Goal: Task Accomplishment & Management: Manage account settings

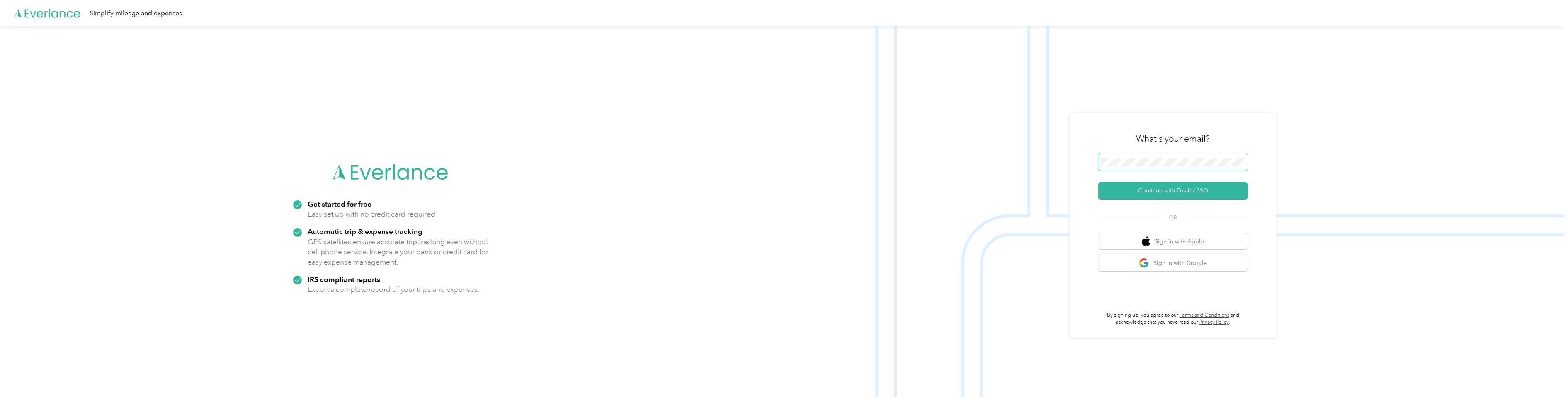
click at [1129, 156] on span at bounding box center [1172, 162] width 149 height 18
click at [1137, 192] on button "Continue with Email / SSO" at bounding box center [1172, 191] width 149 height 18
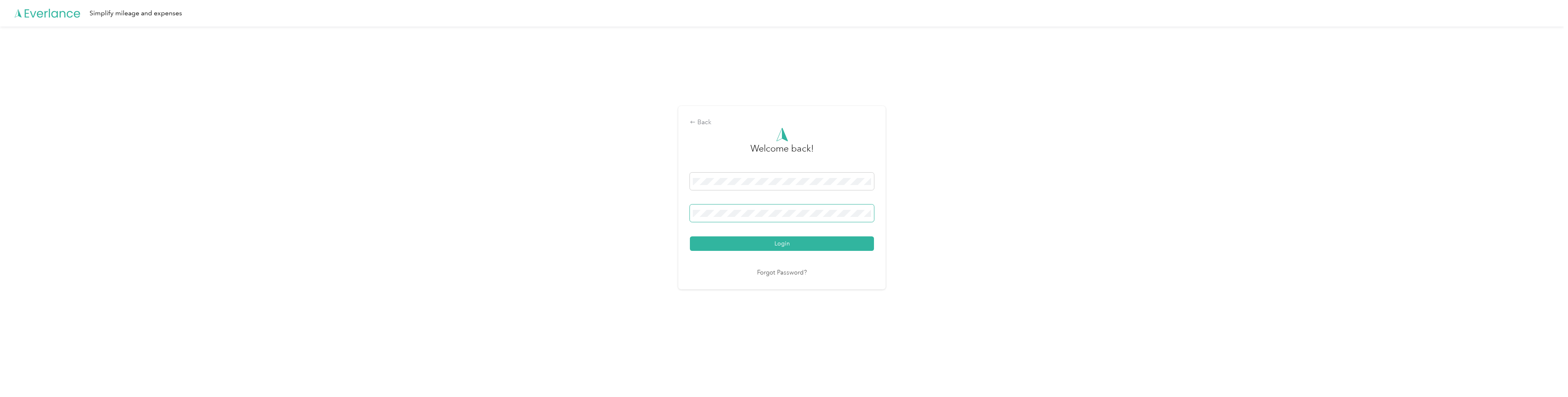
click at [690, 236] on button "Login" at bounding box center [782, 244] width 184 height 15
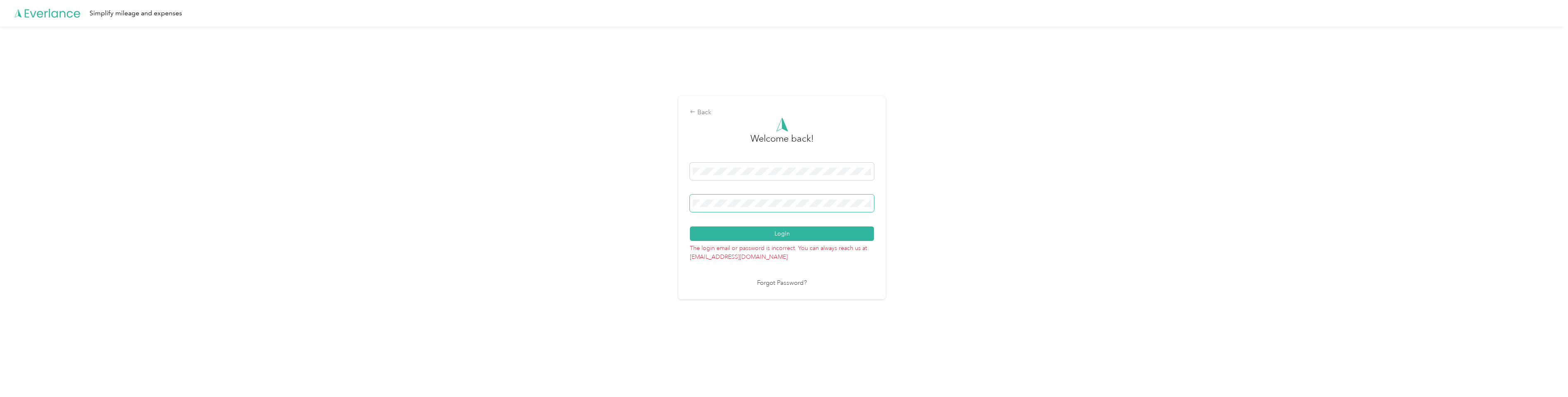
click at [690, 227] on button "Login" at bounding box center [782, 234] width 184 height 15
click at [773, 283] on link "Forgot Password?" at bounding box center [782, 283] width 50 height 10
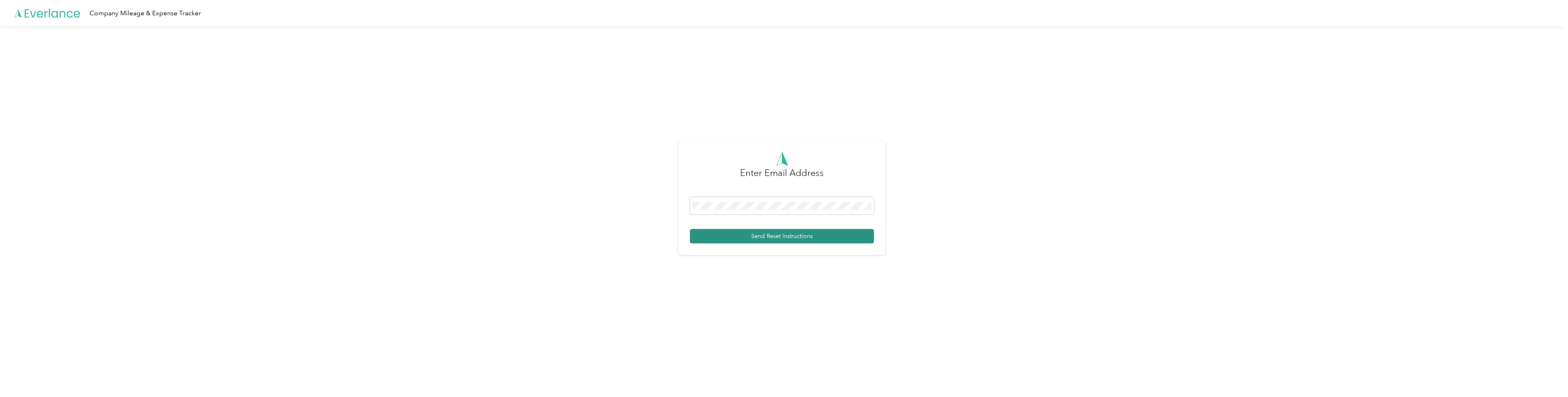
click at [743, 237] on button "Send Reset Instructions" at bounding box center [782, 236] width 184 height 15
click at [41, 18] on icon at bounding box center [47, 13] width 66 height 47
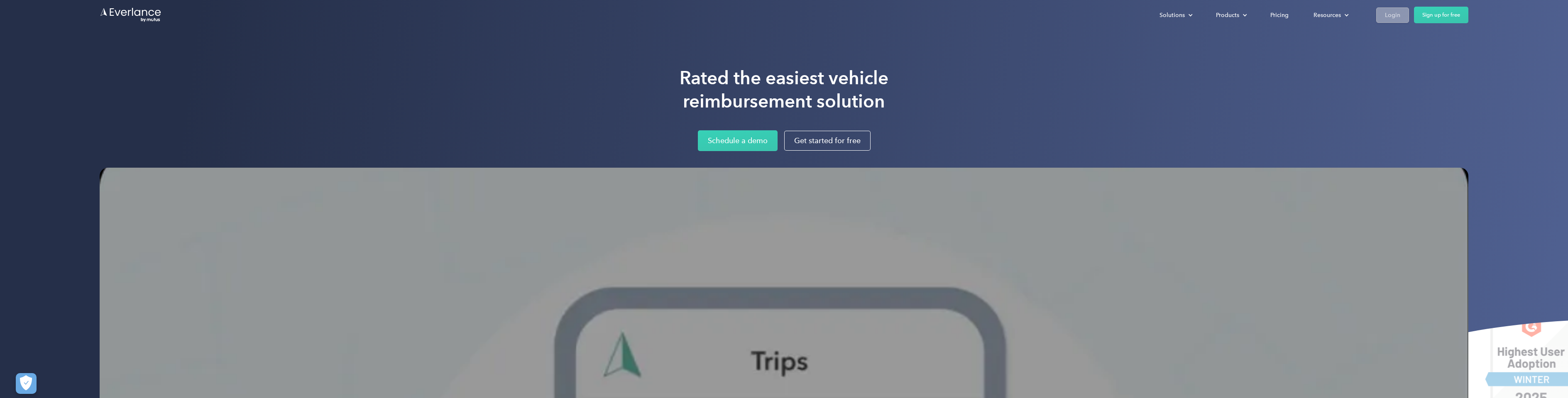
click at [1391, 15] on div "Login" at bounding box center [1392, 15] width 15 height 10
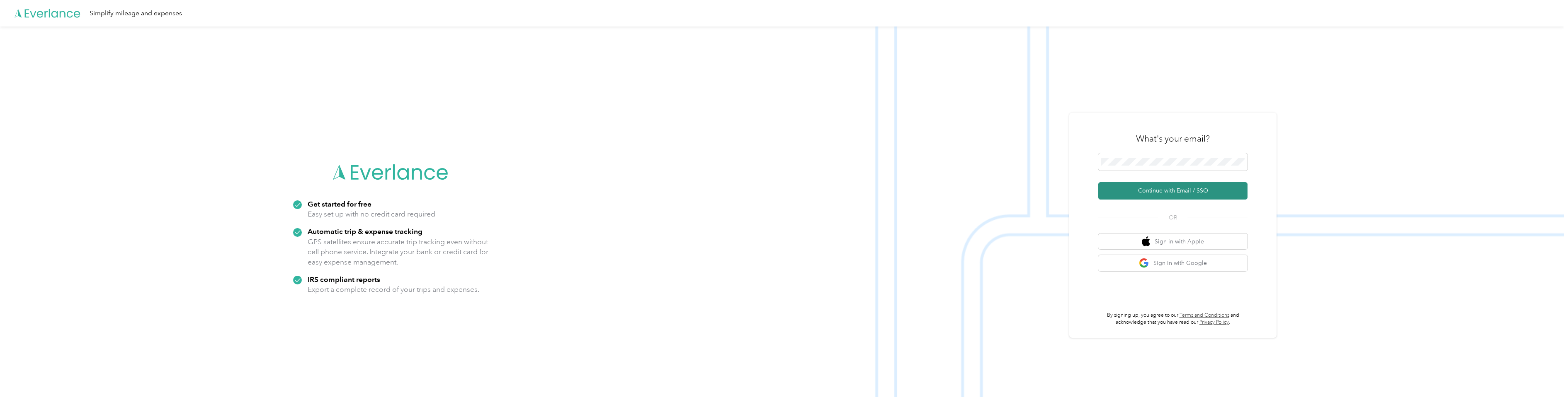
click at [1185, 193] on button "Continue with Email / SSO" at bounding box center [1172, 191] width 149 height 18
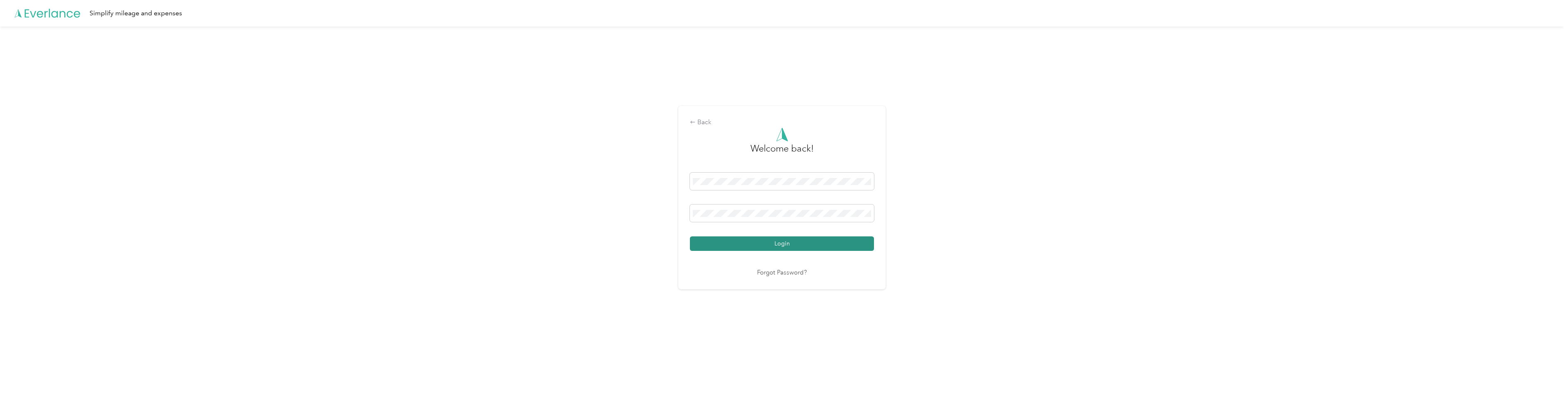
click at [868, 246] on button "Login" at bounding box center [782, 244] width 184 height 15
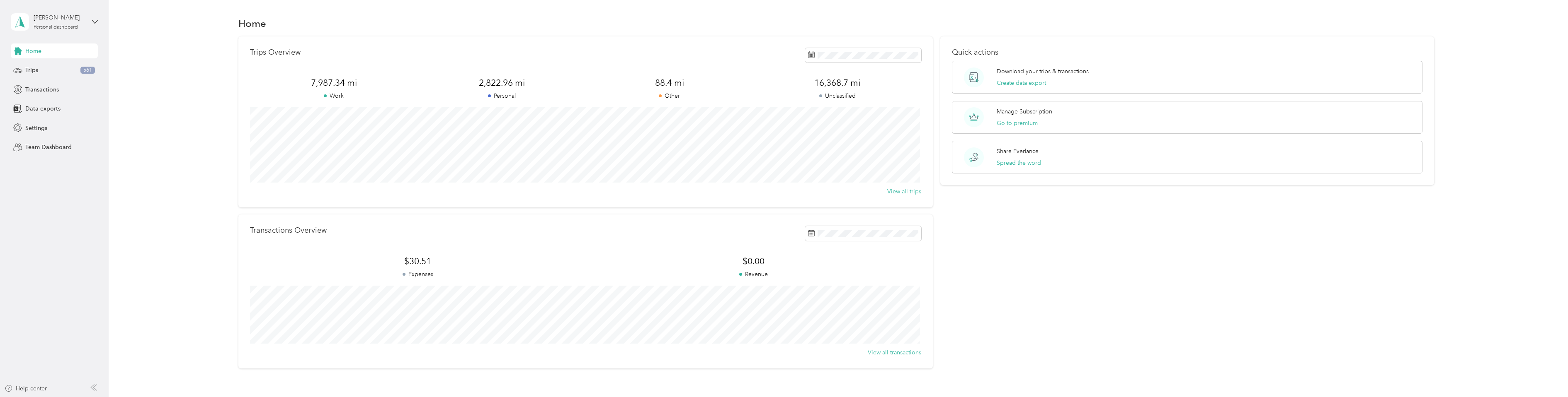
drag, startPoint x: 1067, startPoint y: 284, endPoint x: 951, endPoint y: 285, distance: 116.0
drag, startPoint x: 951, startPoint y: 285, endPoint x: 1067, endPoint y: 312, distance: 119.1
click at [1067, 311] on div "Quick actions Download your trips & transactions Create data export Manage Subs…" at bounding box center [1188, 202] width 494 height 332
drag, startPoint x: 1067, startPoint y: 312, endPoint x: 1059, endPoint y: 312, distance: 8.0
click at [1063, 312] on div "Quick actions Download your trips & transactions Create data export Manage Subs…" at bounding box center [1188, 202] width 494 height 332
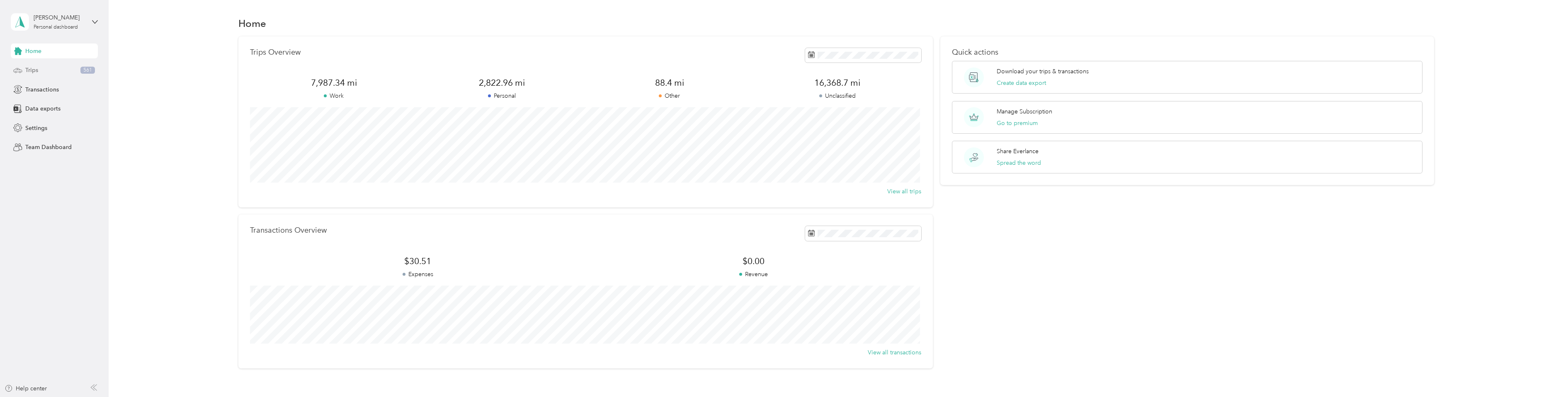
click at [30, 71] on span "Trips" at bounding box center [32, 70] width 13 height 9
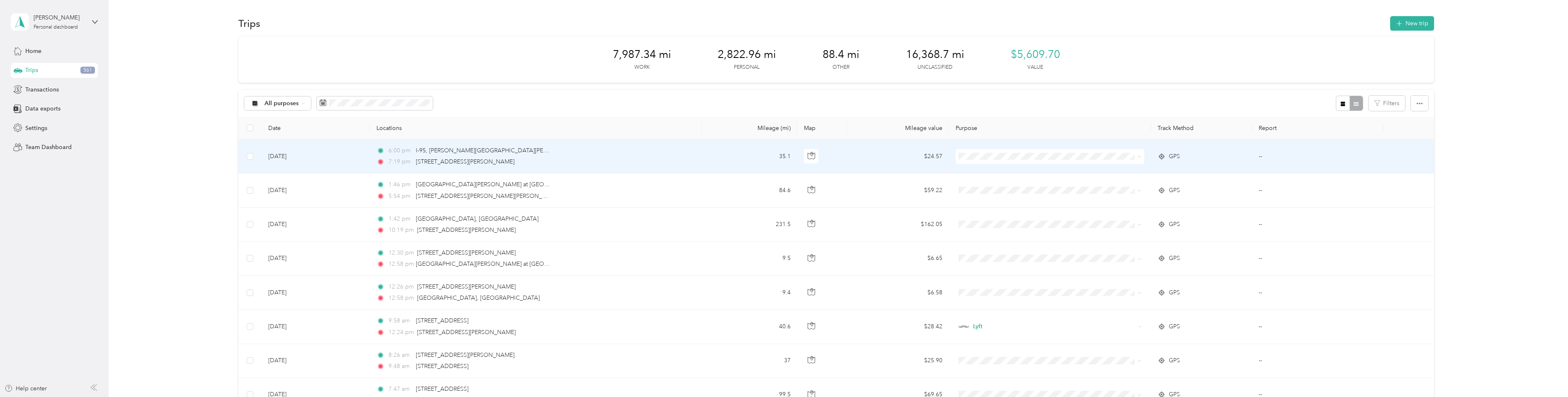
click at [1138, 157] on icon at bounding box center [1139, 157] width 4 height 4
click at [1110, 219] on li "Uber" at bounding box center [1049, 216] width 189 height 15
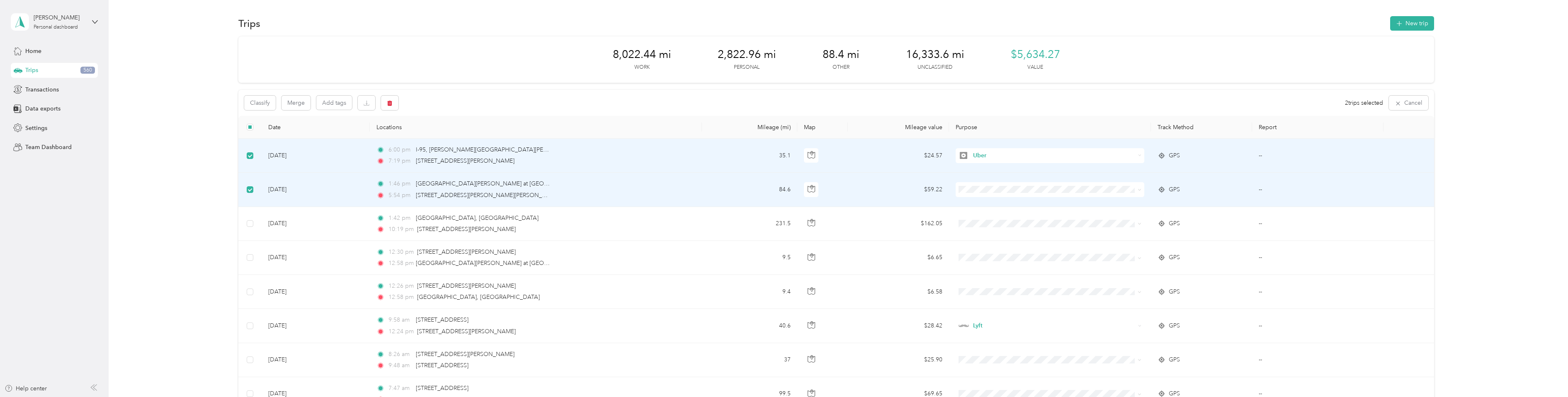
click at [1138, 190] on icon at bounding box center [1139, 190] width 2 height 2
click at [1079, 254] on ol "Work Personal Lyft Uber Other Charity Medical Moving Commute" at bounding box center [1049, 256] width 189 height 116
click at [1023, 249] on span "Uber" at bounding box center [1055, 247] width 162 height 9
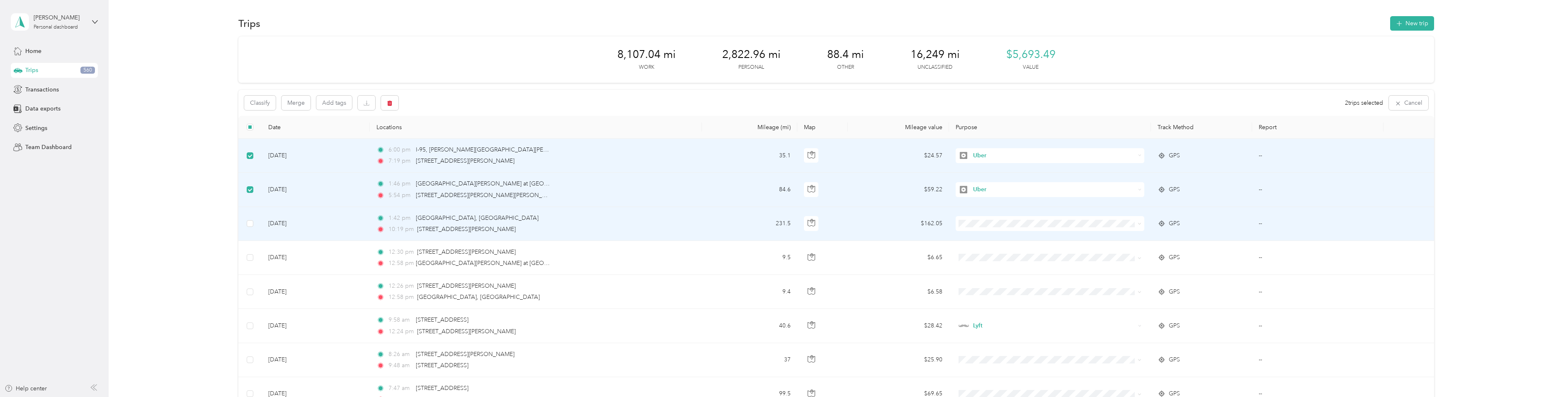
click at [982, 229] on span at bounding box center [1050, 224] width 189 height 15
click at [990, 280] on span "Uber" at bounding box center [1055, 283] width 162 height 9
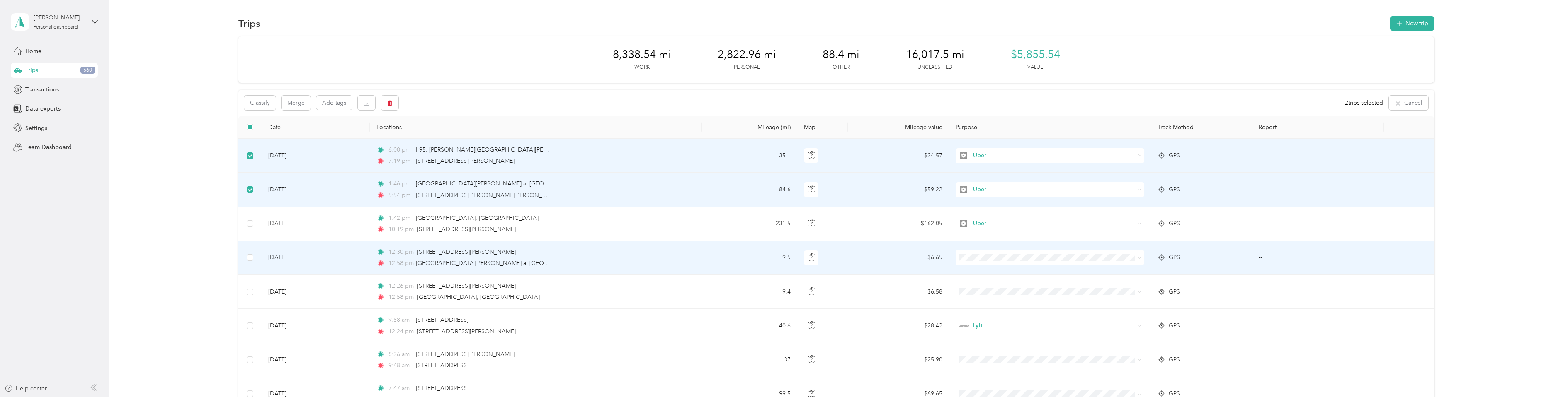
click at [1140, 259] on span at bounding box center [1050, 257] width 189 height 15
click at [1090, 312] on li "Uber" at bounding box center [1049, 317] width 189 height 15
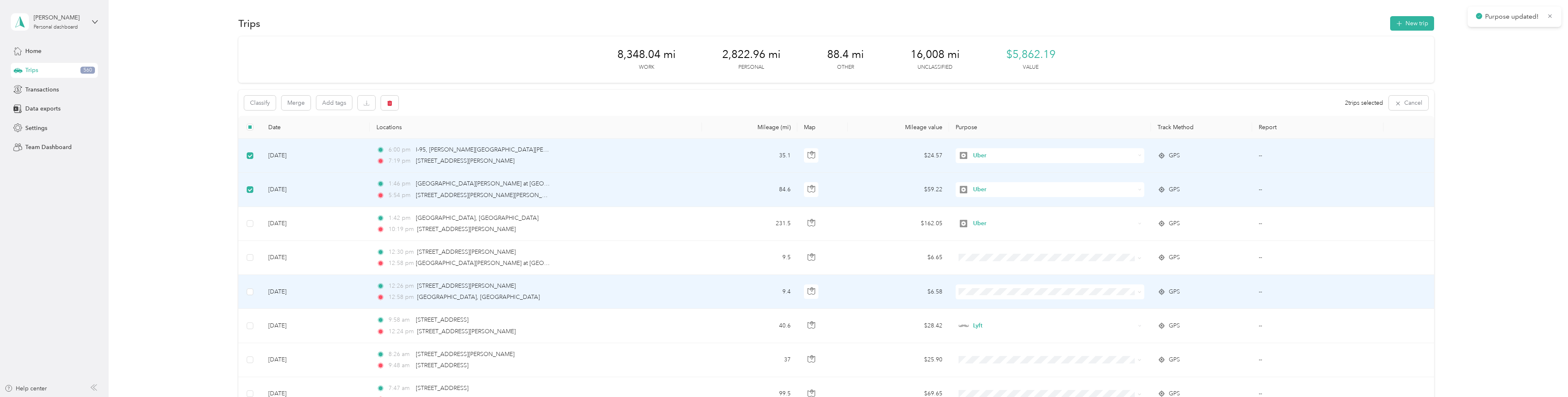
click at [1138, 295] on span at bounding box center [1139, 292] width 4 height 7
click at [1138, 293] on icon at bounding box center [1139, 292] width 4 height 4
click at [1115, 216] on span "Uber" at bounding box center [1055, 218] width 162 height 9
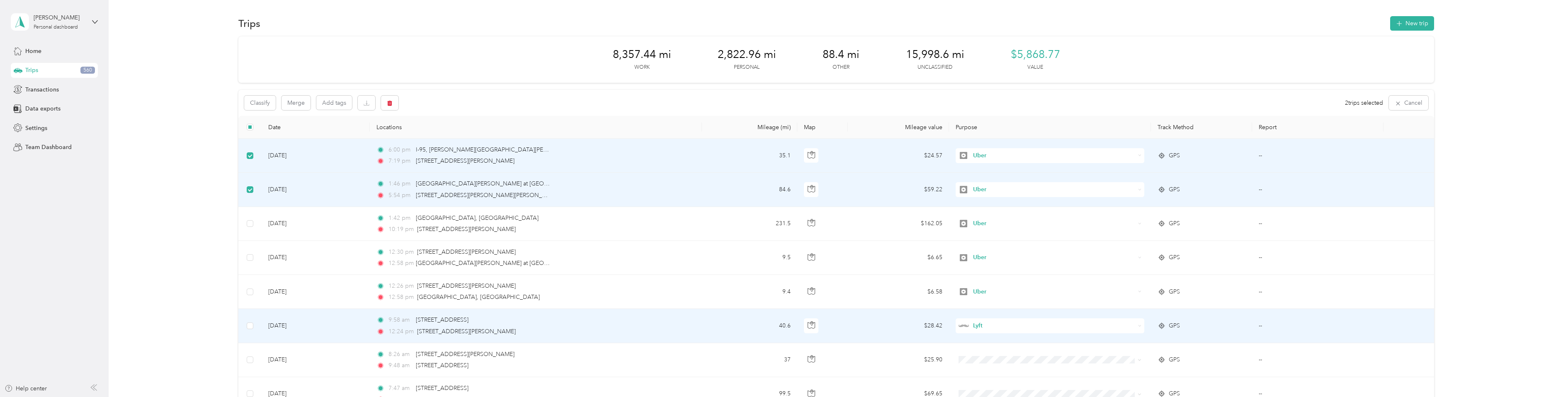
click at [1139, 326] on icon at bounding box center [1140, 326] width 4 height 4
click at [1106, 256] on ol "Work Personal Lyft Uber Other Charity Medical Moving Commute" at bounding box center [1049, 258] width 189 height 116
click at [1138, 328] on icon at bounding box center [1140, 326] width 4 height 4
click at [1116, 257] on ol "Work Personal Lyft Uber Other Charity Medical Moving Commute" at bounding box center [1049, 260] width 189 height 116
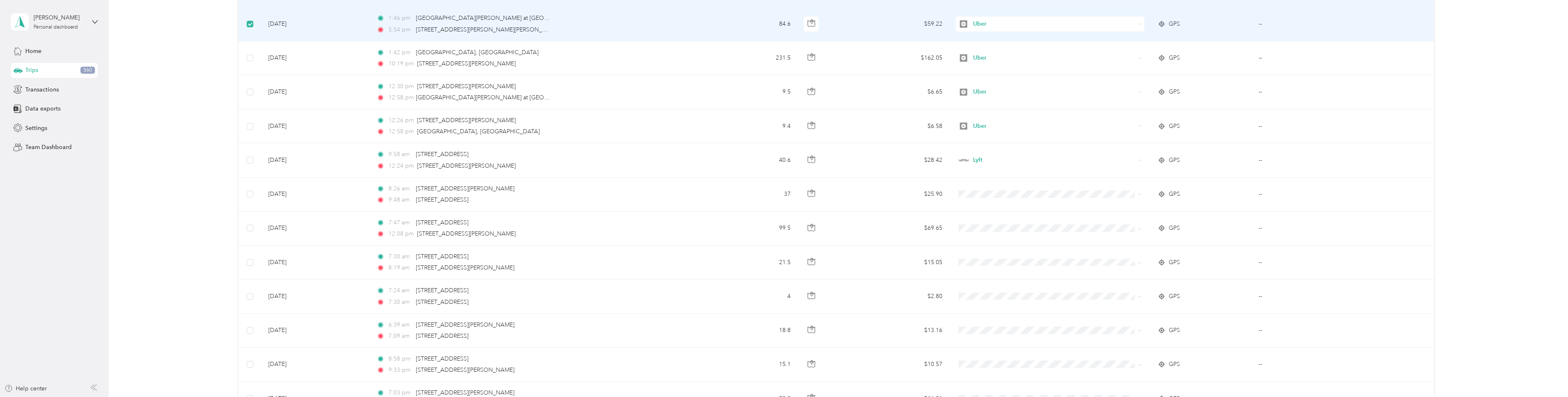
scroll to position [207, 0]
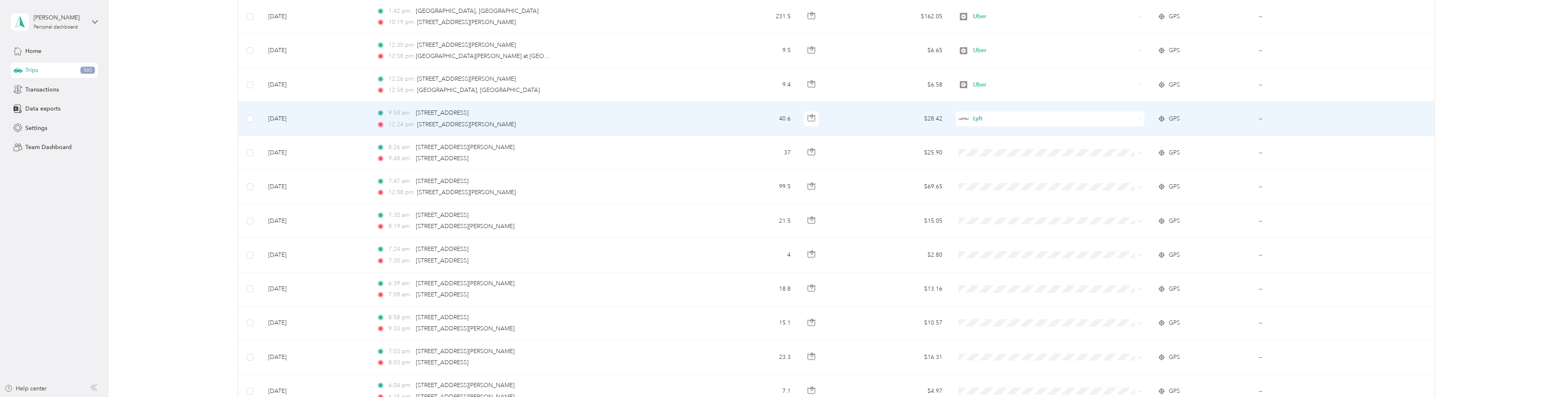
click at [1137, 122] on div "Lyft" at bounding box center [1050, 119] width 189 height 15
click at [1002, 173] on span "Uber" at bounding box center [1055, 178] width 162 height 9
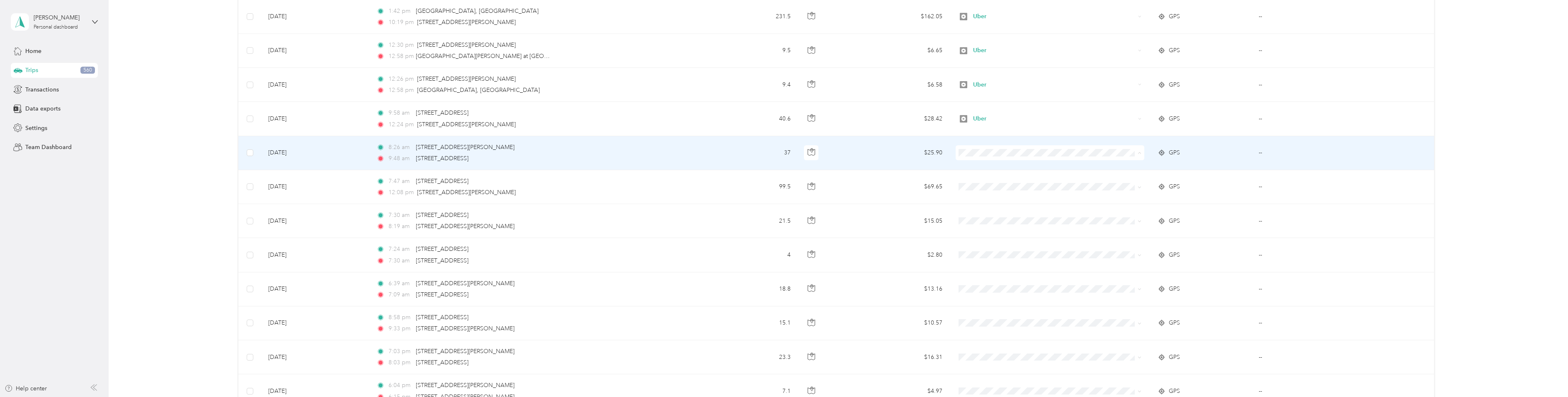
click at [977, 210] on span "Uber" at bounding box center [1055, 212] width 162 height 9
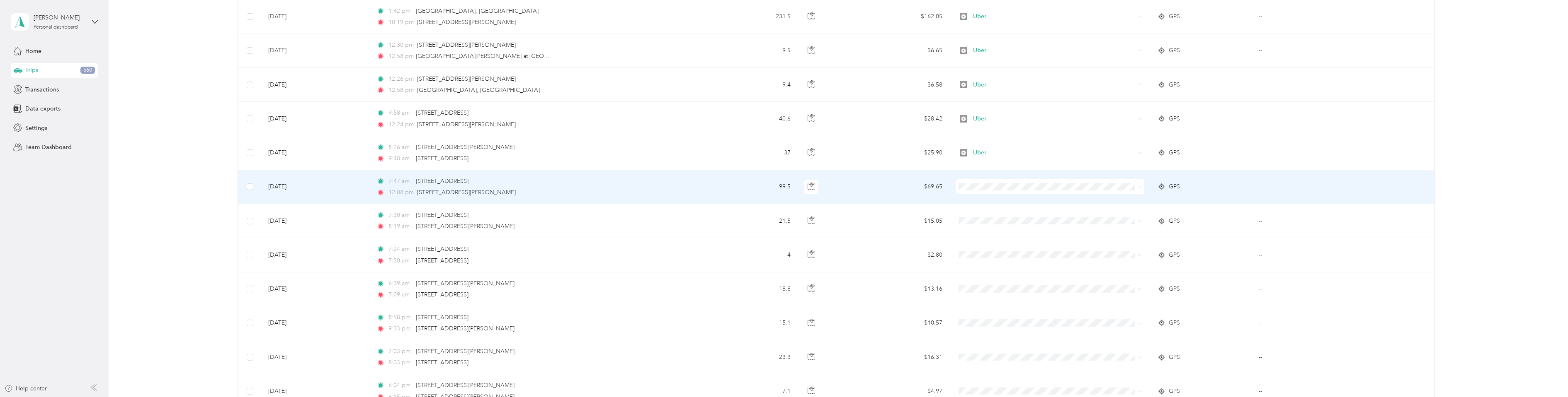
click at [973, 243] on span "Uber" at bounding box center [1048, 243] width 177 height 9
click at [981, 189] on span "Uber" at bounding box center [1054, 187] width 162 height 9
click at [985, 244] on span "Uber" at bounding box center [1051, 244] width 153 height 9
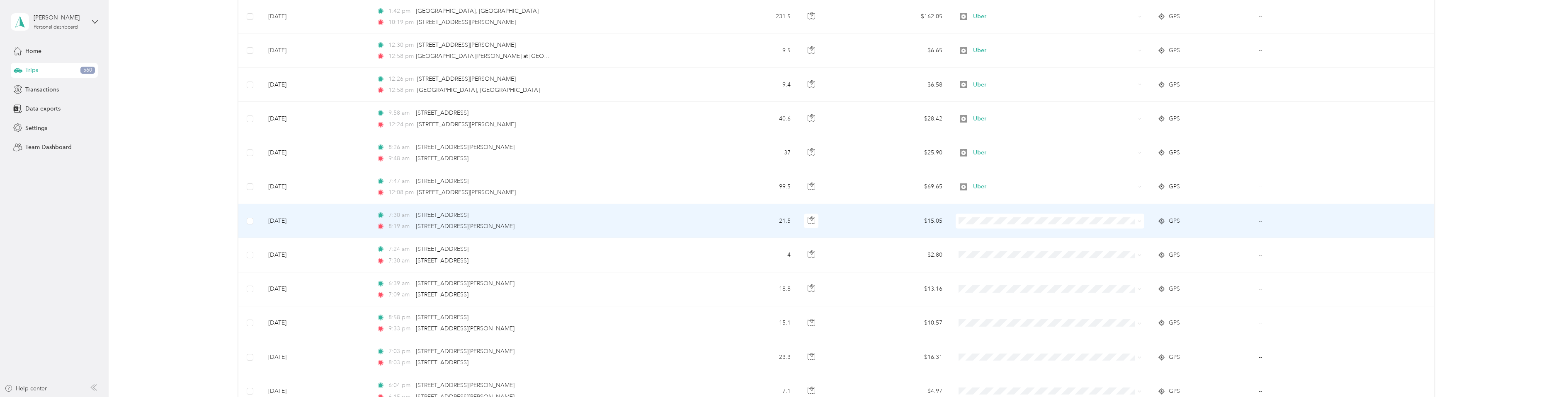
click at [984, 276] on span "Uber" at bounding box center [1055, 278] width 162 height 9
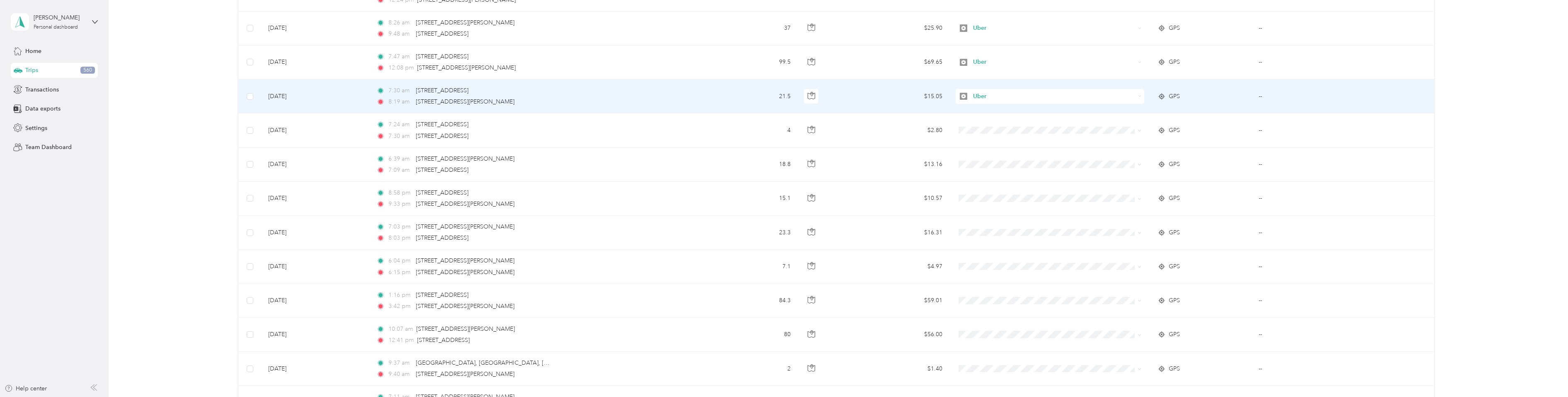
scroll to position [331, 0]
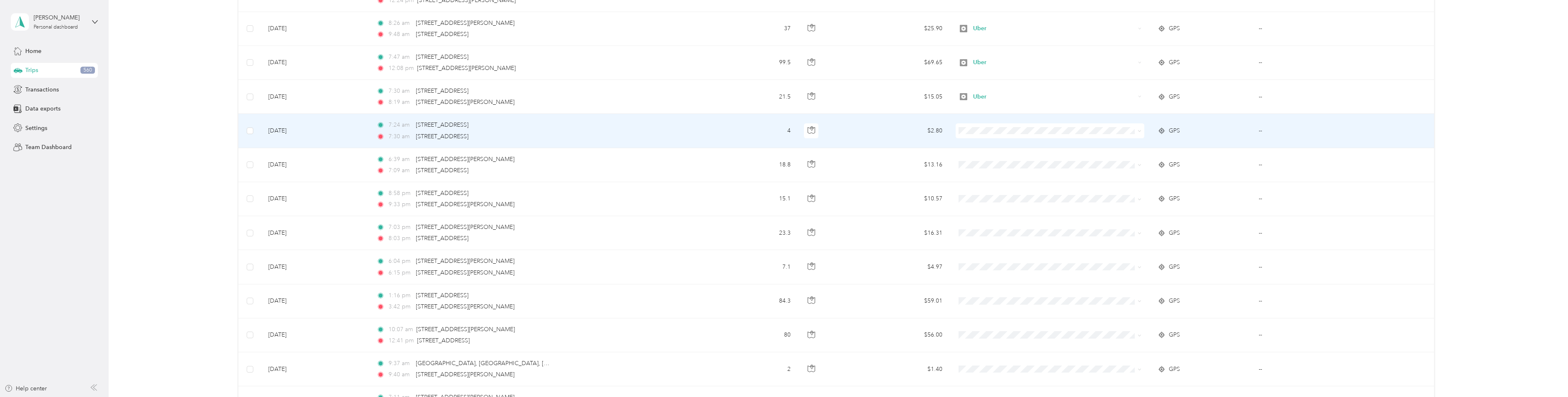
click at [979, 188] on span "Uber" at bounding box center [1055, 188] width 162 height 9
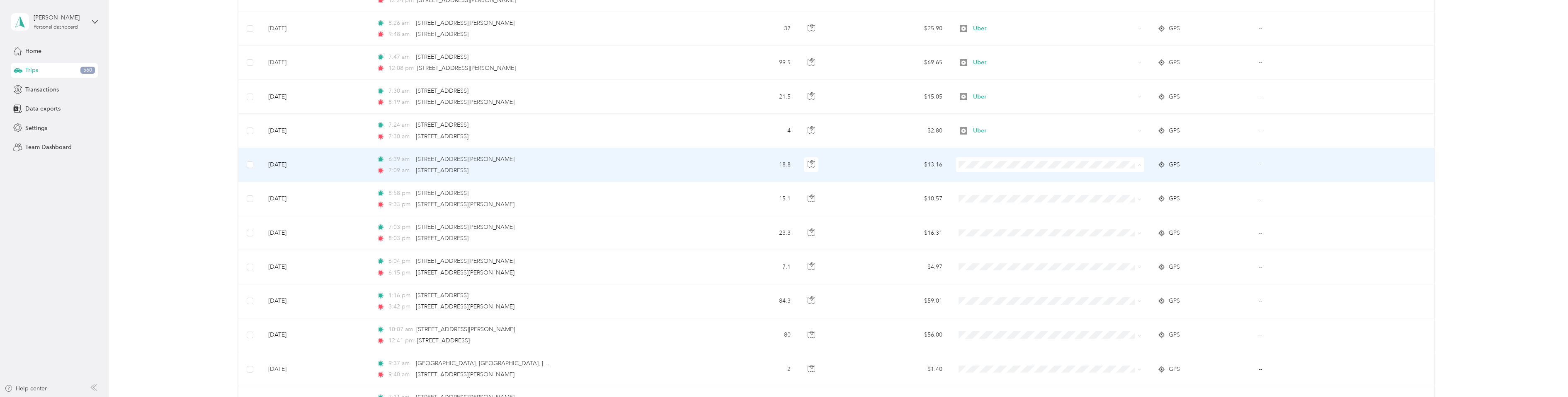
click at [985, 194] on span "Personal" at bounding box center [1055, 195] width 162 height 9
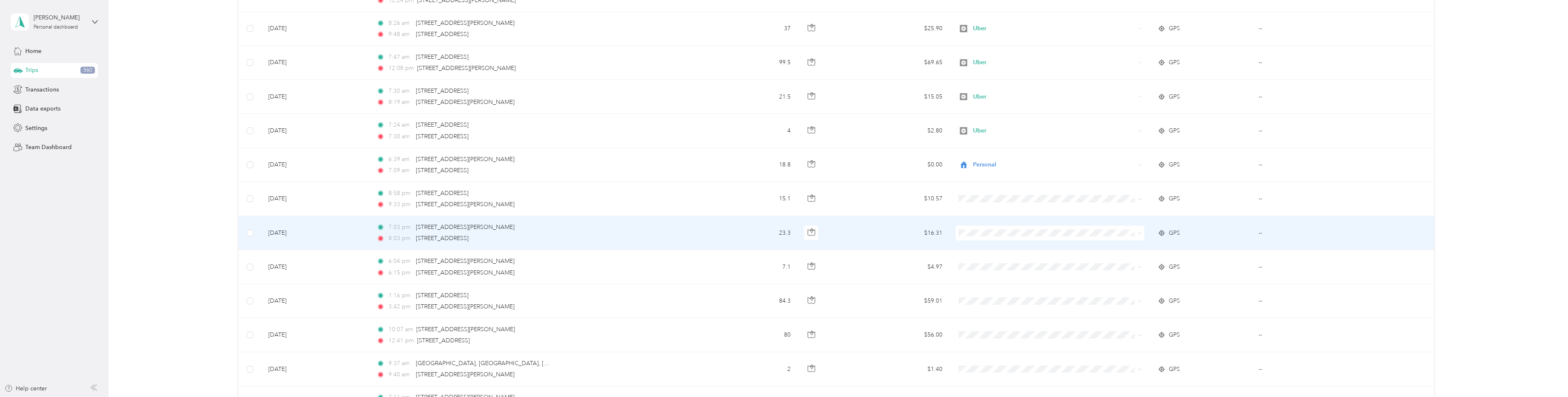
click at [997, 263] on span "Personal" at bounding box center [1055, 263] width 162 height 9
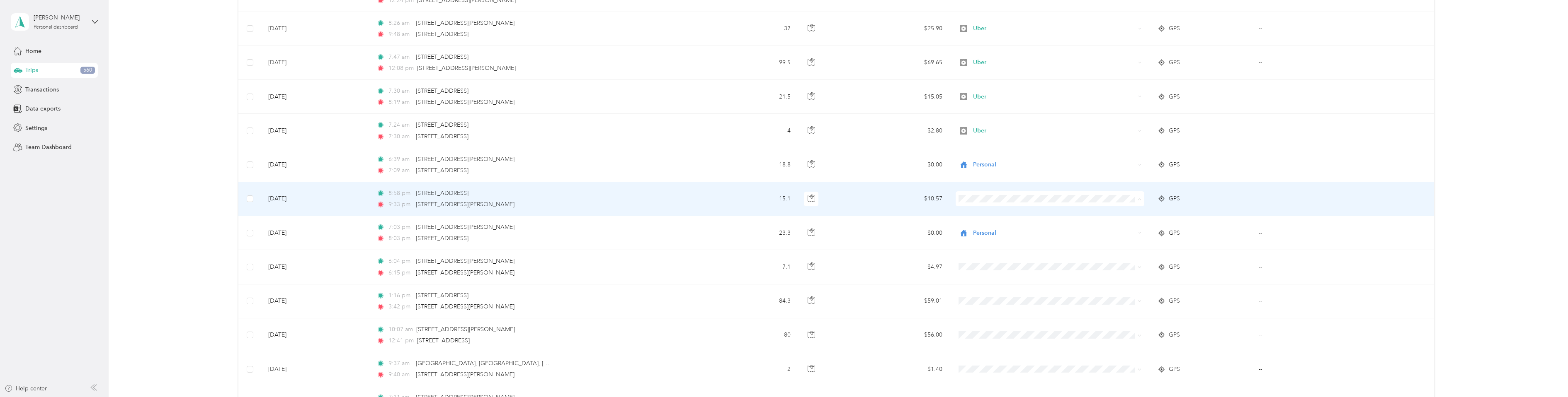
click at [1002, 227] on span "Personal" at bounding box center [1055, 229] width 162 height 9
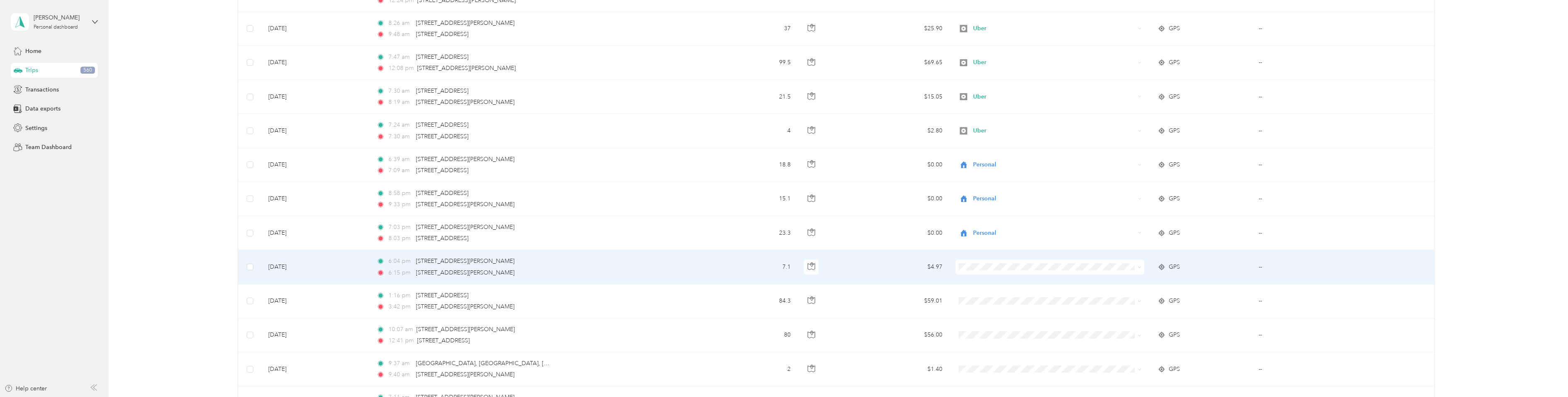
click at [1007, 271] on span at bounding box center [1050, 267] width 189 height 15
click at [995, 295] on span "Personal" at bounding box center [1055, 297] width 162 height 9
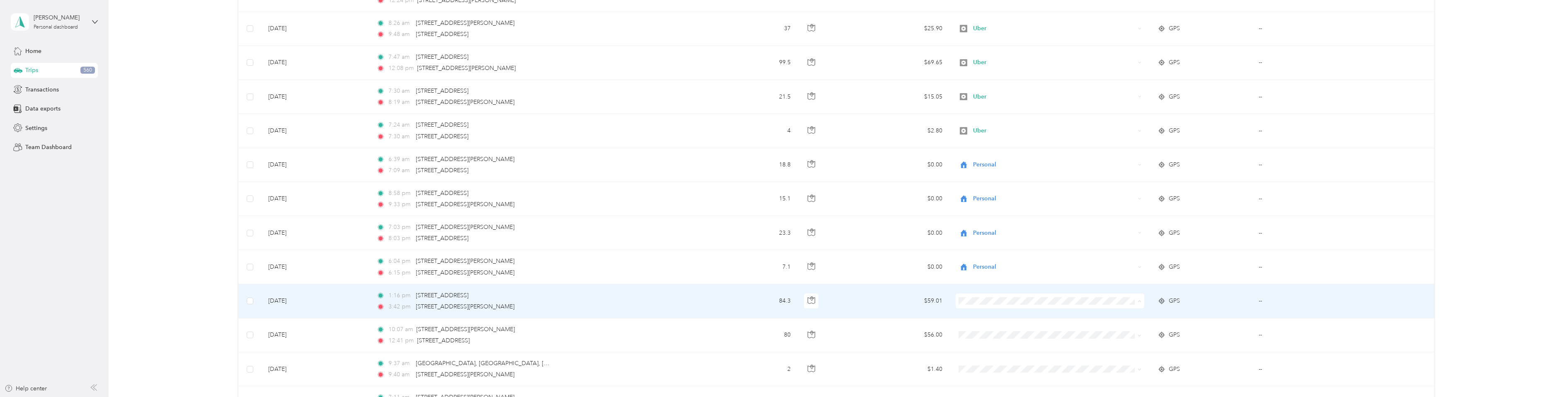
click at [1038, 229] on span "Uber" at bounding box center [1055, 227] width 162 height 9
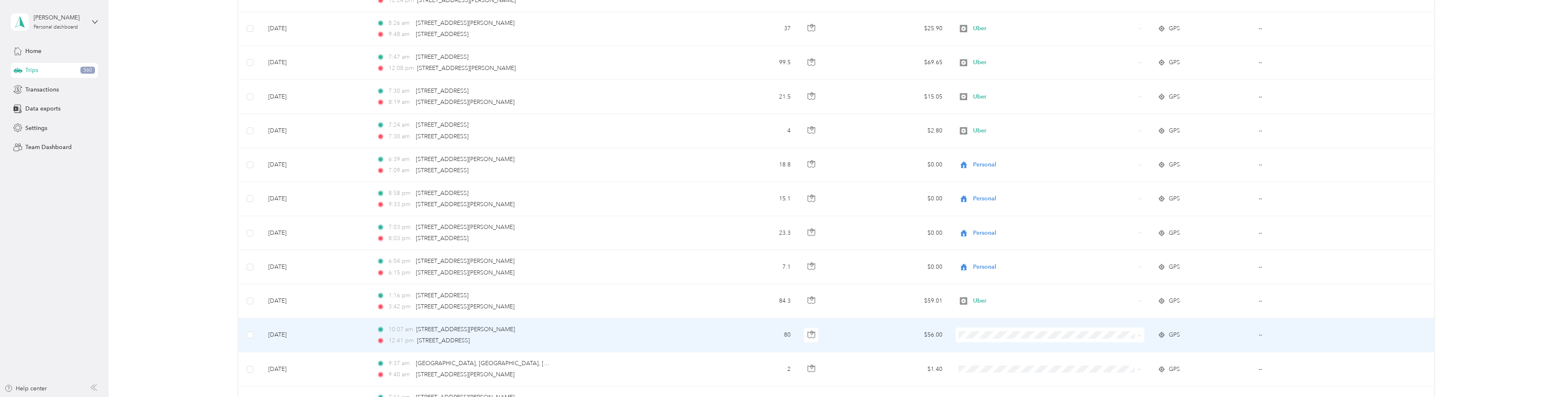
click at [988, 263] on span "Uber" at bounding box center [1055, 261] width 162 height 9
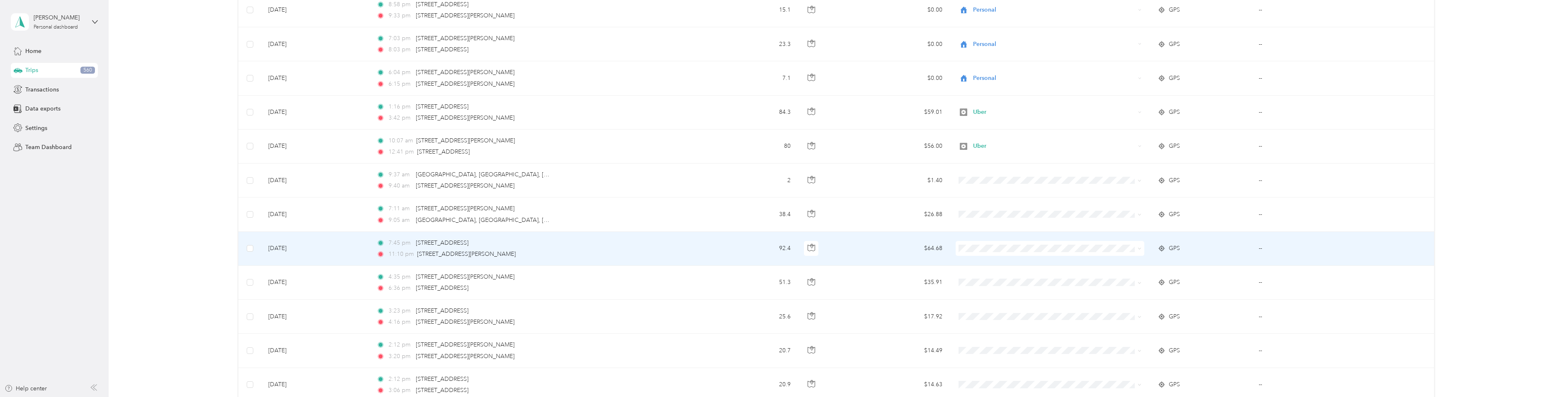
scroll to position [538, 0]
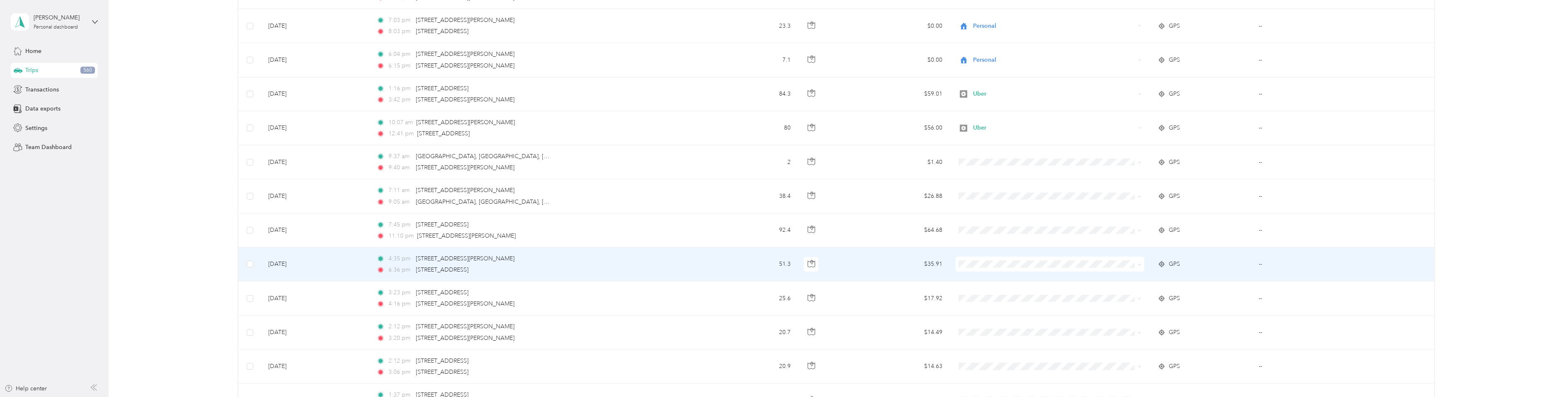
click at [980, 268] on span at bounding box center [1050, 264] width 189 height 15
click at [987, 319] on li "Uber" at bounding box center [1049, 321] width 189 height 15
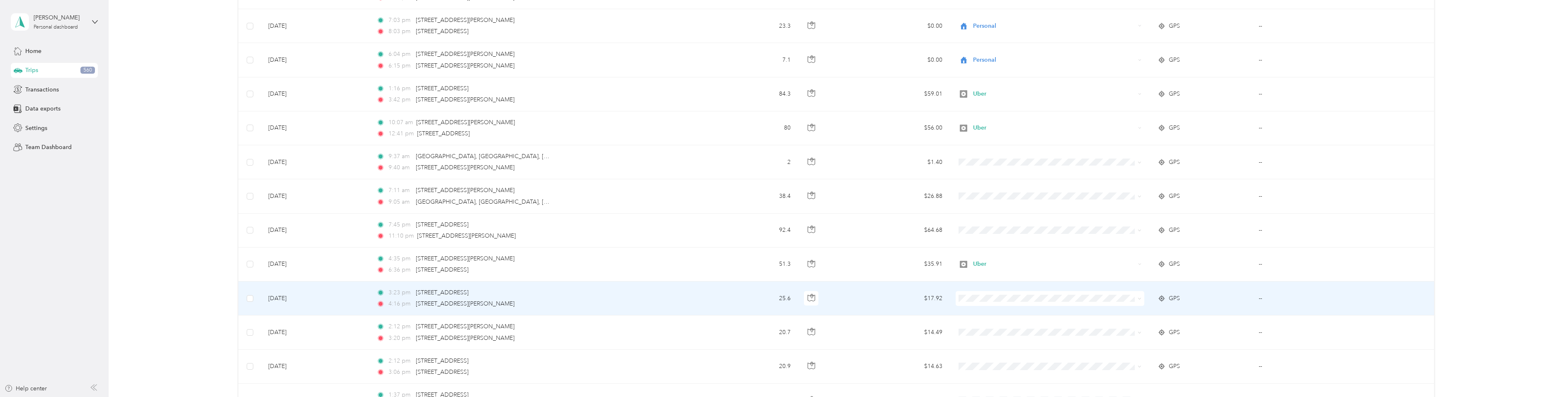
drag, startPoint x: 980, startPoint y: 303, endPoint x: 978, endPoint y: 227, distance: 76.0
click at [978, 226] on span "Uber" at bounding box center [1055, 225] width 162 height 9
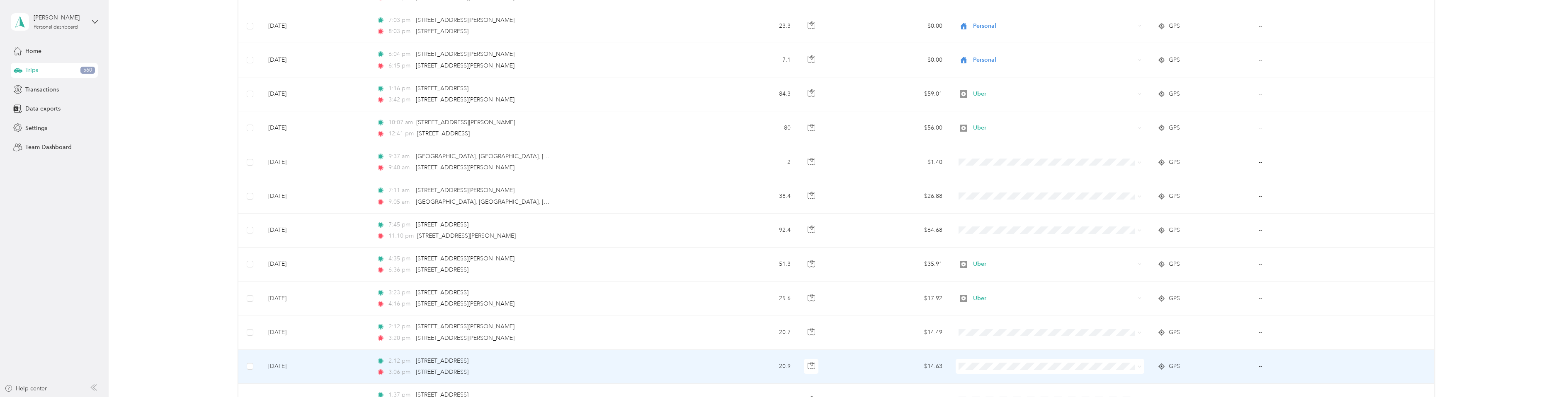
drag, startPoint x: 993, startPoint y: 362, endPoint x: 972, endPoint y: 264, distance: 100.2
click at [972, 264] on li "Personal" at bounding box center [1049, 264] width 189 height 15
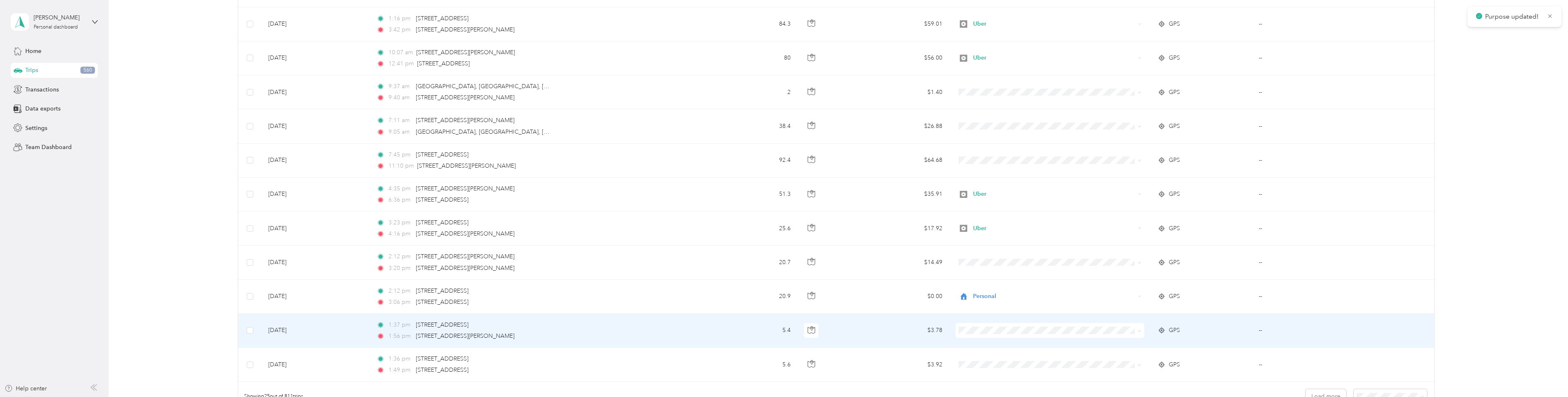
scroll to position [621, 0]
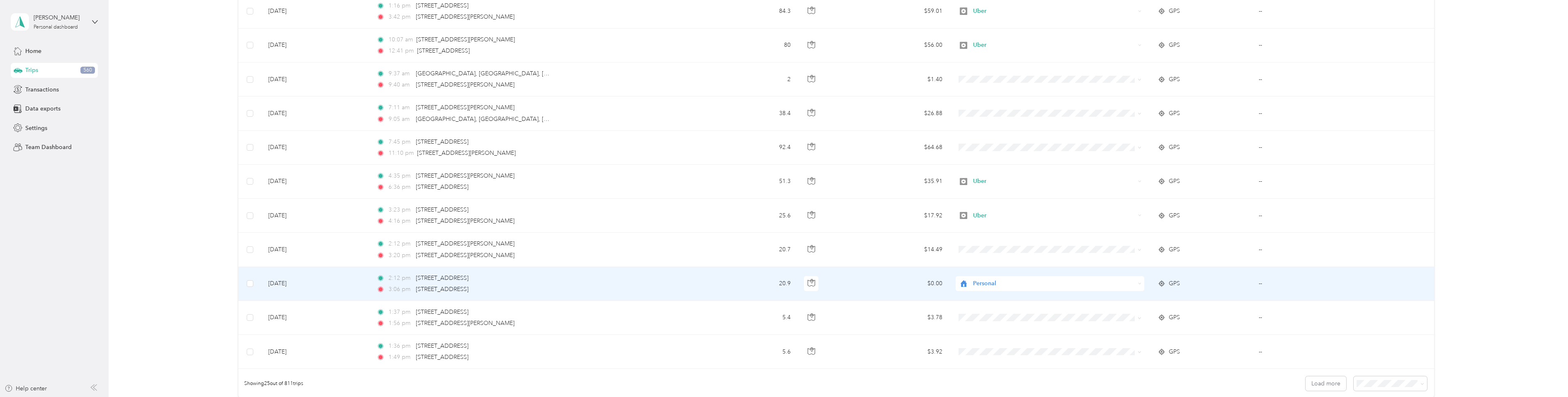
click at [982, 286] on span "Personal" at bounding box center [1054, 283] width 162 height 9
click at [973, 212] on li "Uber" at bounding box center [1049, 209] width 189 height 15
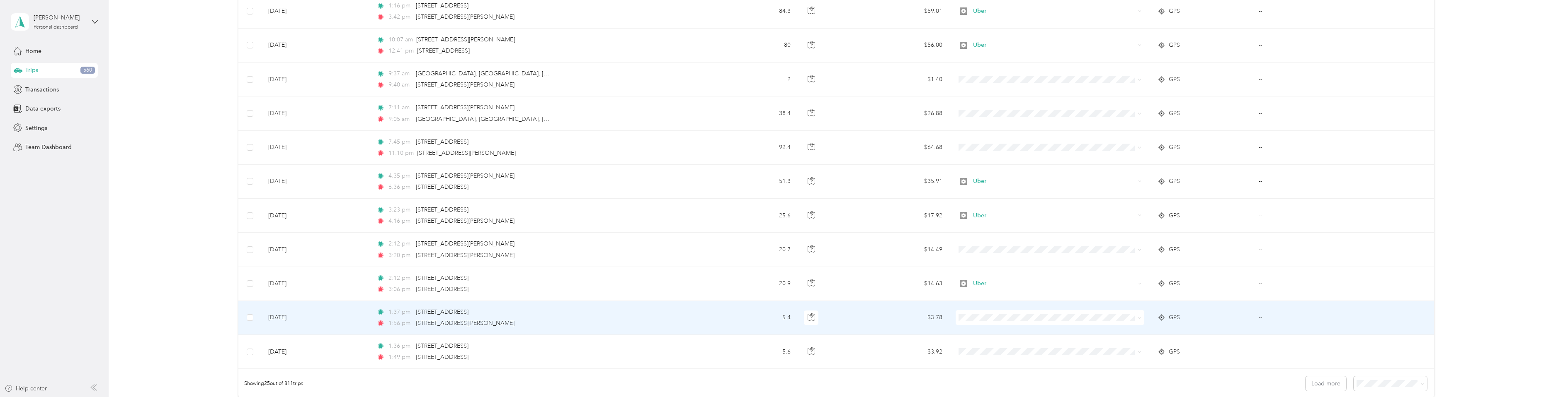
click at [984, 247] on li "Uber" at bounding box center [1049, 243] width 189 height 15
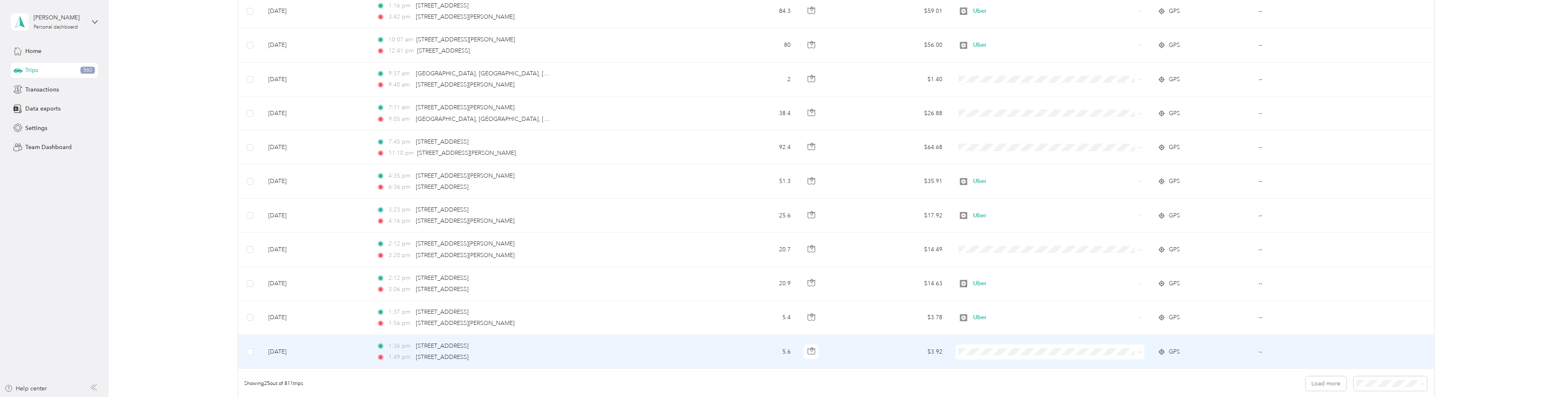
click at [993, 252] on ol "Work Personal Lyft Uber Other Charity Medical Moving Commute" at bounding box center [1049, 286] width 189 height 116
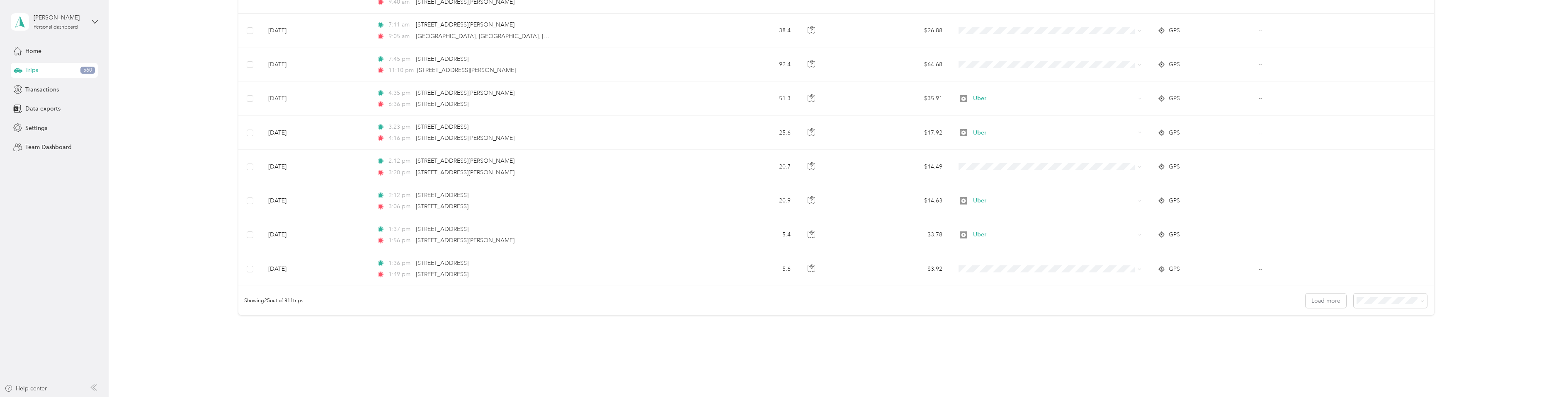
scroll to position [737, 0]
click at [1380, 315] on li "100 per load" at bounding box center [1388, 312] width 74 height 15
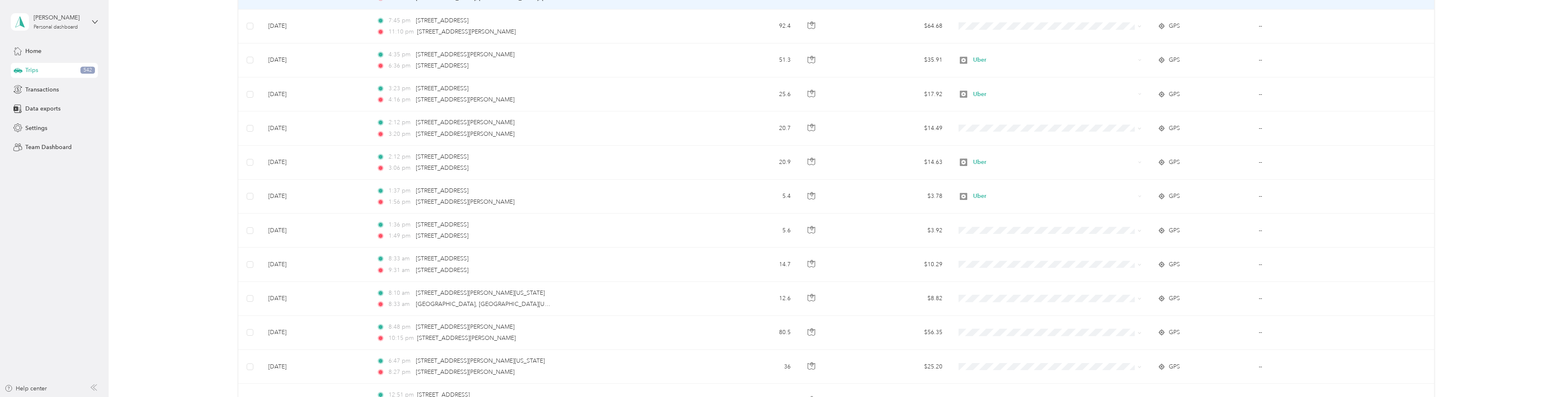
scroll to position [745, 0]
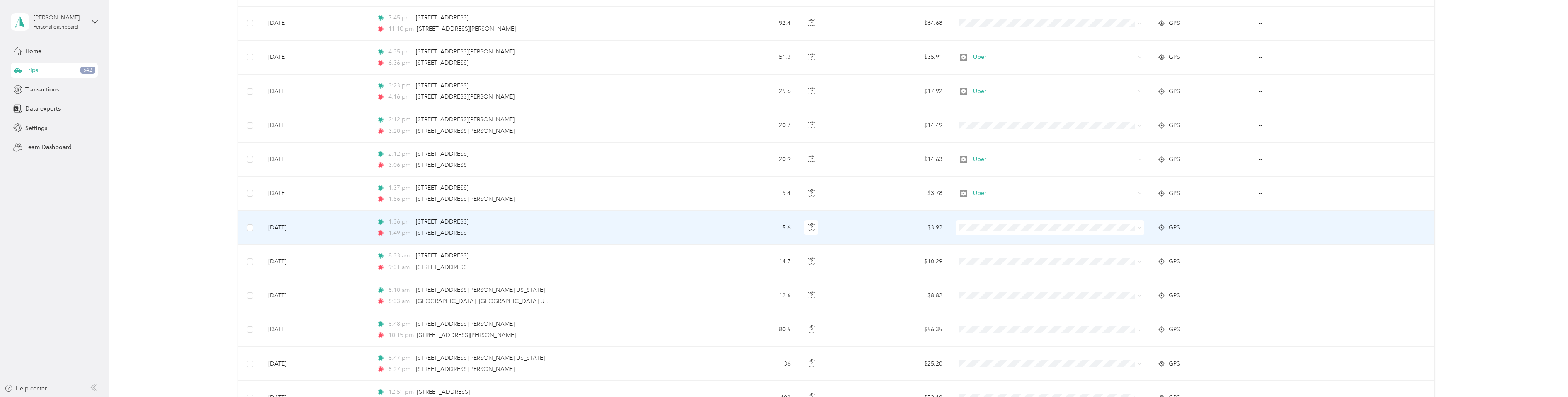
click at [995, 255] on span "Personal" at bounding box center [1055, 258] width 162 height 9
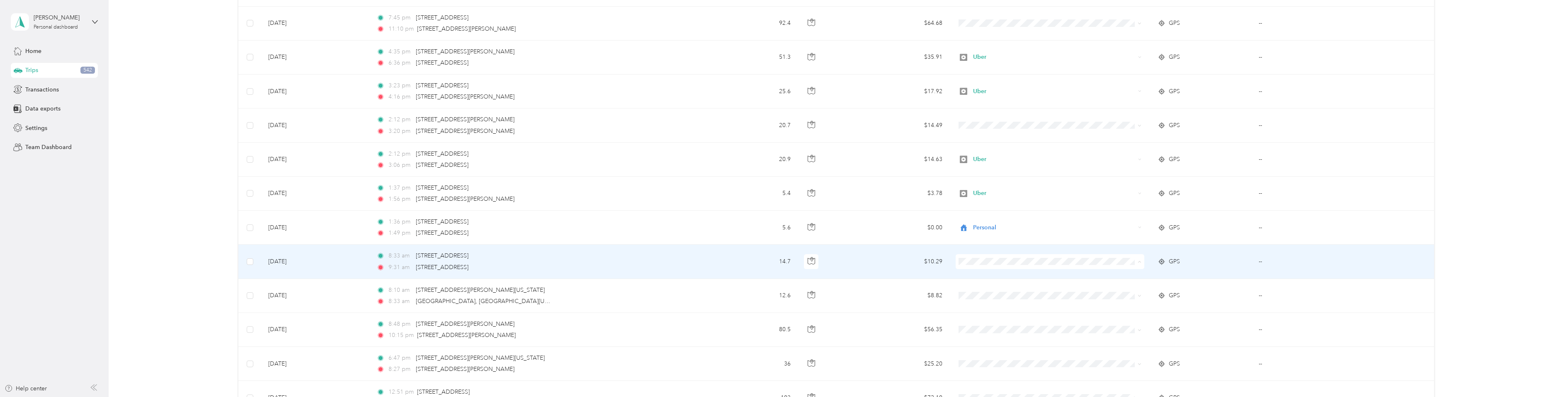
click at [985, 322] on li "Uber" at bounding box center [1049, 321] width 189 height 15
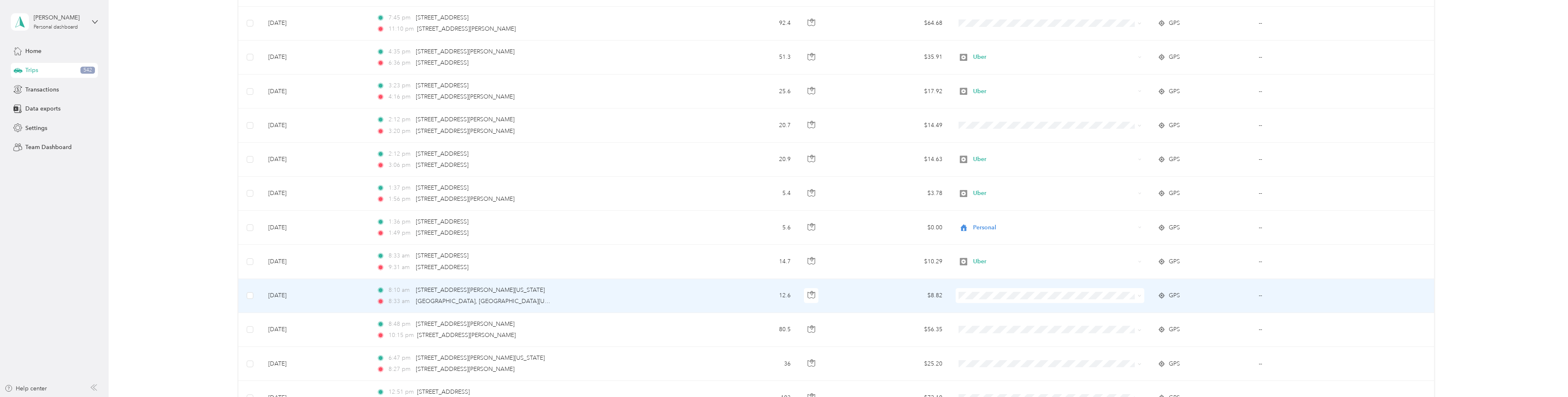
drag, startPoint x: 995, startPoint y: 193, endPoint x: 991, endPoint y: 206, distance: 13.6
click at [995, 193] on span "Personal" at bounding box center [1055, 193] width 162 height 9
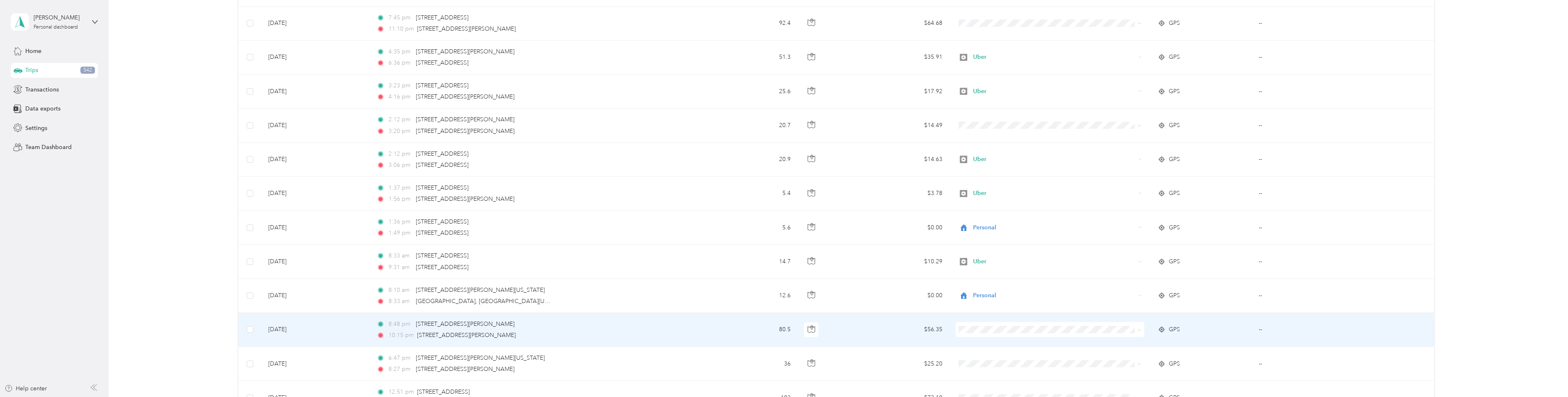
click at [977, 229] on li "Personal" at bounding box center [1049, 227] width 189 height 15
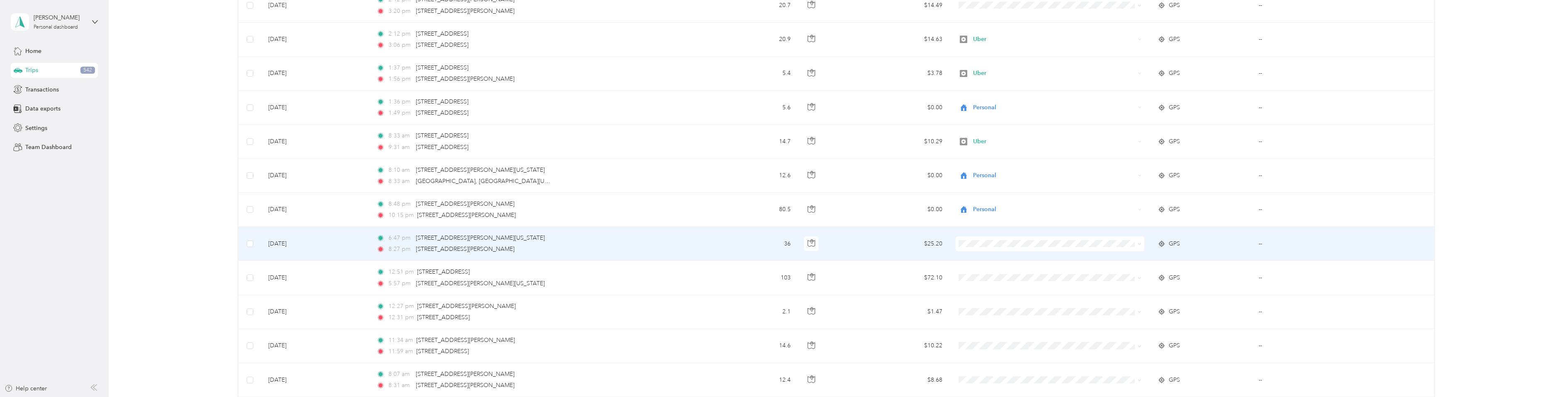
scroll to position [869, 0]
click at [979, 300] on li "Uber" at bounding box center [1049, 299] width 189 height 15
click at [971, 243] on span "Uber" at bounding box center [1047, 240] width 177 height 9
click at [973, 268] on span "Personal" at bounding box center [1048, 270] width 177 height 9
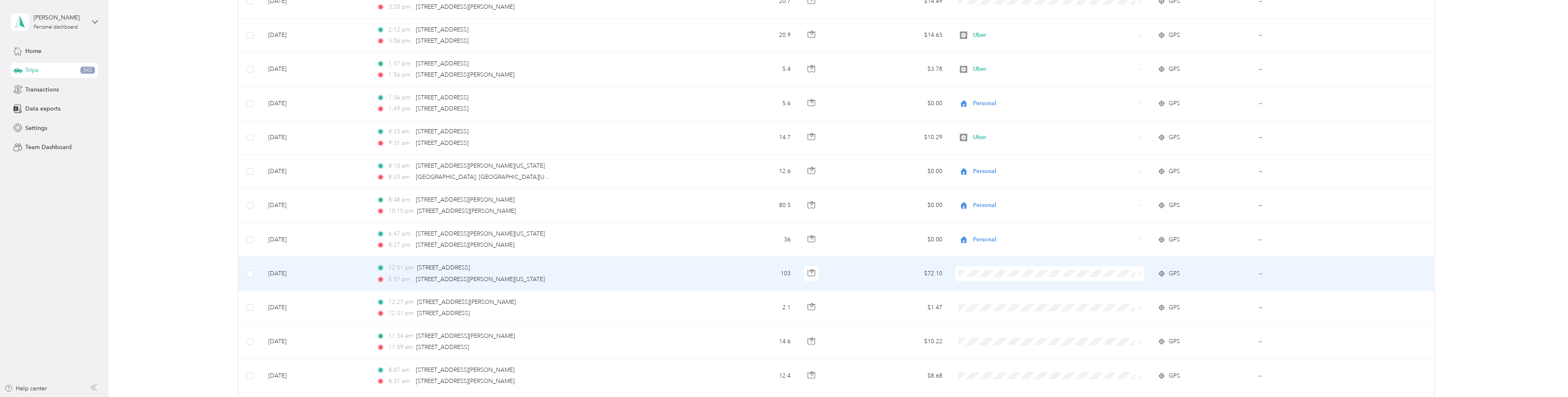
click at [984, 204] on li "Uber" at bounding box center [1049, 200] width 189 height 15
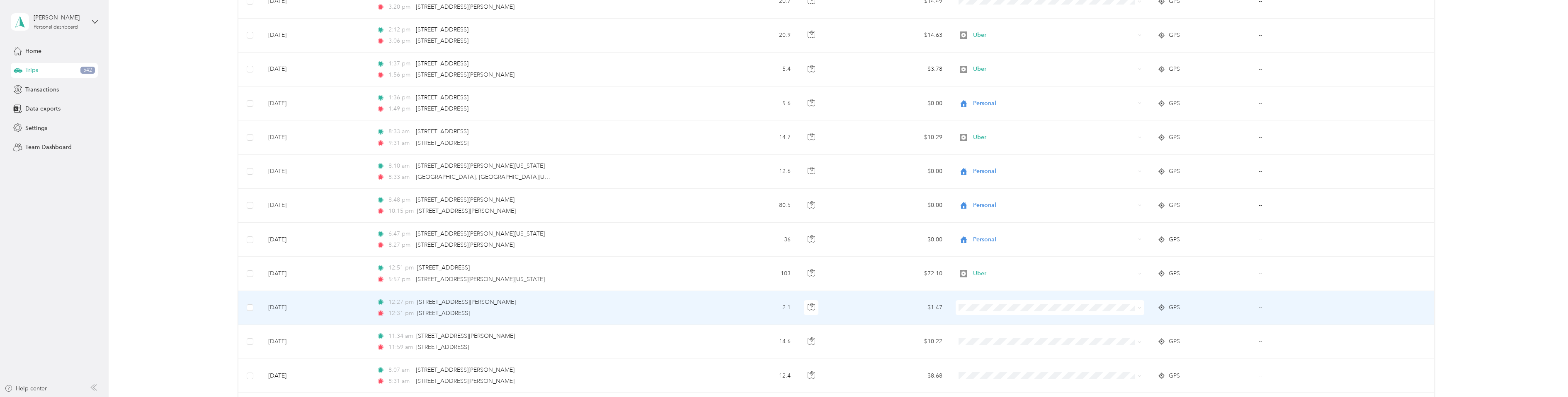
click at [987, 236] on span "Uber" at bounding box center [1055, 234] width 162 height 9
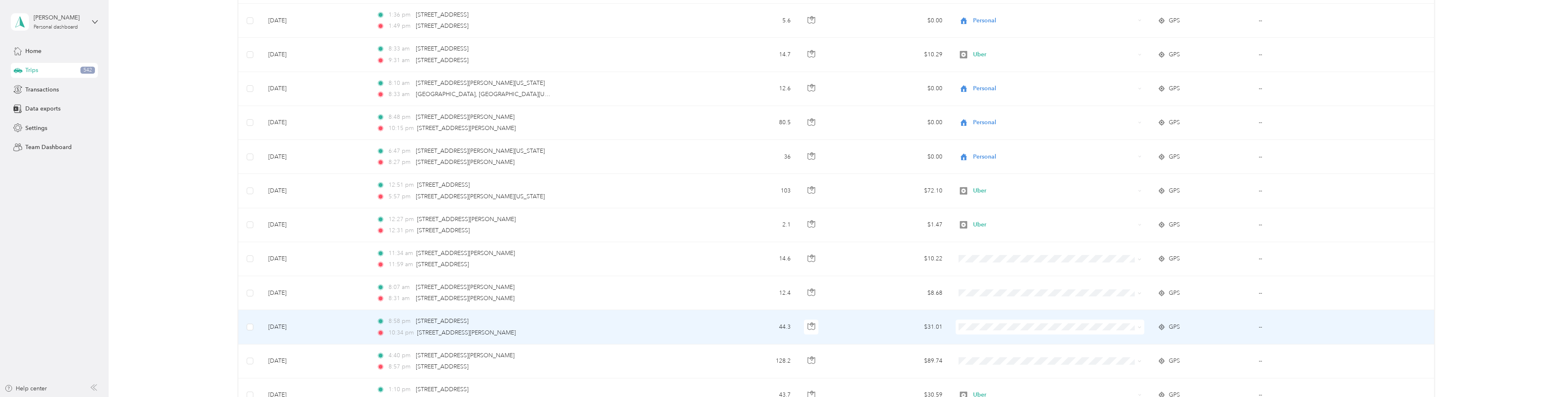
scroll to position [994, 0]
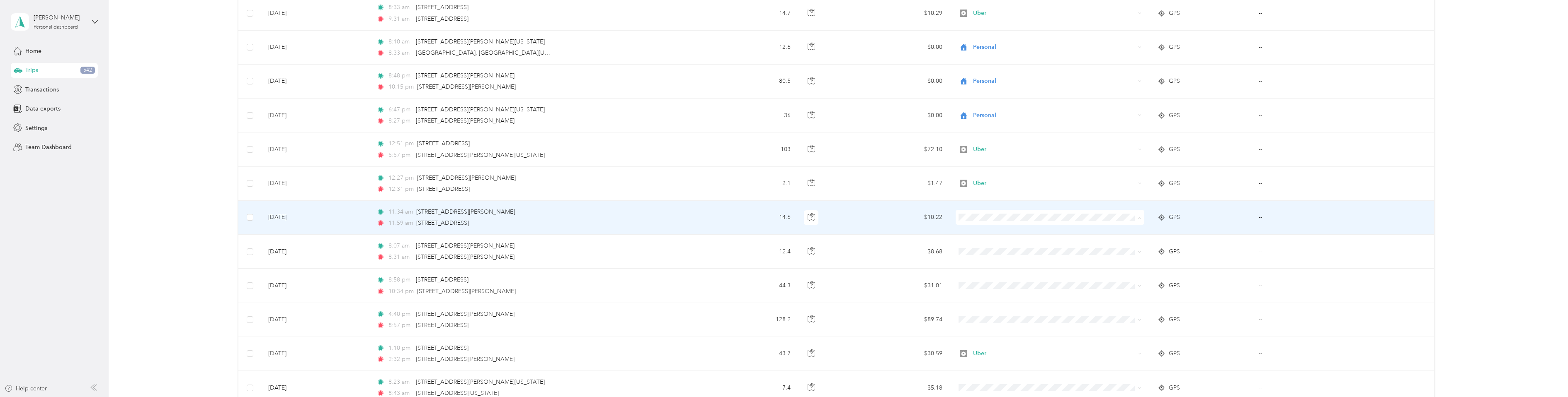
click at [992, 248] on span "Personal" at bounding box center [1055, 247] width 162 height 9
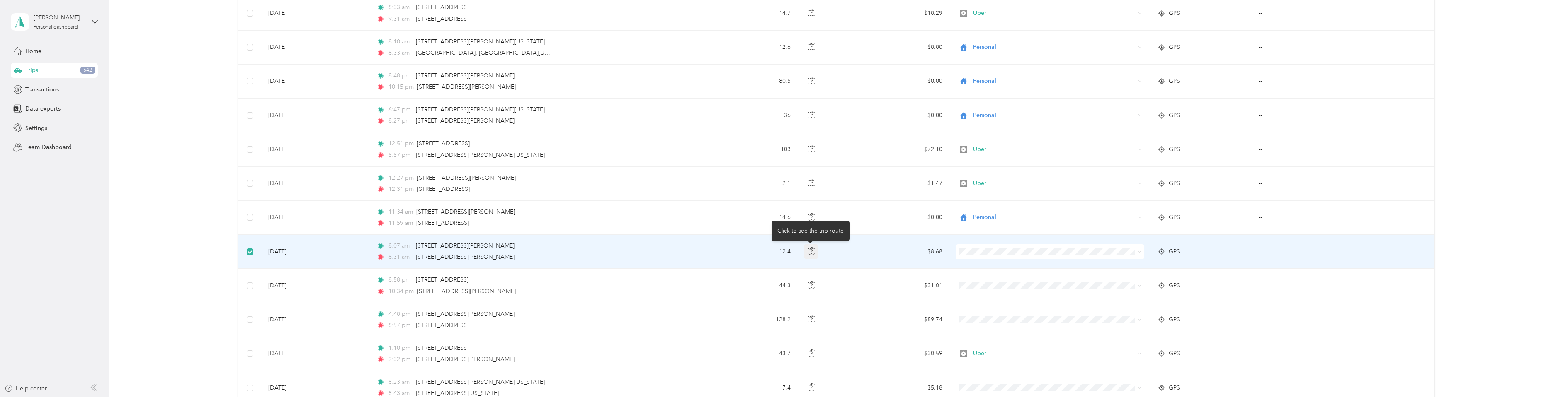
click at [816, 251] on button "button" at bounding box center [811, 252] width 15 height 15
click at [1259, 254] on td "--" at bounding box center [1318, 252] width 131 height 34
click at [1259, 252] on td "--" at bounding box center [1318, 252] width 131 height 34
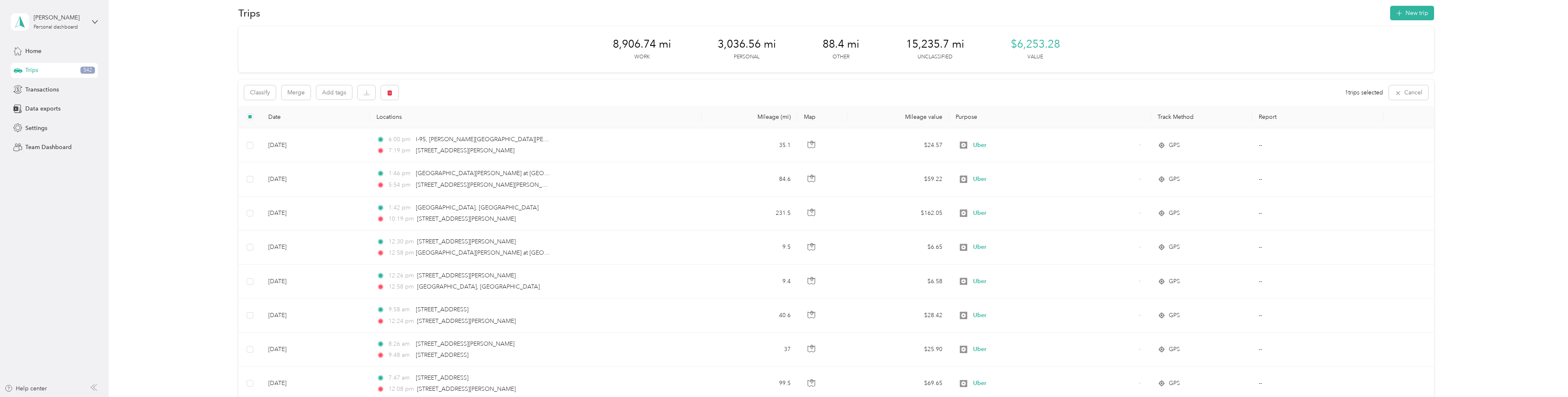
scroll to position [0, 0]
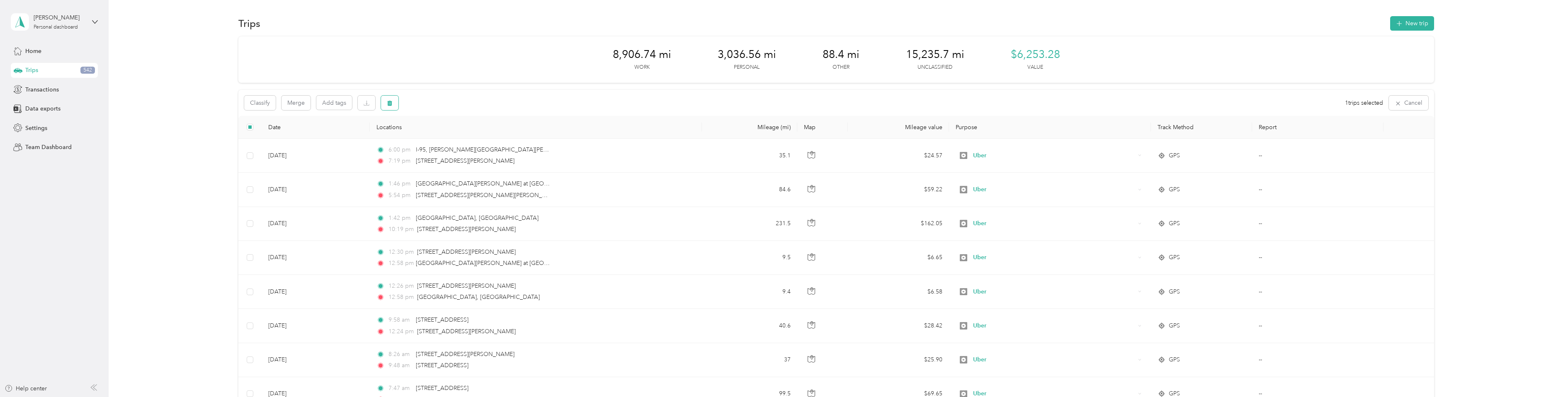
click at [395, 100] on button "button" at bounding box center [390, 103] width 18 height 15
click at [427, 138] on button "No" at bounding box center [430, 137] width 15 height 13
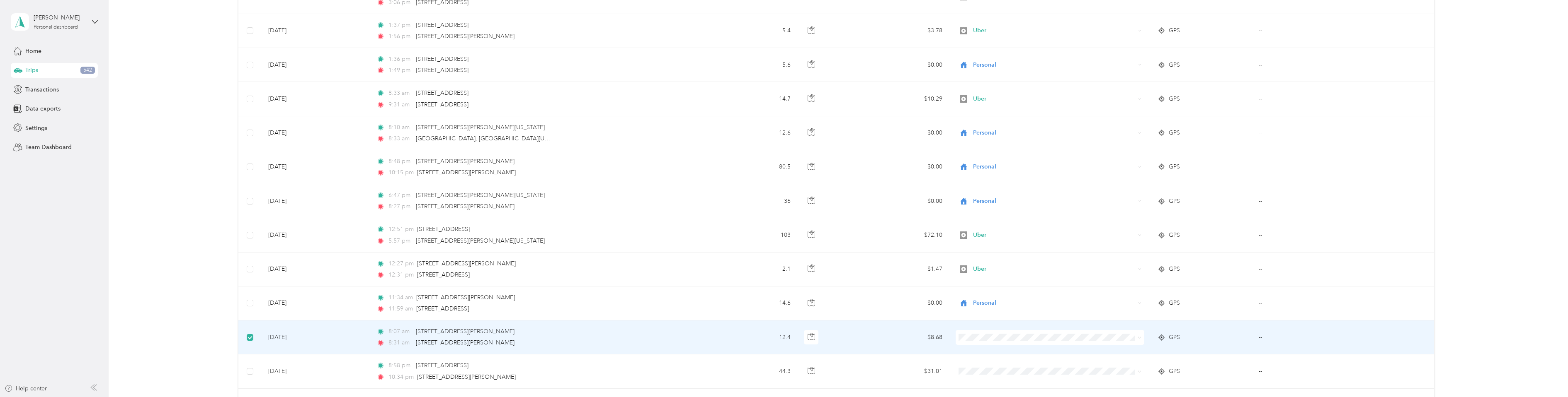
scroll to position [1118, 0]
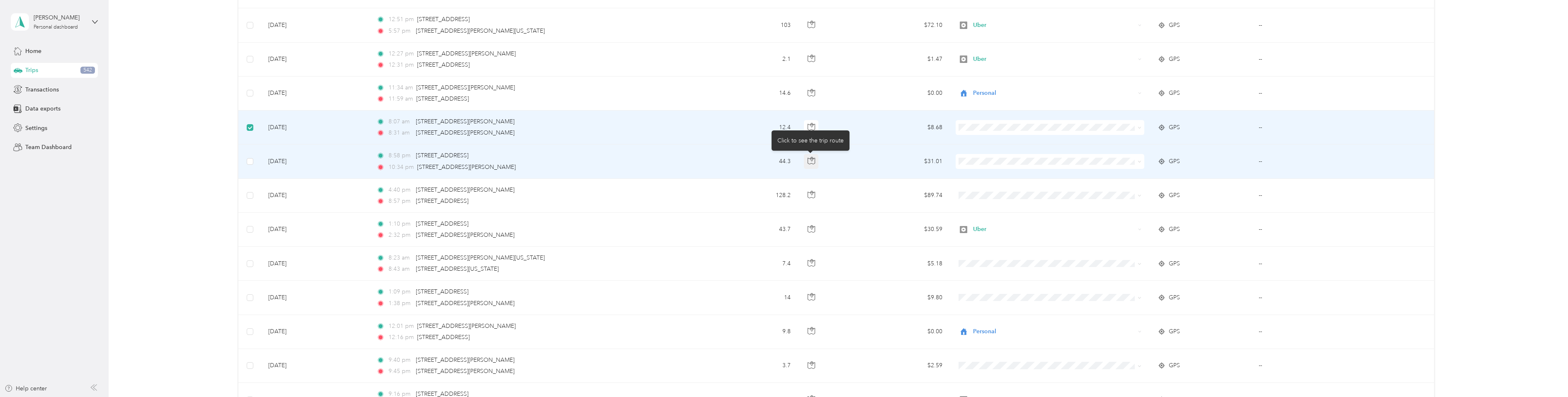
click at [811, 163] on icon "button" at bounding box center [811, 161] width 7 height 7
click at [989, 193] on span "Personal" at bounding box center [1055, 192] width 162 height 9
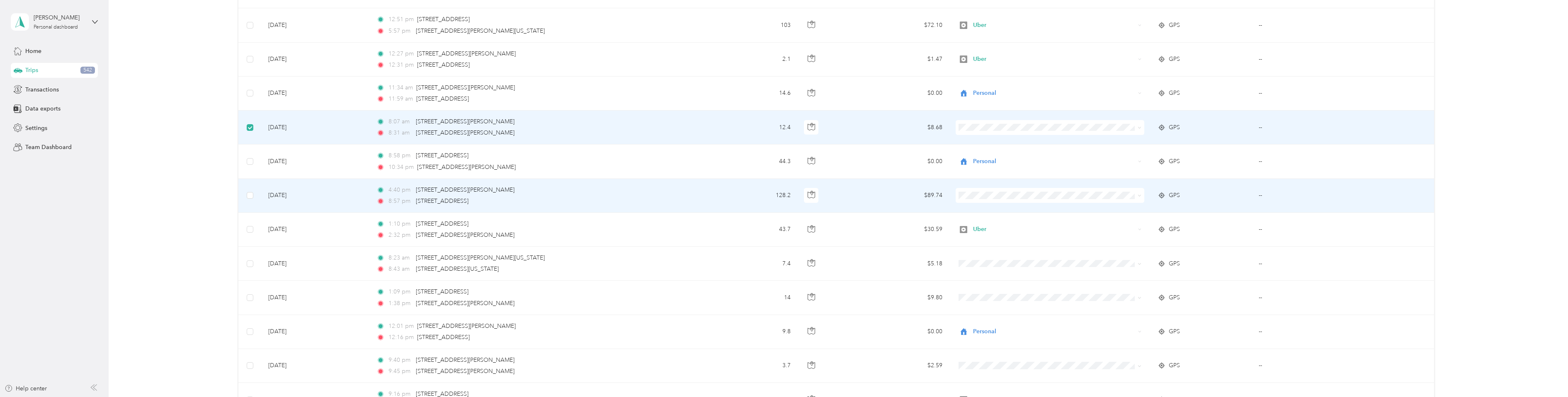
click at [980, 201] on span at bounding box center [1050, 195] width 189 height 15
click at [806, 195] on button "button" at bounding box center [811, 195] width 15 height 15
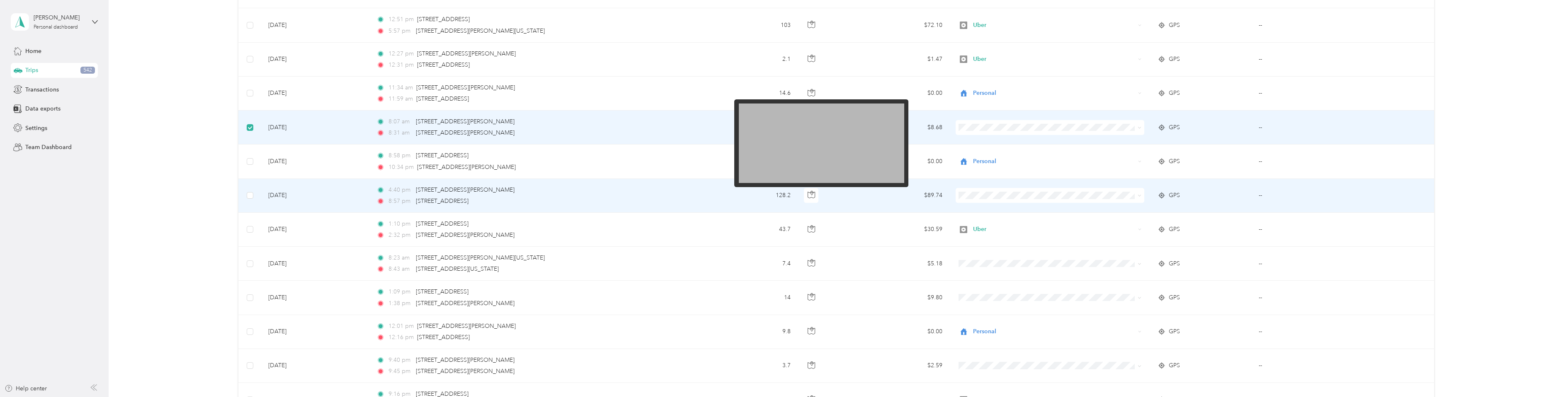
click at [833, 151] on img at bounding box center [822, 143] width 166 height 80
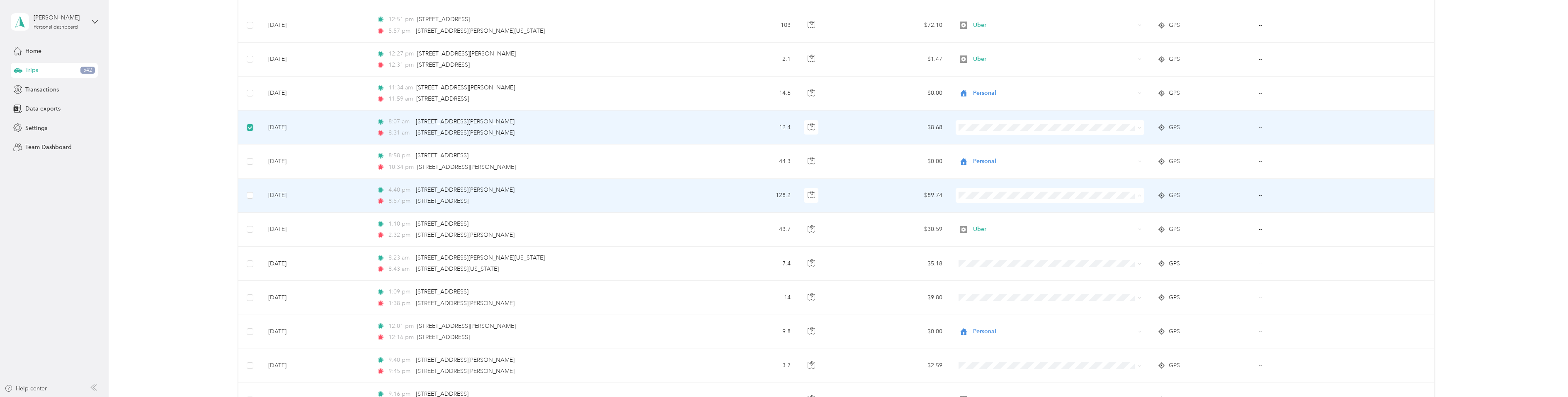
click at [977, 251] on span "Uber" at bounding box center [1055, 254] width 162 height 9
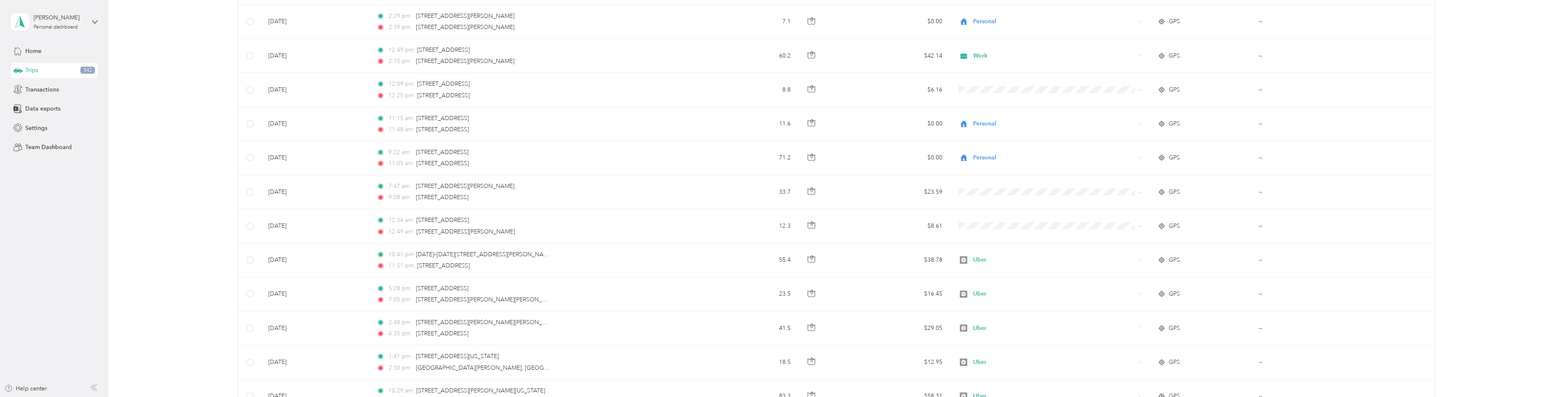
scroll to position [2691, 0]
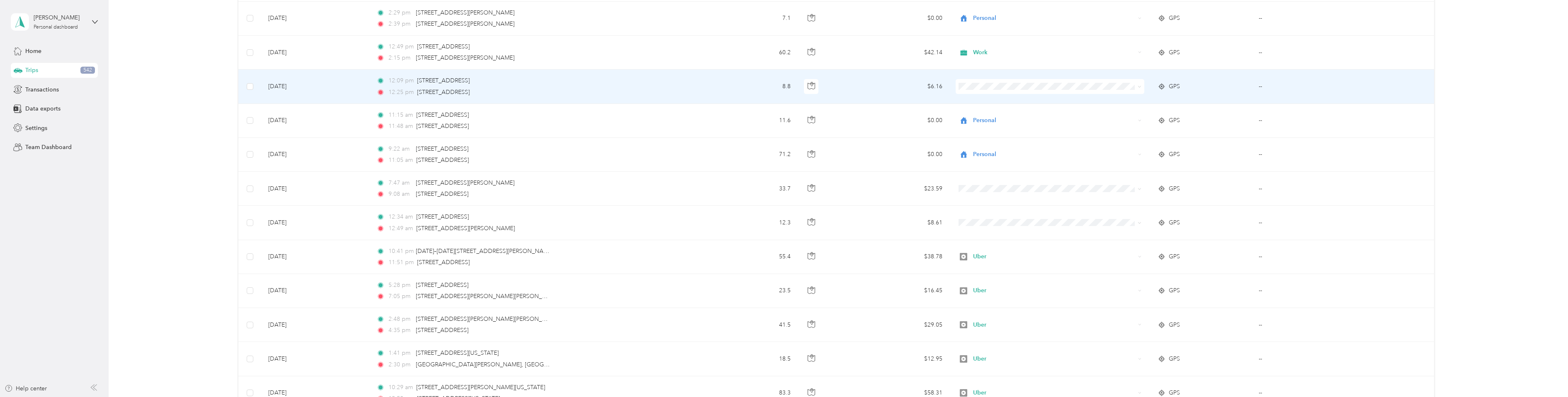
click at [1139, 87] on icon at bounding box center [1139, 87] width 4 height 4
click at [1007, 105] on li "Work" at bounding box center [1049, 102] width 189 height 15
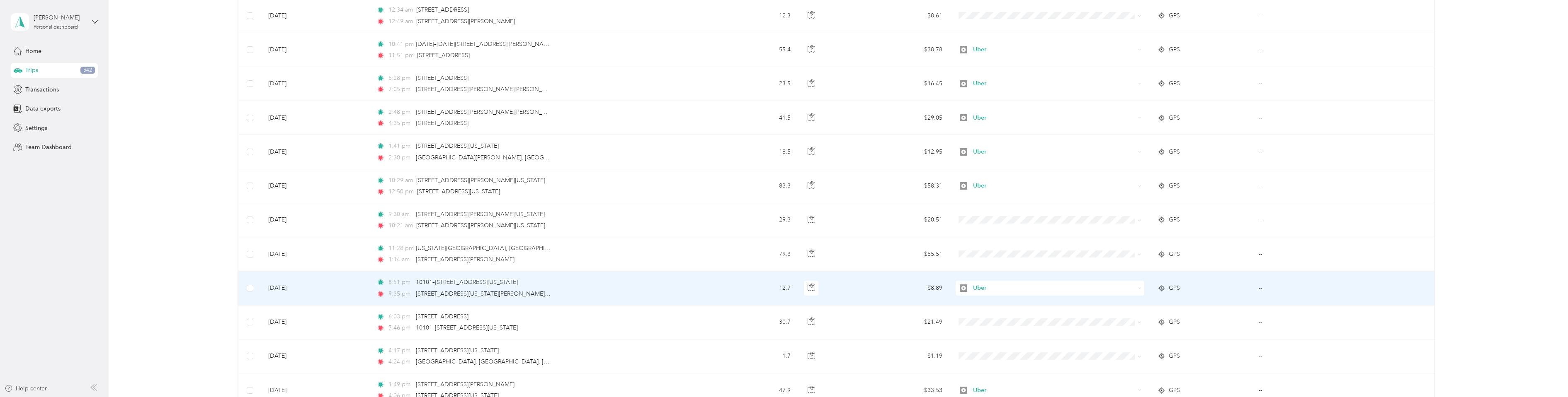
scroll to position [3064, 0]
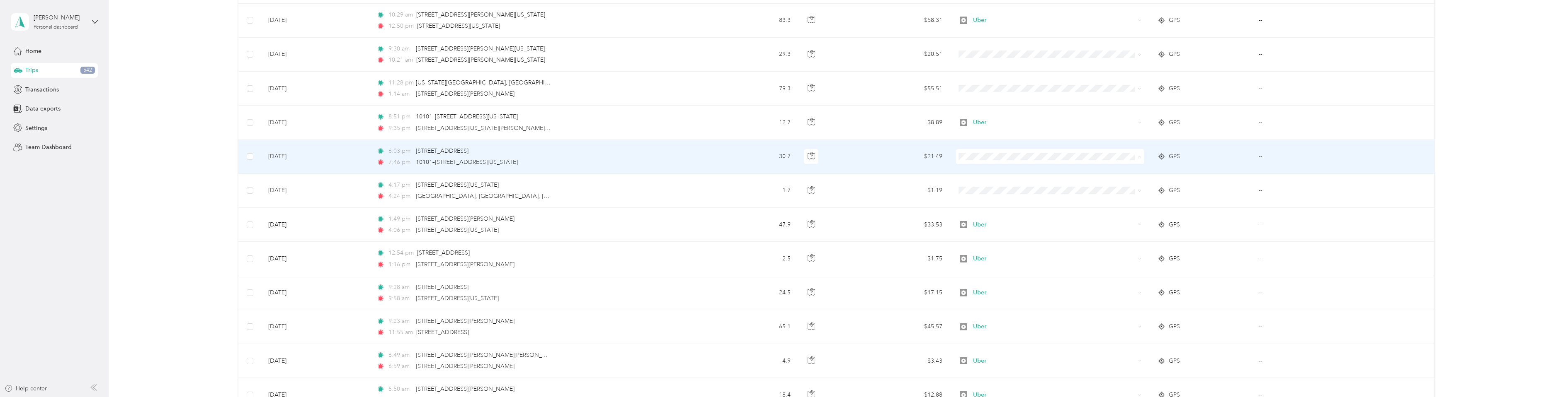
click at [985, 214] on span "Uber" at bounding box center [1055, 215] width 162 height 9
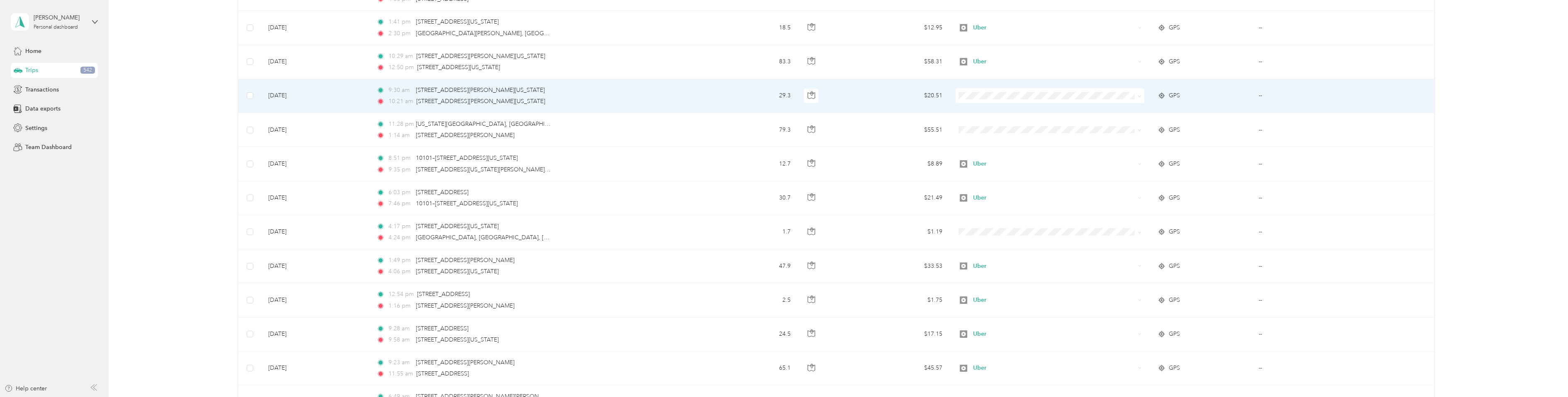
scroll to position [2981, 0]
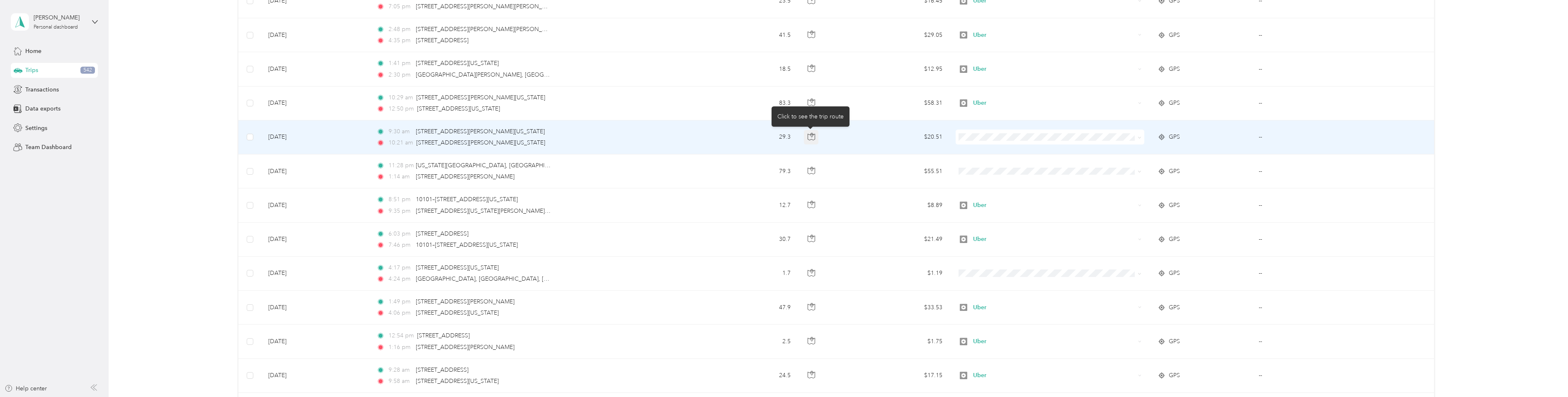
click at [810, 139] on icon "button" at bounding box center [811, 137] width 7 height 7
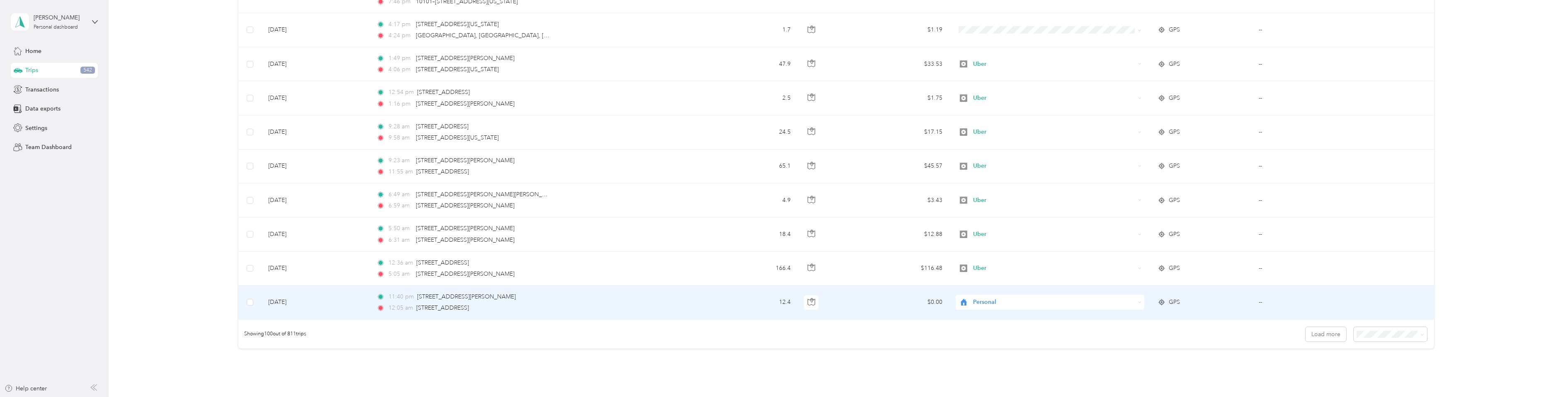
scroll to position [3271, 0]
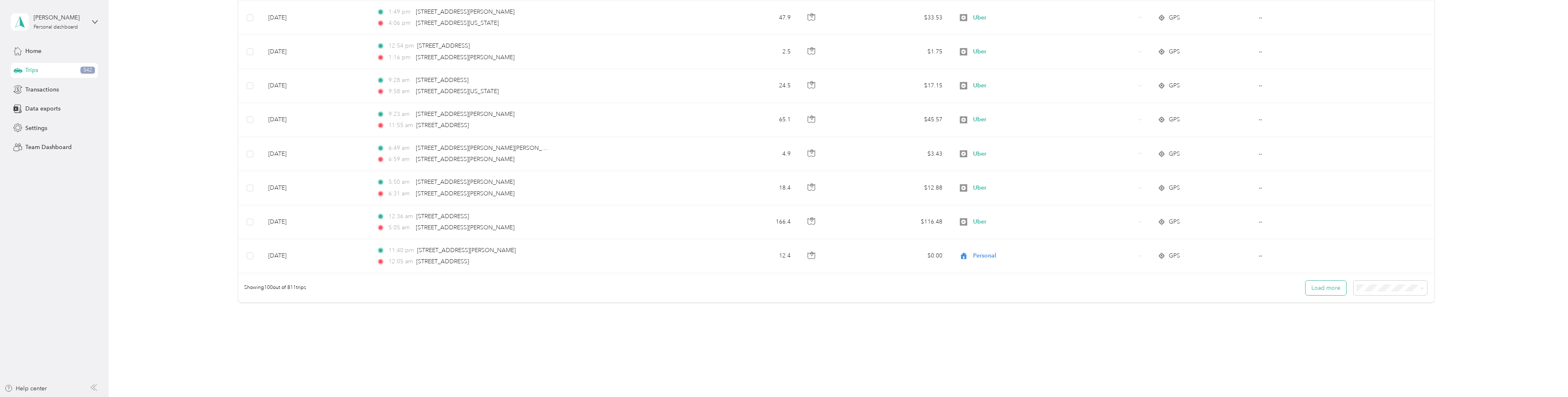
click at [1324, 289] on button "Load more" at bounding box center [1326, 288] width 41 height 15
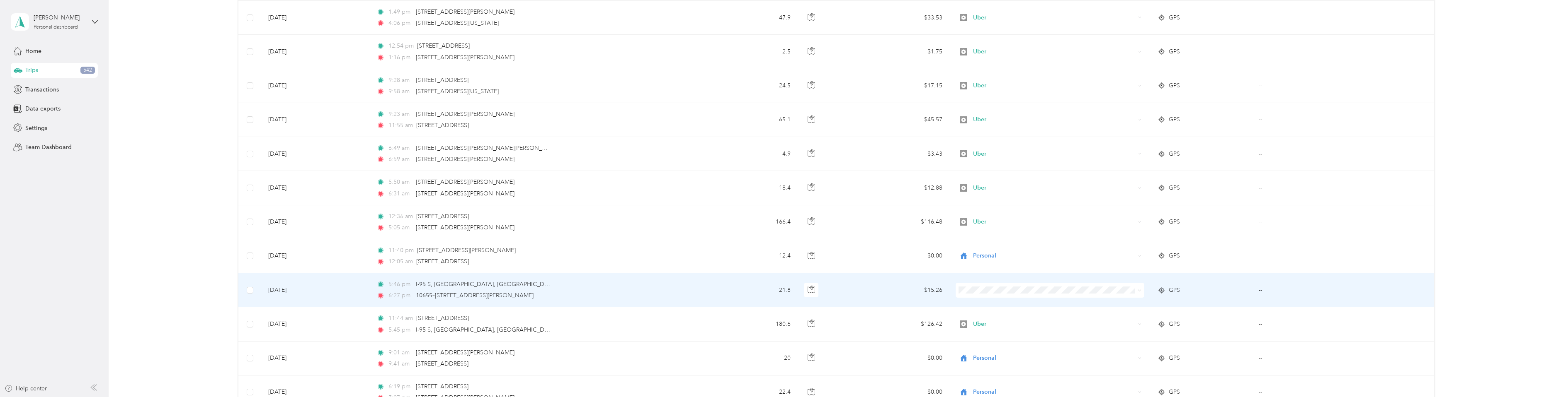
click at [1318, 288] on td "--" at bounding box center [1318, 291] width 131 height 34
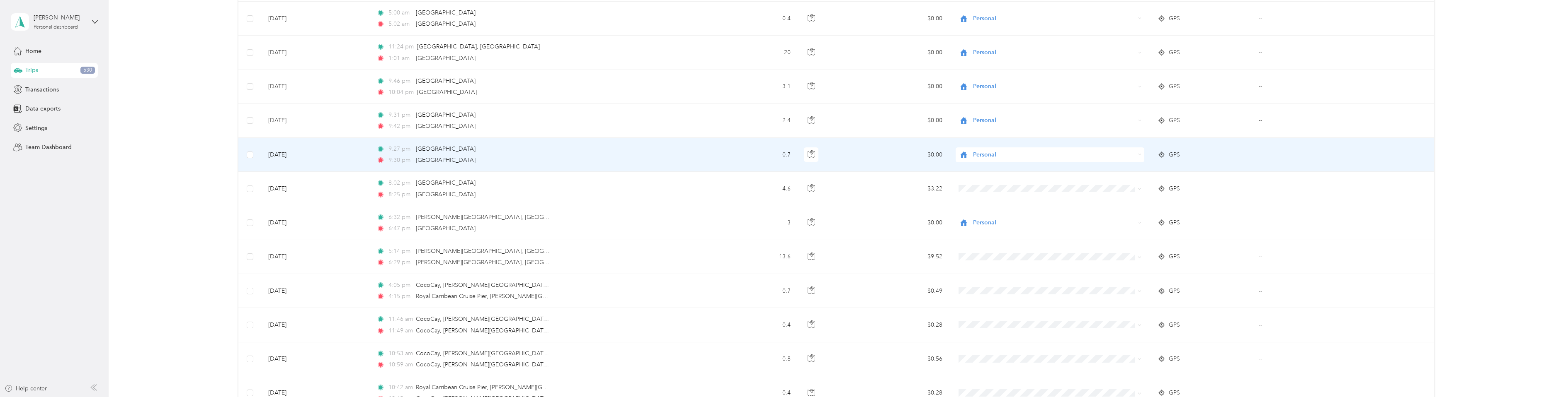
scroll to position [6159, 0]
click at [995, 190] on span "Personal" at bounding box center [1055, 192] width 162 height 9
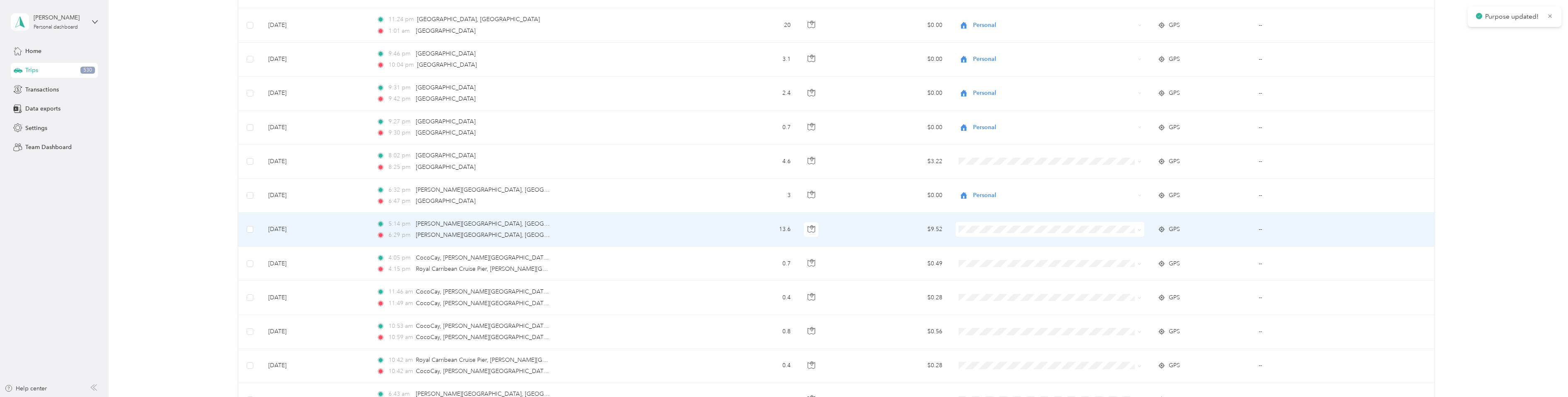
click at [988, 258] on span "Personal" at bounding box center [1055, 258] width 162 height 9
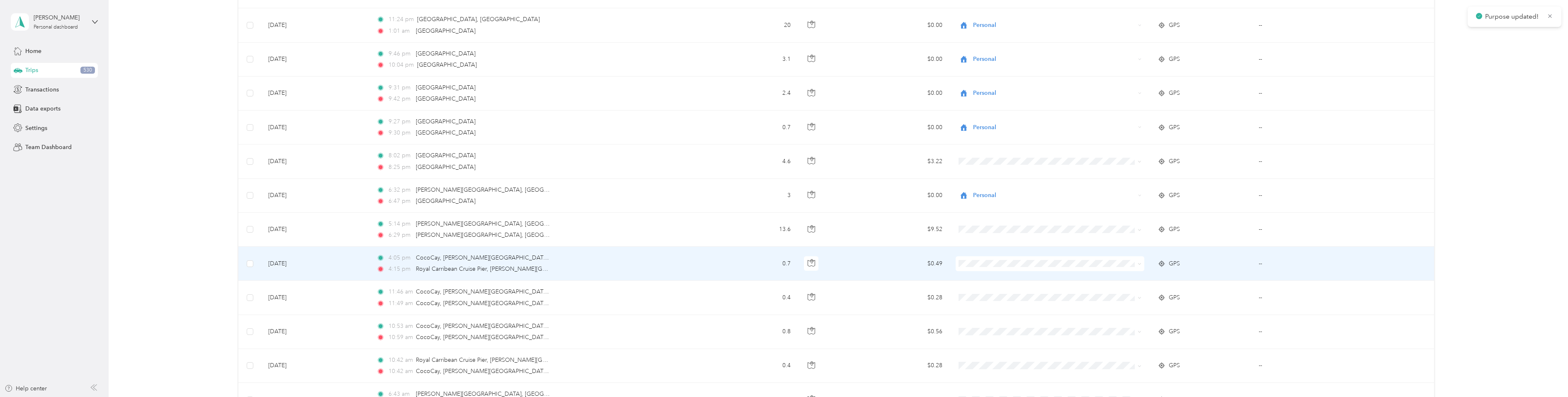
click at [987, 294] on span "Personal" at bounding box center [1055, 291] width 162 height 9
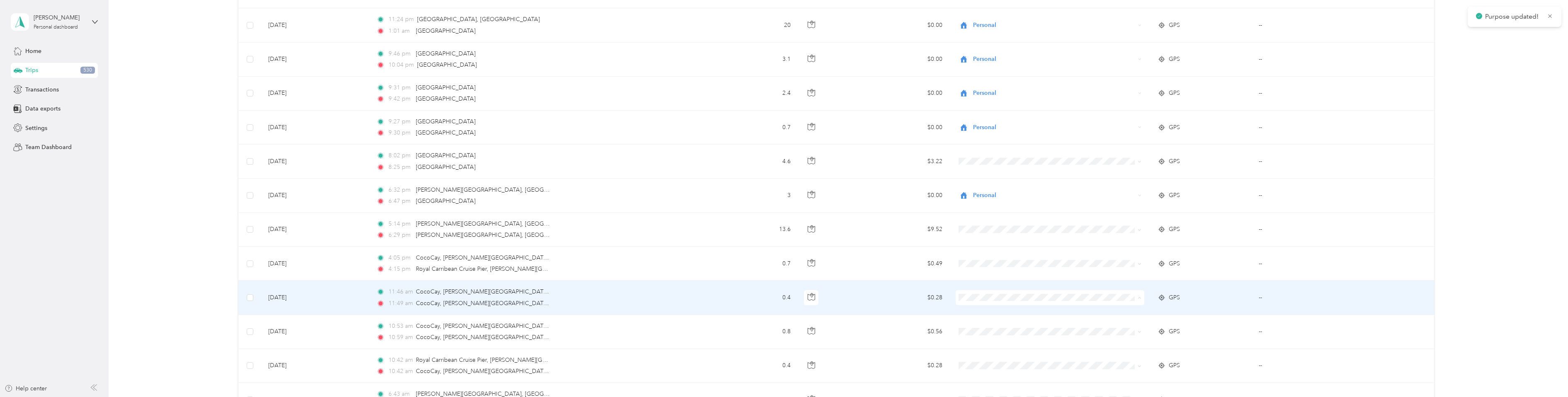
drag, startPoint x: 992, startPoint y: 196, endPoint x: 982, endPoint y: 286, distance: 90.6
click at [992, 196] on span "Personal" at bounding box center [1055, 195] width 162 height 9
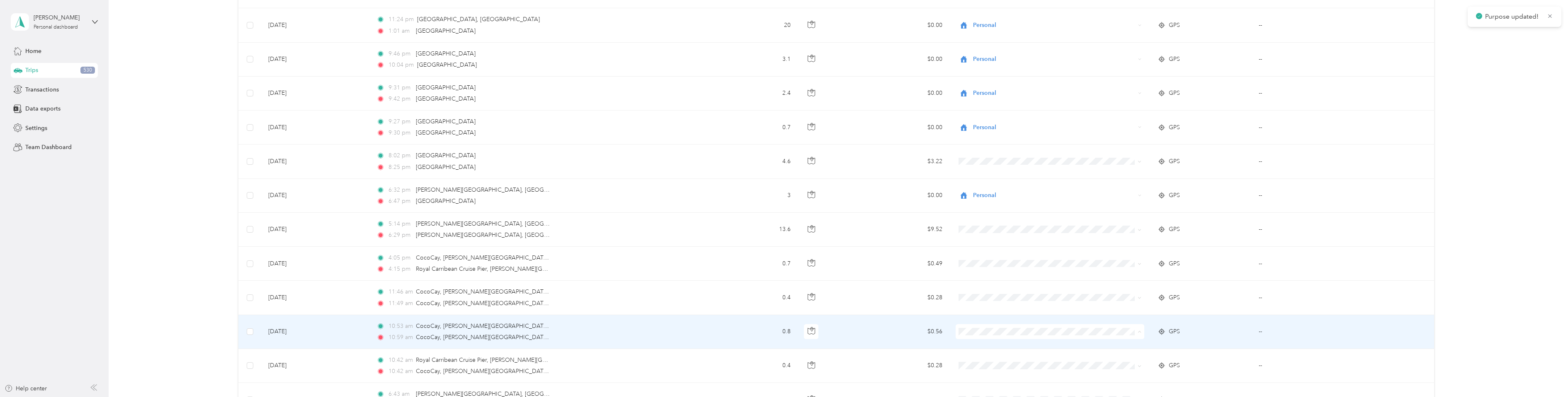
click at [998, 230] on span "Personal" at bounding box center [1055, 229] width 162 height 9
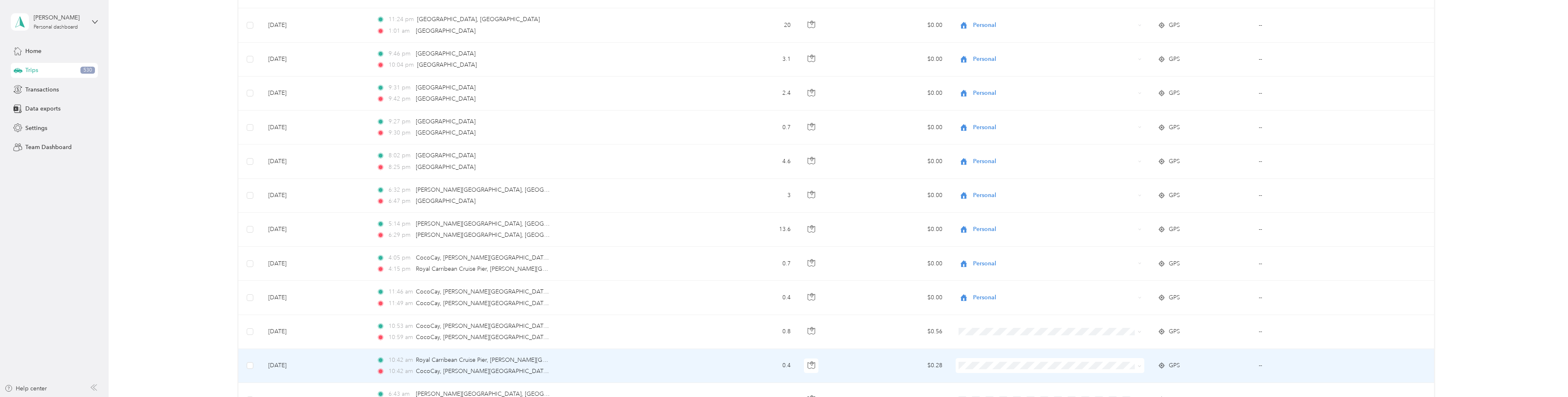
click at [982, 264] on li "Personal" at bounding box center [1049, 263] width 189 height 15
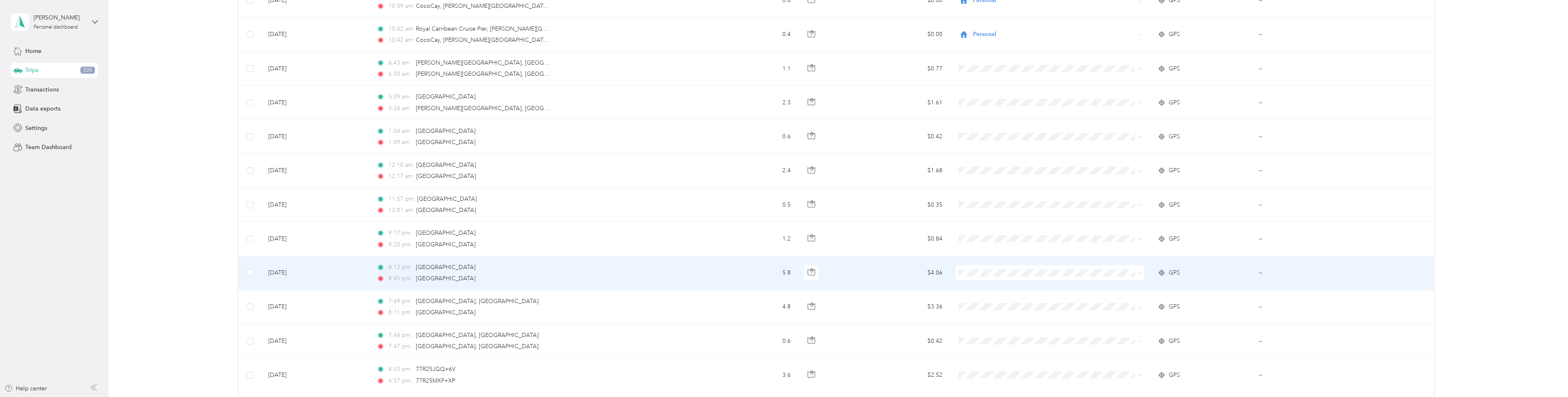
scroll to position [6697, 0]
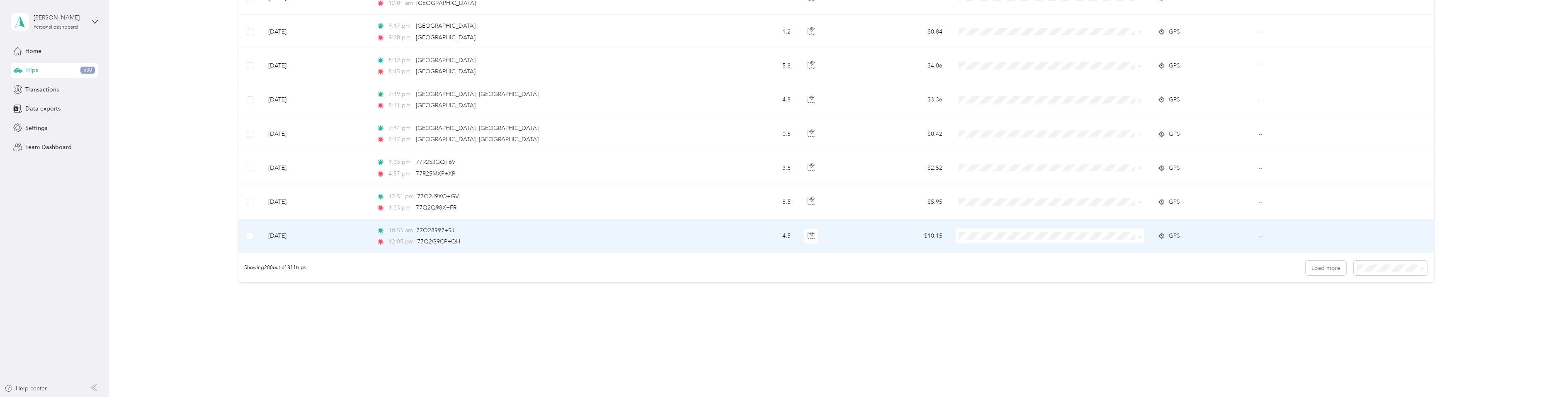
click at [996, 263] on span "Personal" at bounding box center [1055, 262] width 162 height 9
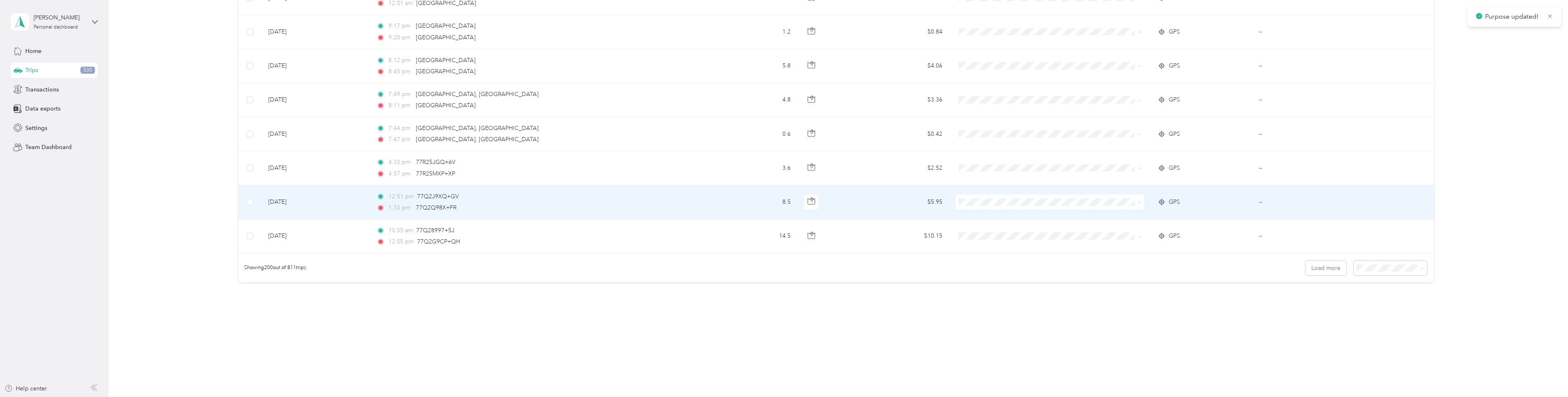
click at [992, 229] on span "Personal" at bounding box center [1055, 232] width 162 height 9
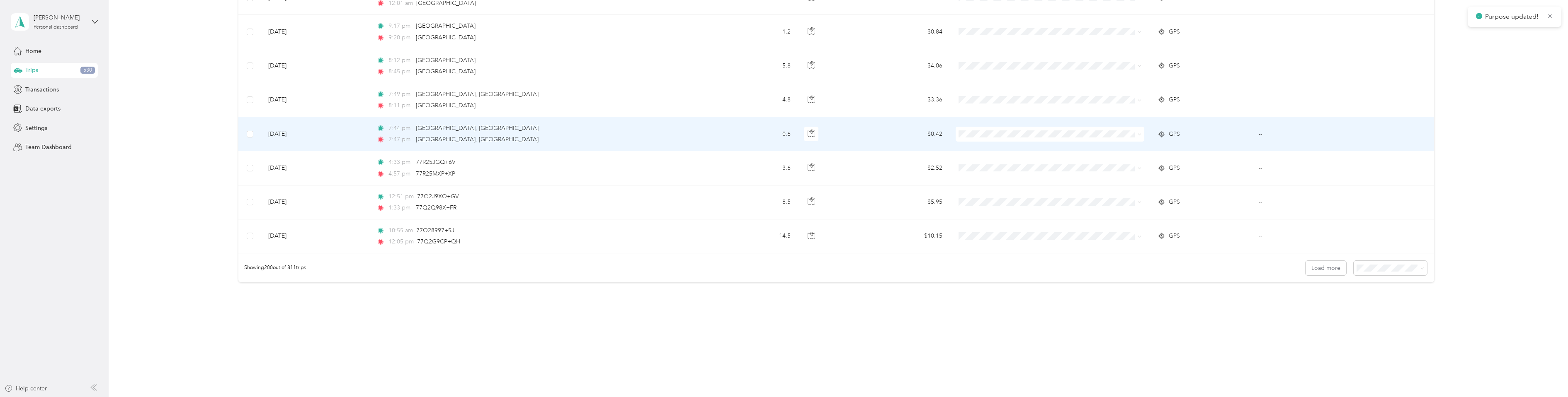
click at [974, 139] on span at bounding box center [1050, 134] width 189 height 15
click at [980, 165] on li "Personal" at bounding box center [1049, 164] width 189 height 15
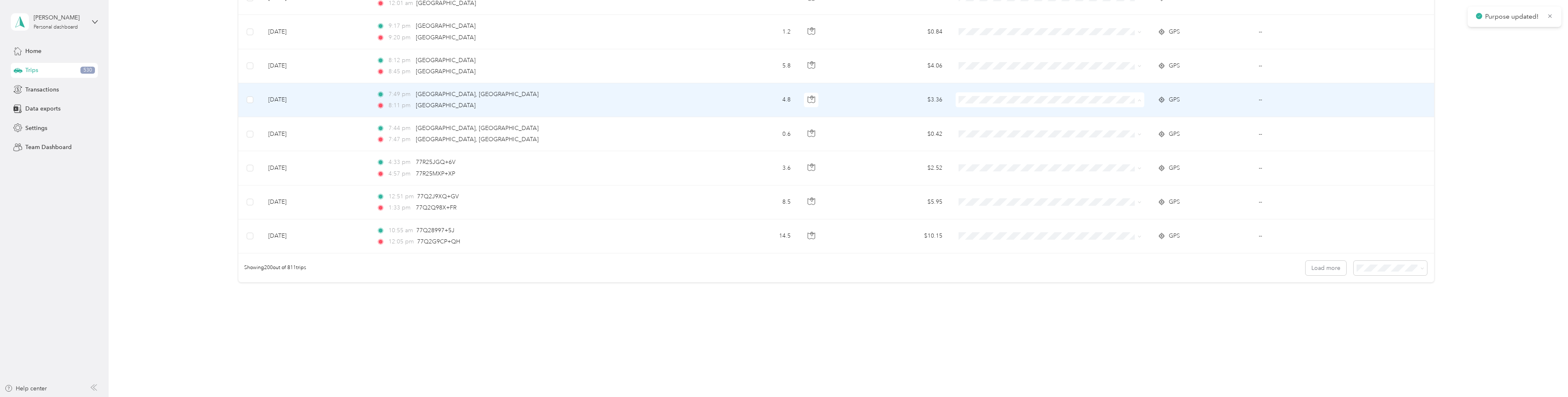
click at [982, 126] on span "Personal" at bounding box center [1055, 129] width 162 height 9
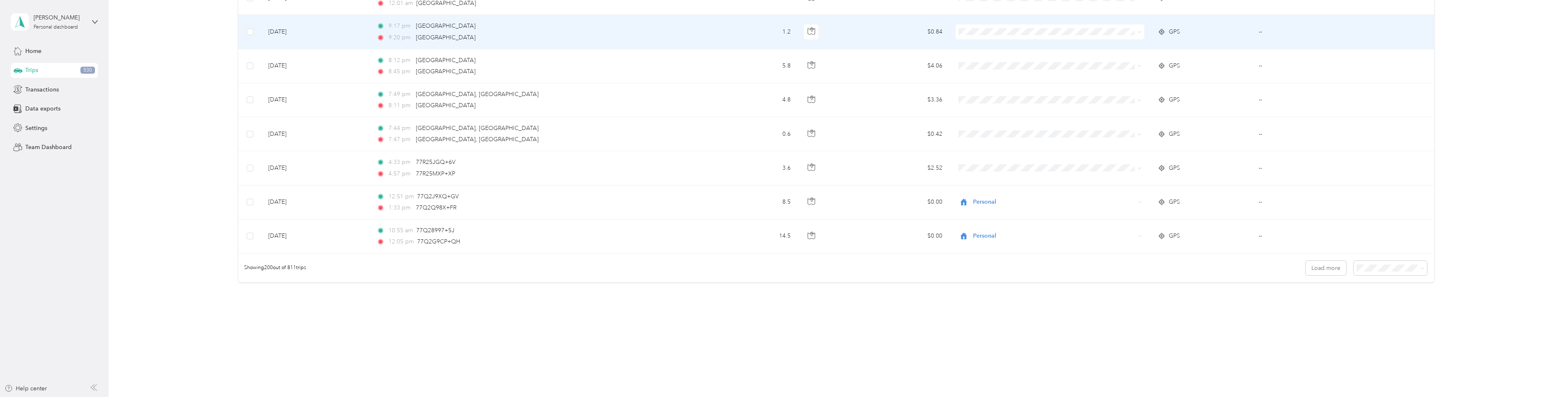
click at [984, 60] on span "Personal" at bounding box center [1055, 61] width 162 height 9
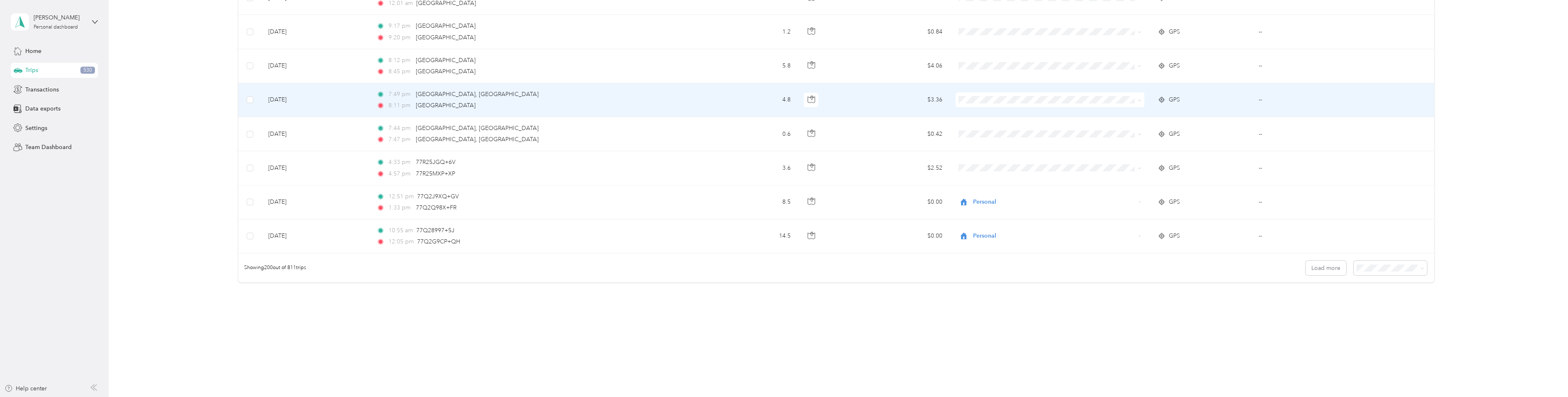
click at [973, 130] on li "Personal" at bounding box center [1049, 126] width 189 height 15
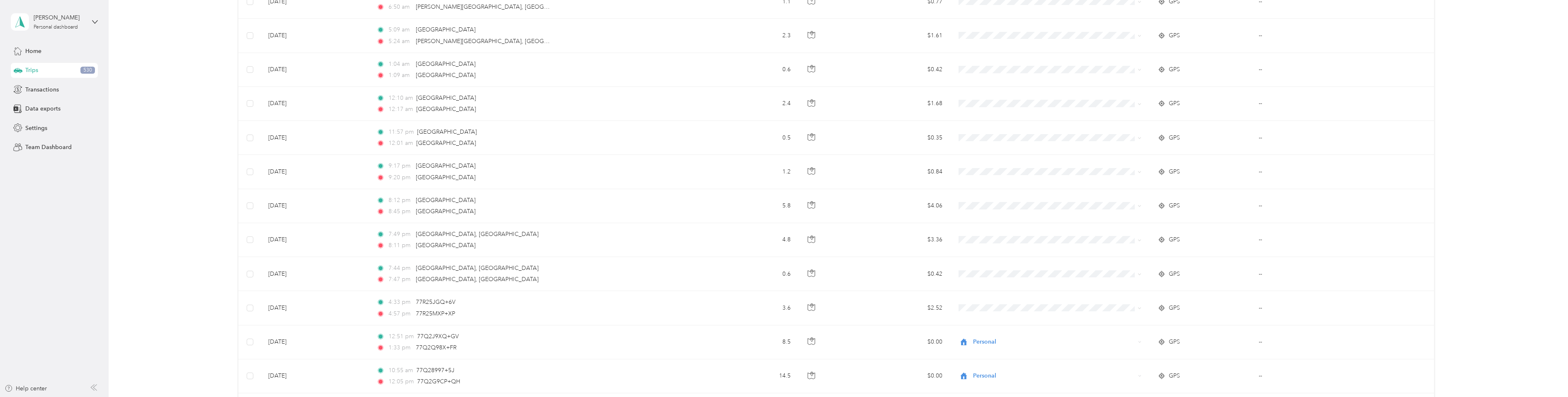
scroll to position [6573, 0]
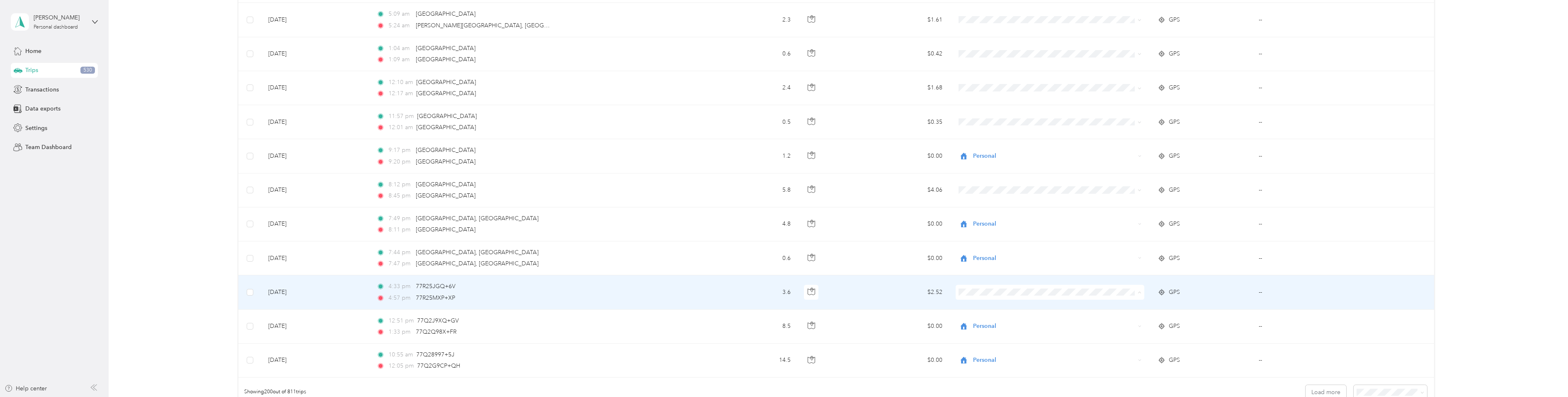
click at [1024, 188] on span "Personal" at bounding box center [1055, 190] width 162 height 9
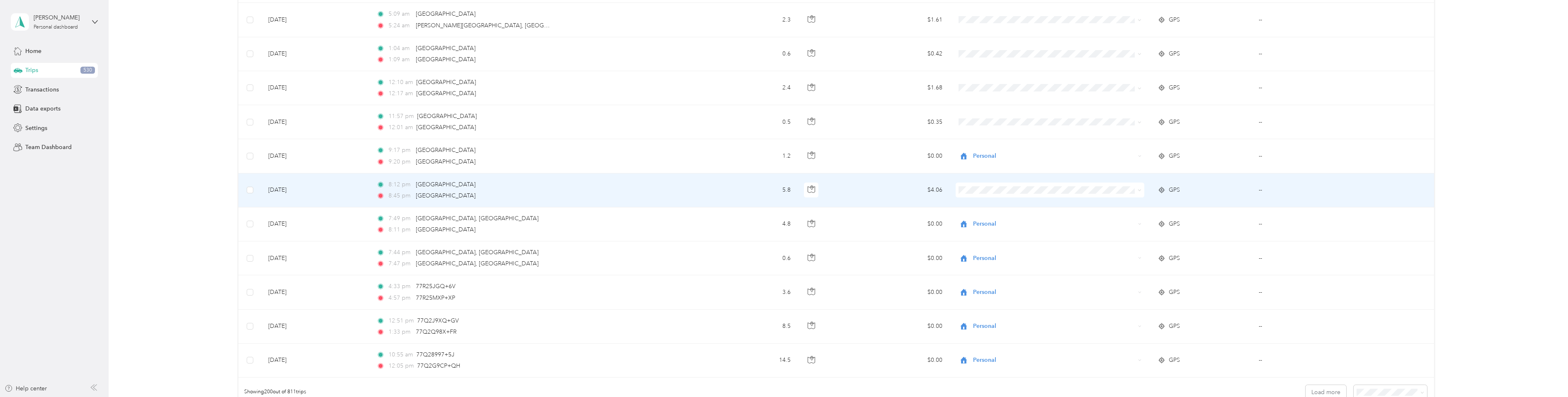
click at [981, 216] on span "Personal" at bounding box center [1055, 219] width 162 height 9
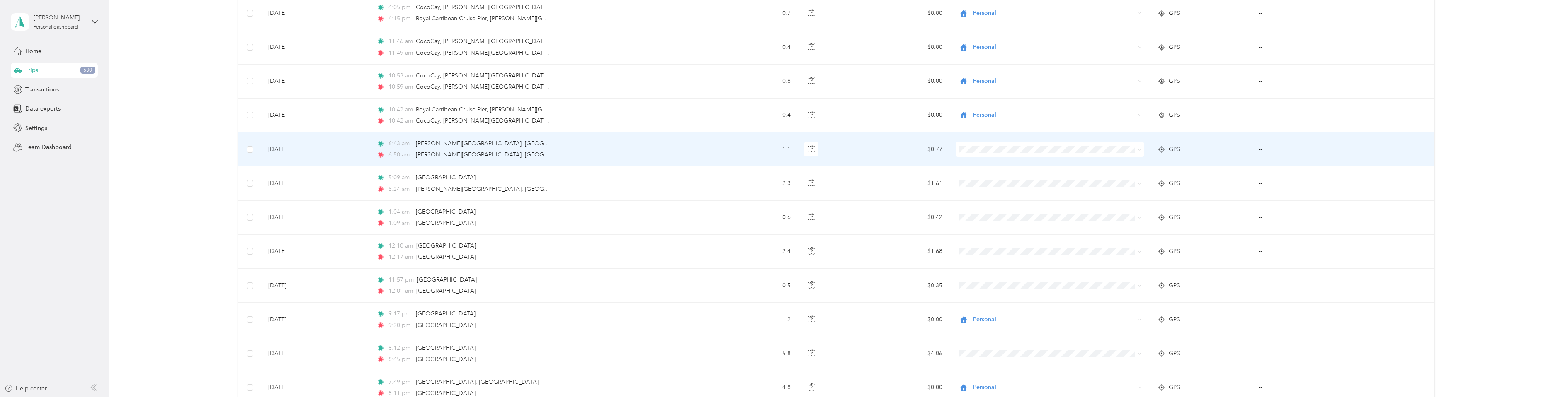
scroll to position [6366, 0]
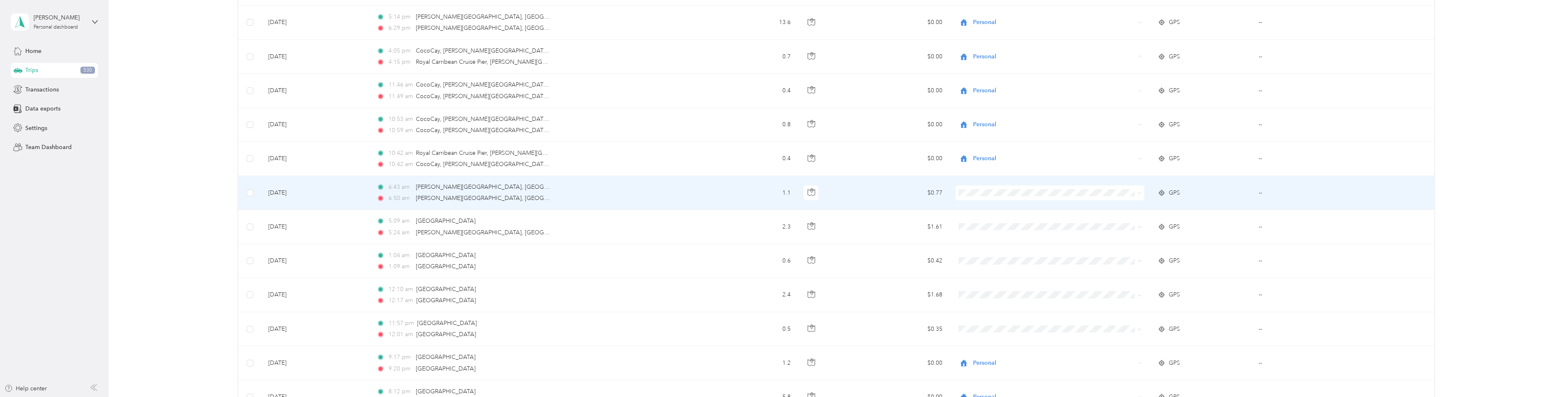
click at [982, 221] on span "Personal" at bounding box center [1055, 223] width 162 height 9
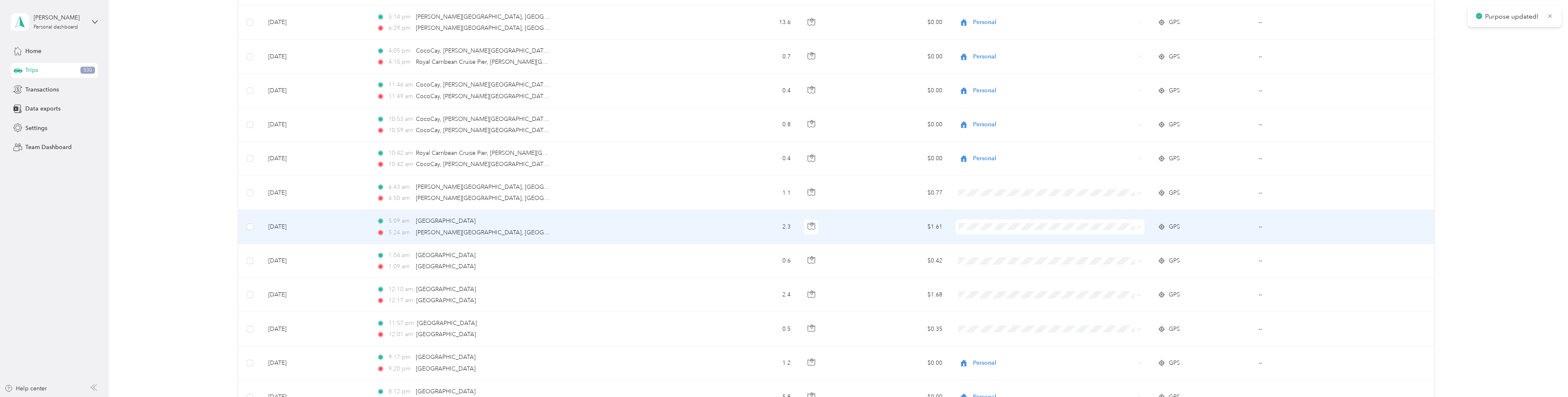
click at [982, 253] on span "Personal" at bounding box center [1055, 254] width 162 height 9
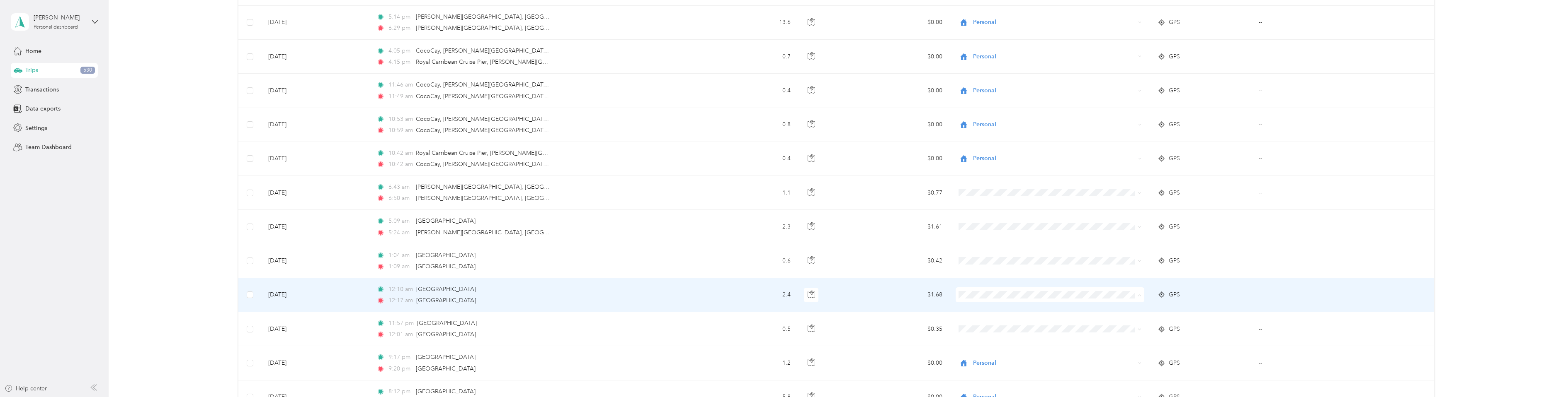
click at [989, 195] on li "Personal" at bounding box center [1049, 192] width 189 height 15
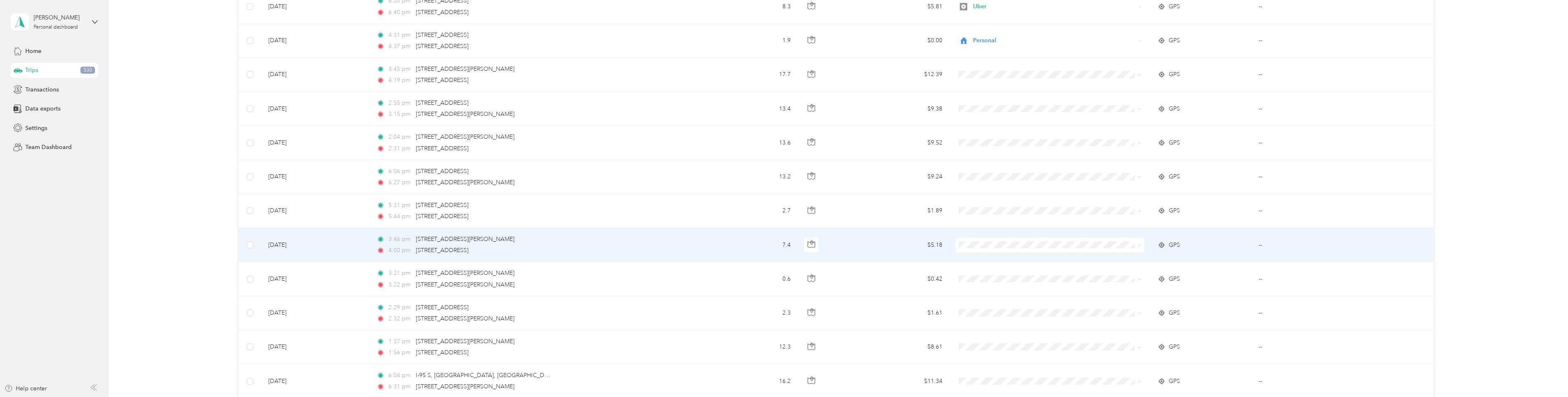
scroll to position [5372, 0]
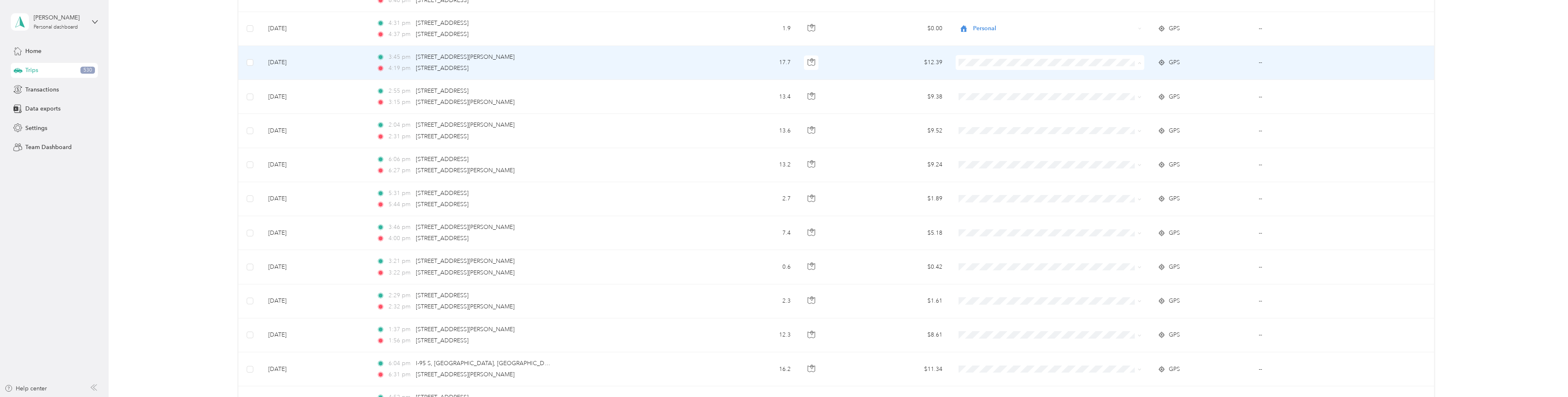
click at [979, 94] on li "Personal" at bounding box center [1049, 92] width 189 height 15
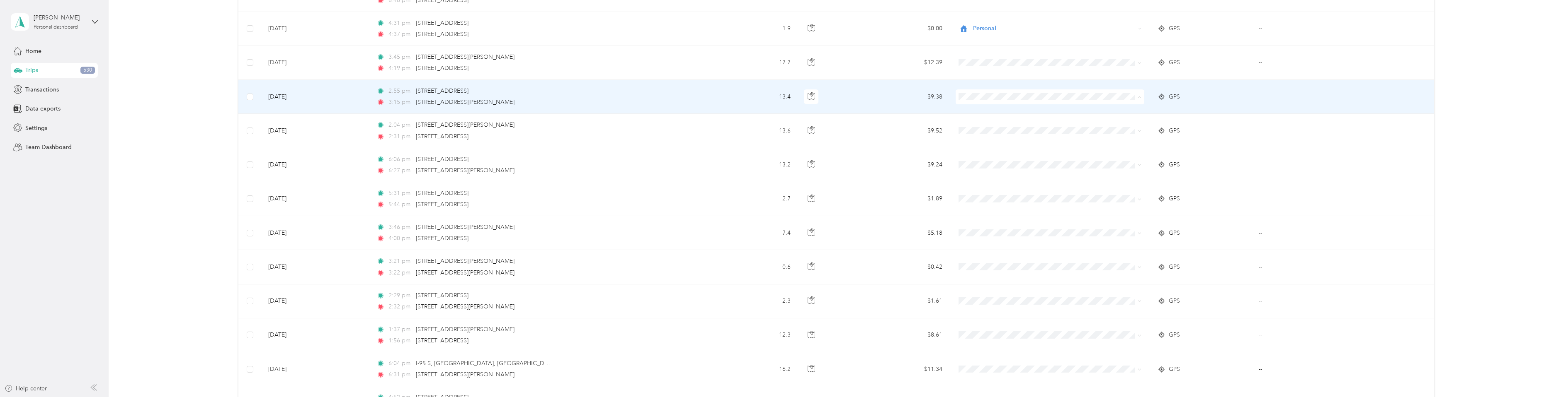
click at [978, 125] on span "Personal" at bounding box center [1055, 127] width 162 height 9
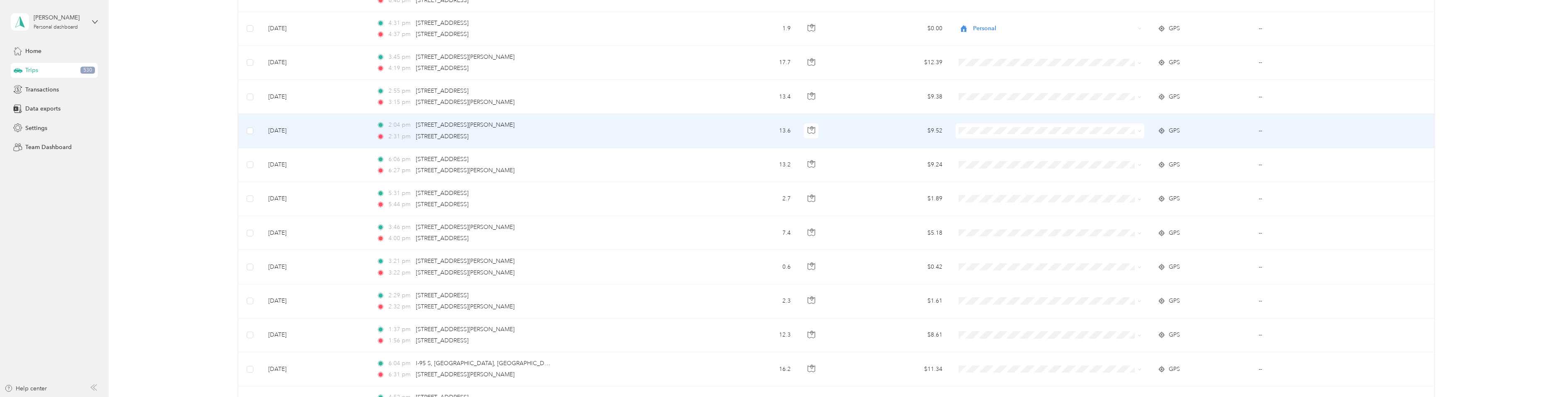
drag, startPoint x: 981, startPoint y: 134, endPoint x: 975, endPoint y: 139, distance: 7.8
click at [975, 139] on td at bounding box center [1050, 131] width 202 height 34
click at [976, 159] on span "Personal" at bounding box center [1055, 159] width 162 height 9
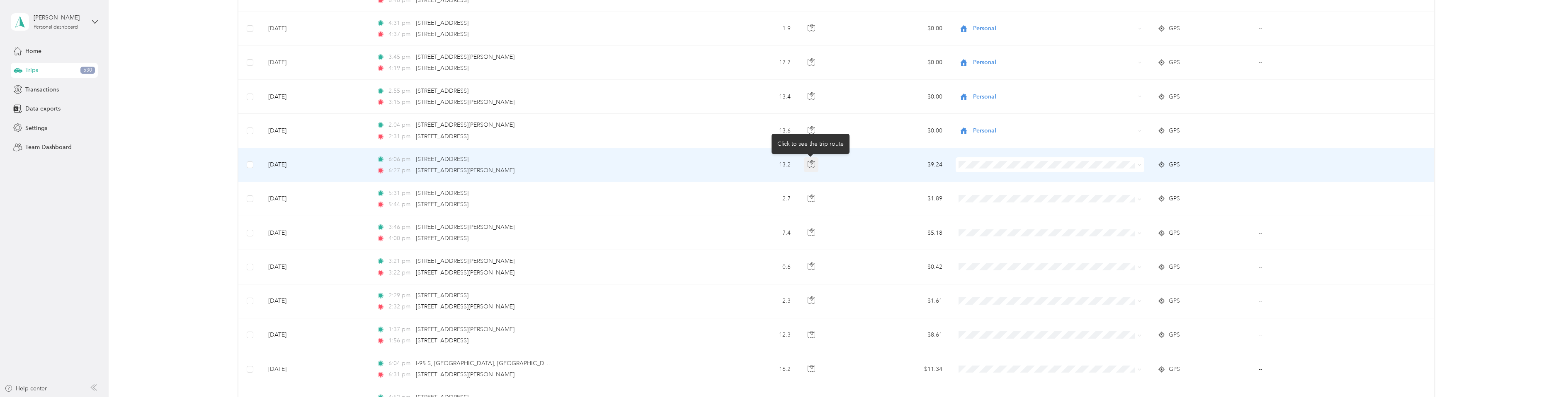
click at [811, 167] on icon "button" at bounding box center [811, 164] width 7 height 7
click at [1159, 165] on icon at bounding box center [1162, 165] width 9 height 7
click at [1256, 167] on td "--" at bounding box center [1318, 165] width 131 height 34
drag, startPoint x: 1258, startPoint y: 167, endPoint x: 1251, endPoint y: 168, distance: 7.1
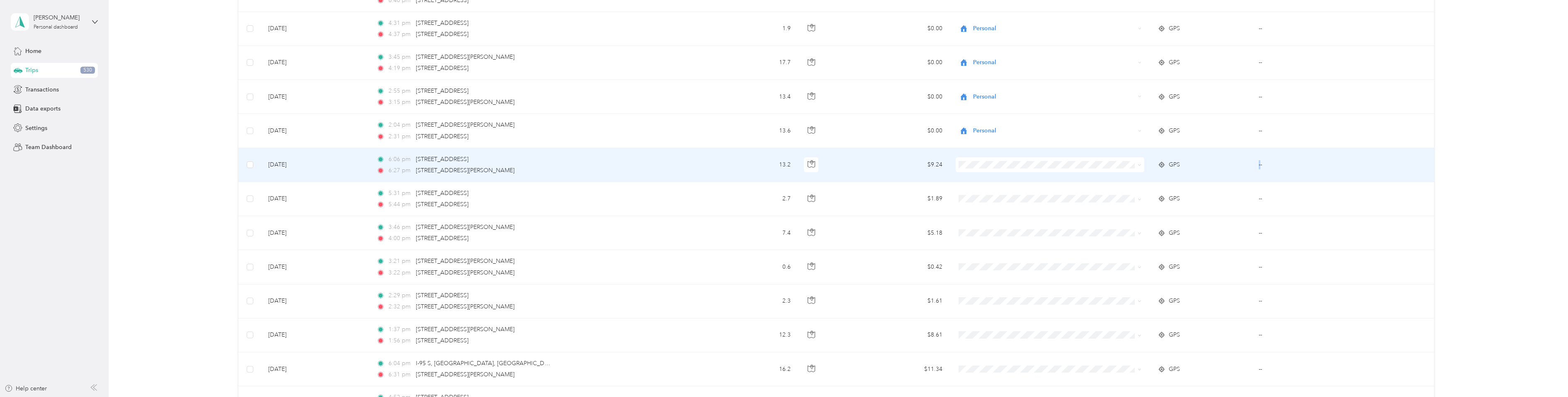
click at [1252, 168] on td "--" at bounding box center [1318, 165] width 131 height 34
click at [983, 223] on span "Uber" at bounding box center [1055, 224] width 162 height 9
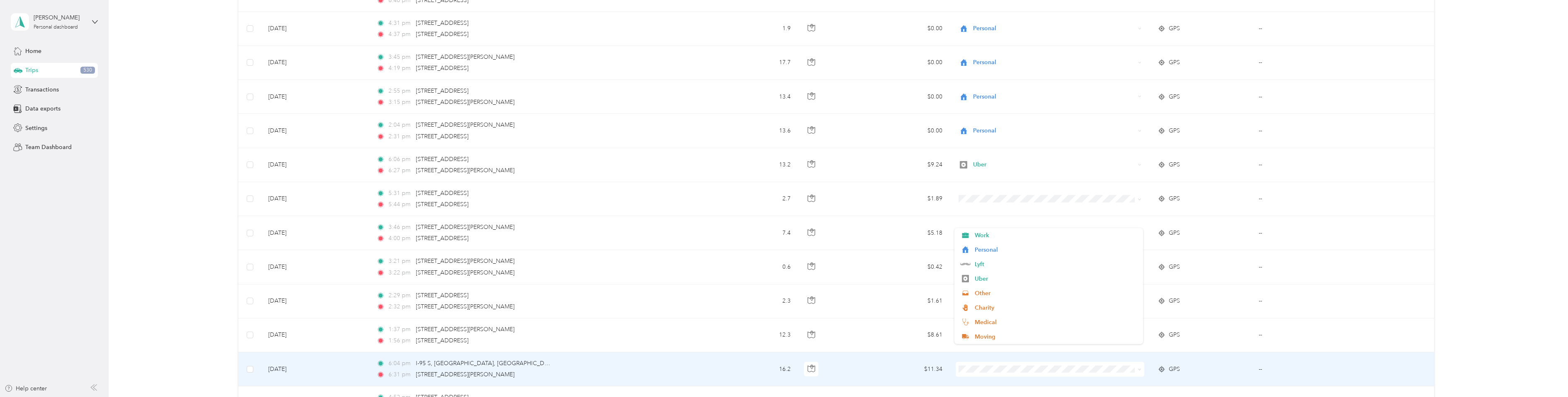
scroll to position [5413, 0]
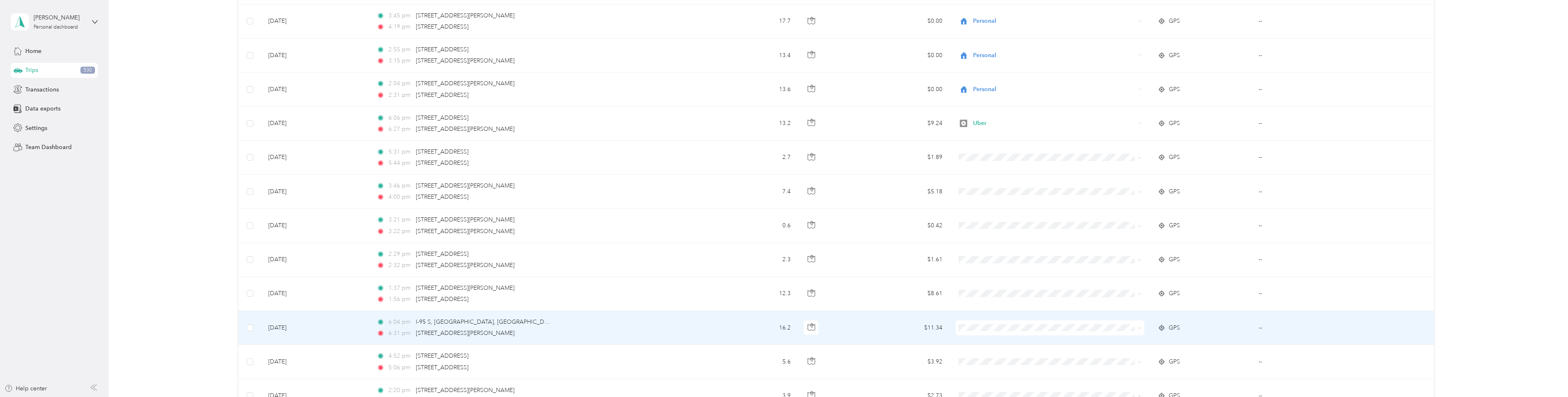
click at [854, 326] on td "$11.34" at bounding box center [898, 328] width 101 height 34
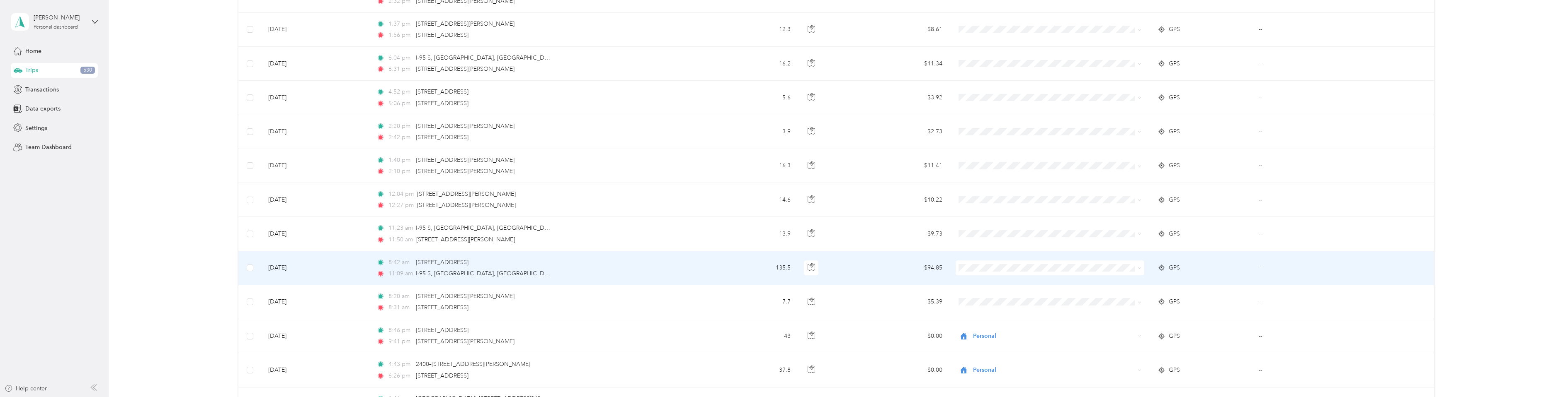
scroll to position [5703, 0]
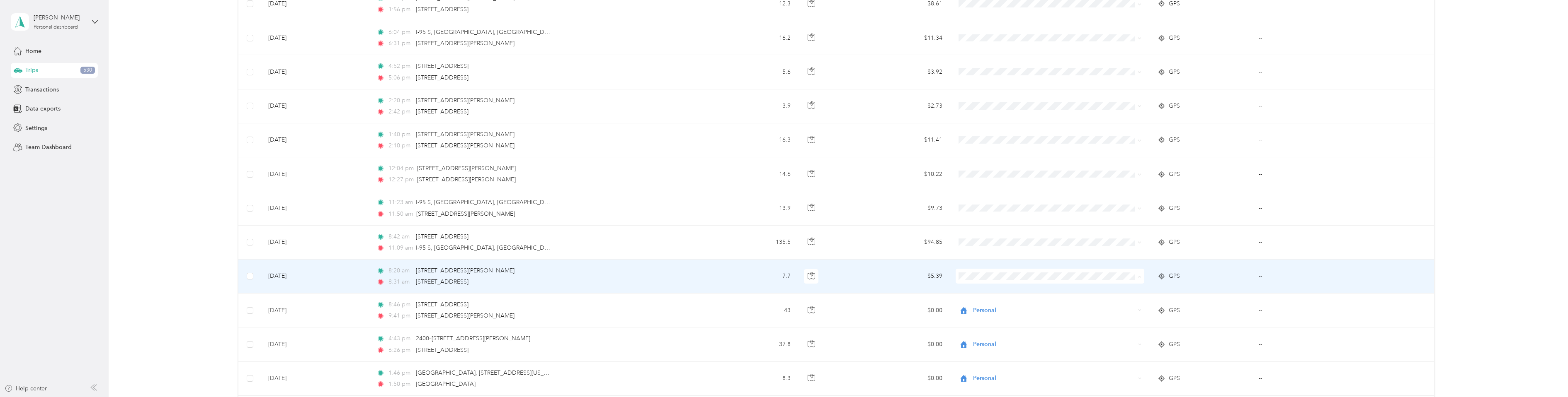
click at [996, 174] on span "Personal" at bounding box center [1055, 174] width 162 height 9
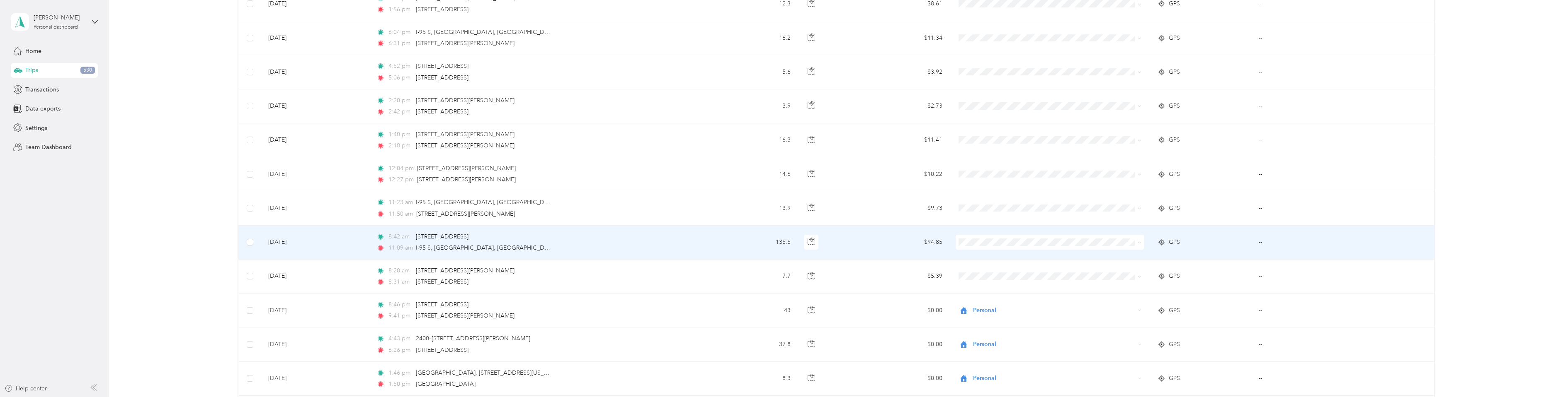
click at [976, 273] on li "Personal" at bounding box center [1049, 272] width 189 height 15
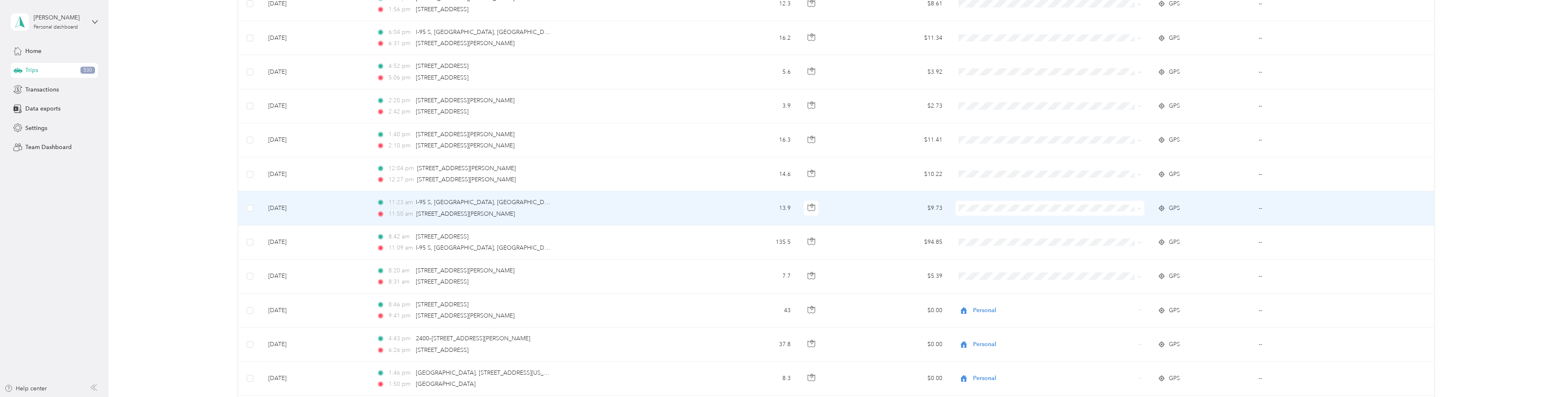
click at [980, 237] on span "Personal" at bounding box center [1055, 233] width 162 height 9
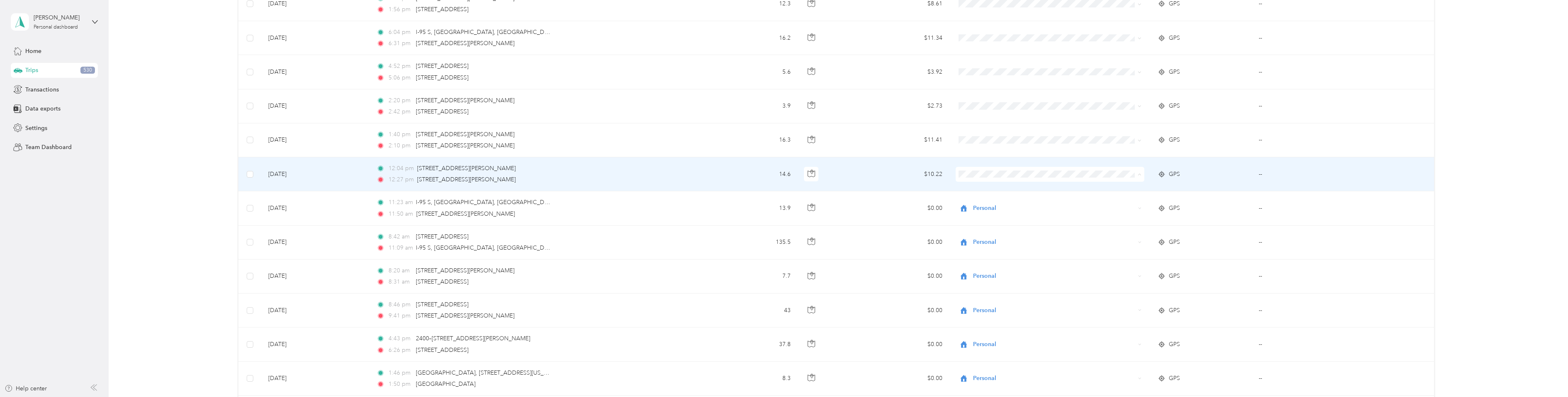
click at [973, 204] on li "Personal" at bounding box center [1049, 204] width 189 height 15
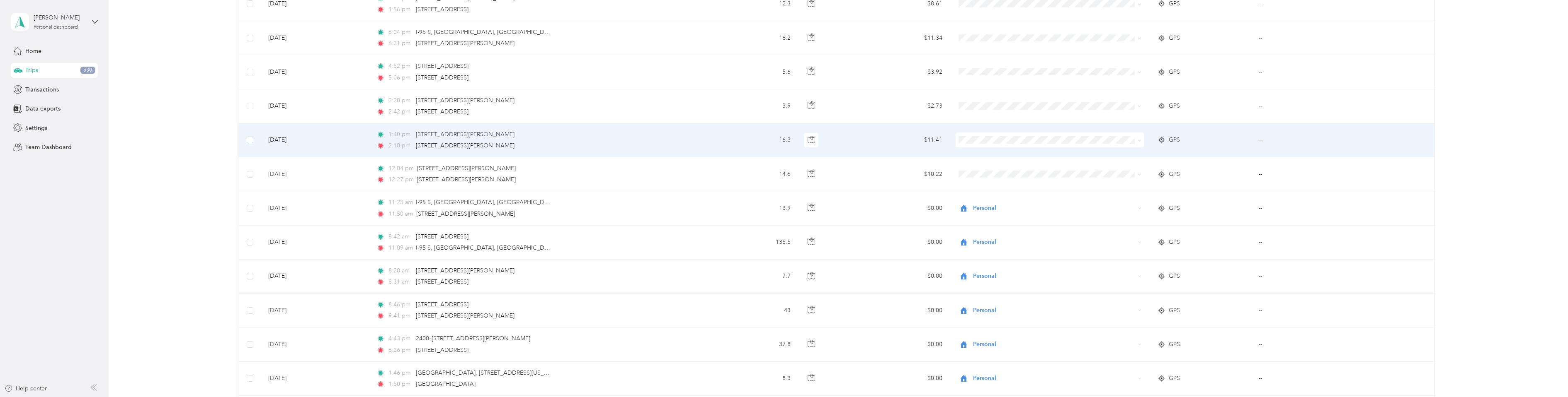
click at [966, 147] on span at bounding box center [1050, 140] width 189 height 15
click at [968, 170] on icon at bounding box center [965, 168] width 10 height 7
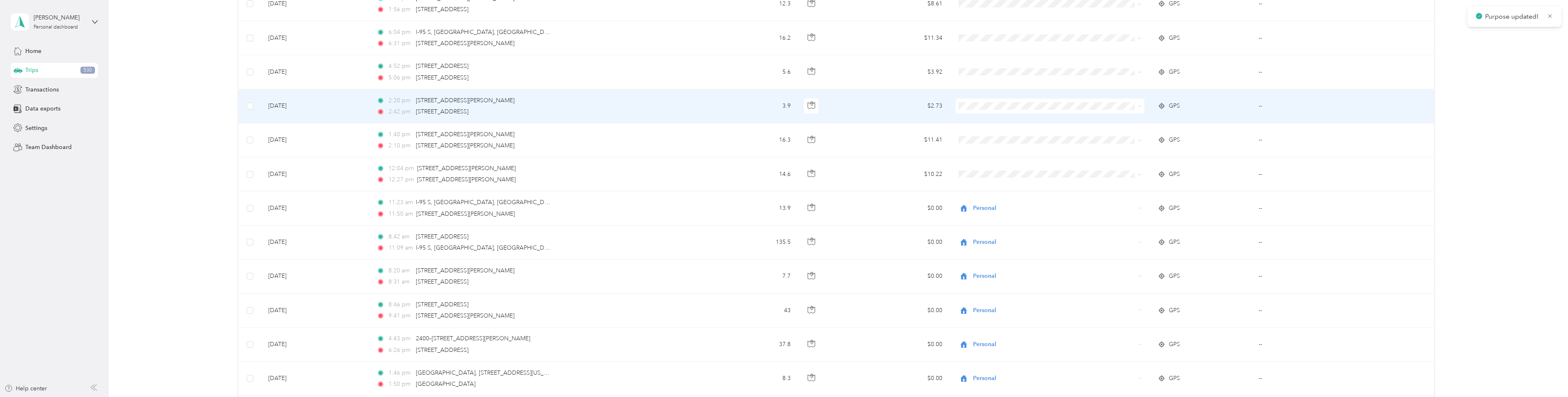
click at [968, 137] on li "Personal" at bounding box center [1049, 136] width 189 height 15
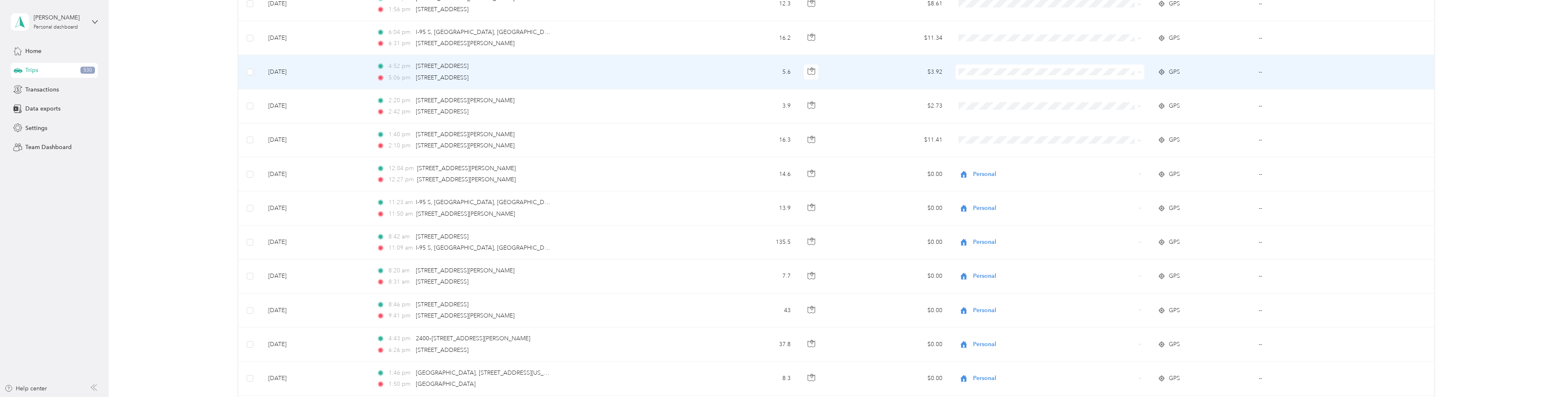
click at [970, 97] on li "Personal" at bounding box center [1049, 102] width 189 height 15
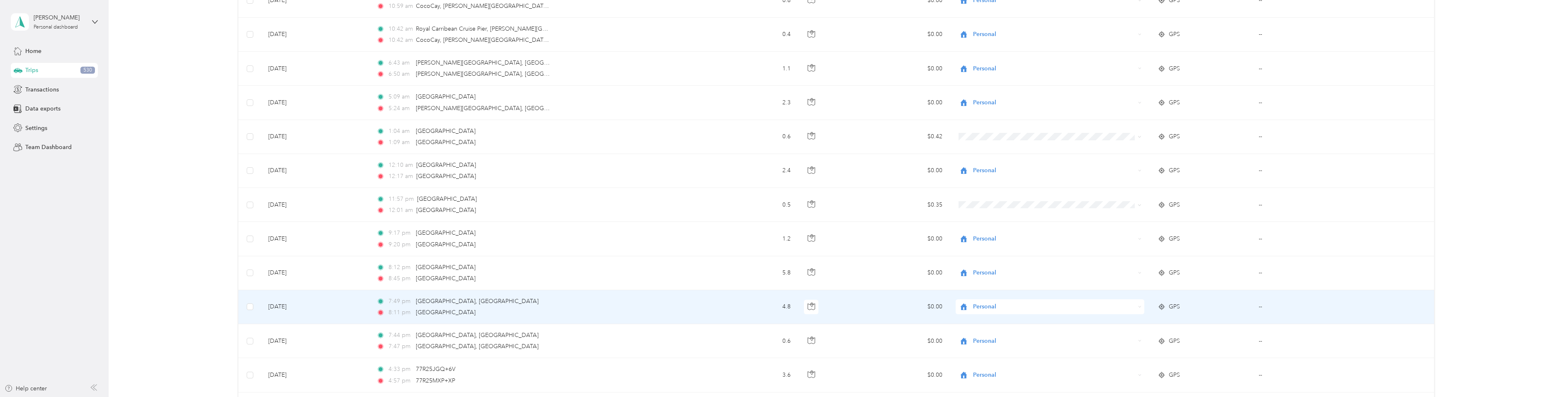
scroll to position [6697, 0]
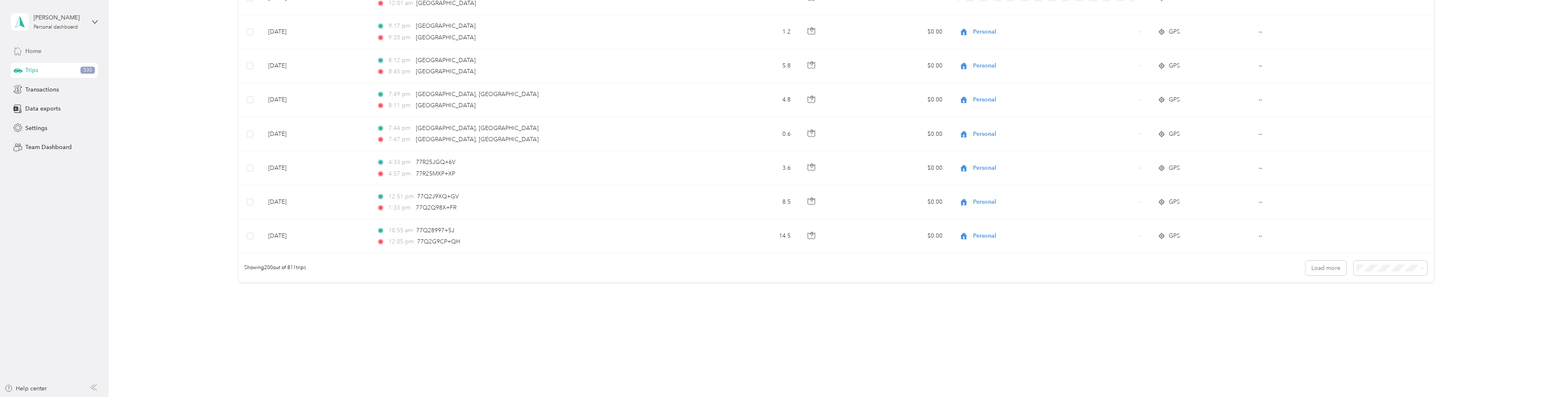
click at [38, 50] on span "Home" at bounding box center [33, 51] width 16 height 9
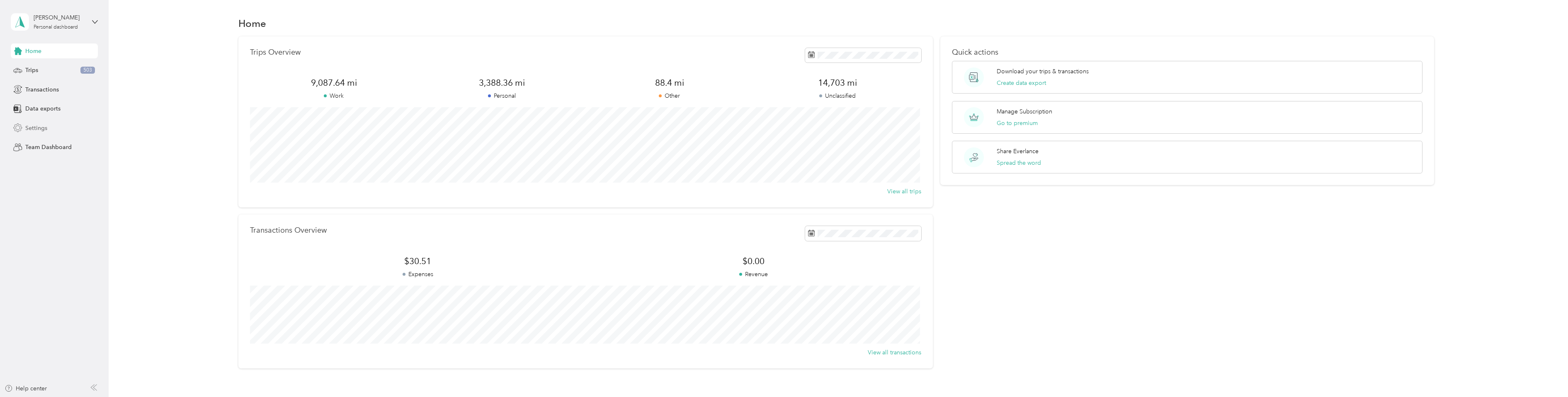
click at [35, 126] on span "Settings" at bounding box center [37, 128] width 22 height 9
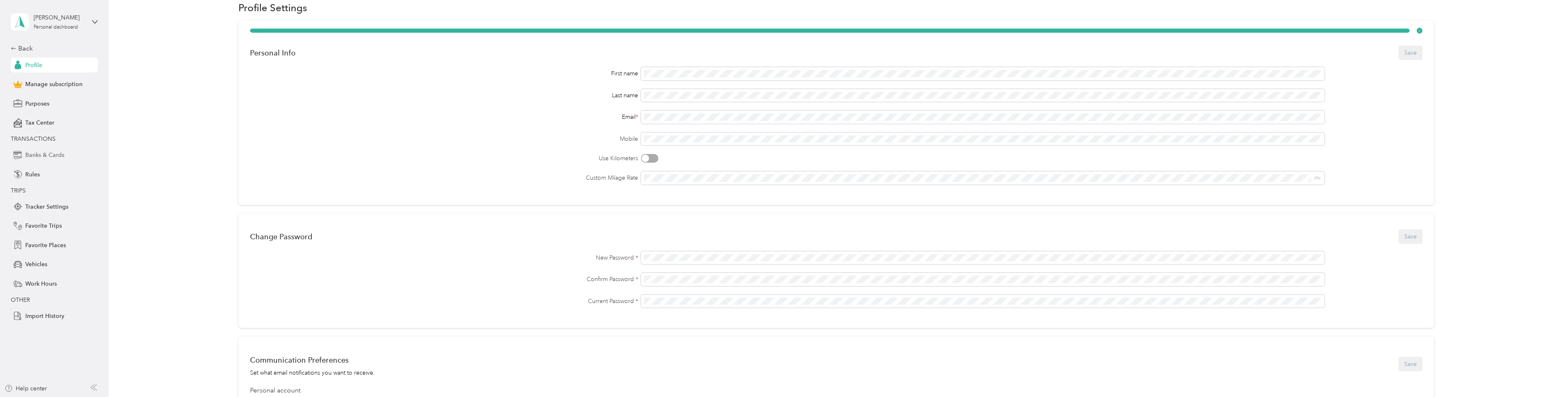
scroll to position [30, 0]
click at [36, 122] on span "Tax Center" at bounding box center [40, 123] width 29 height 9
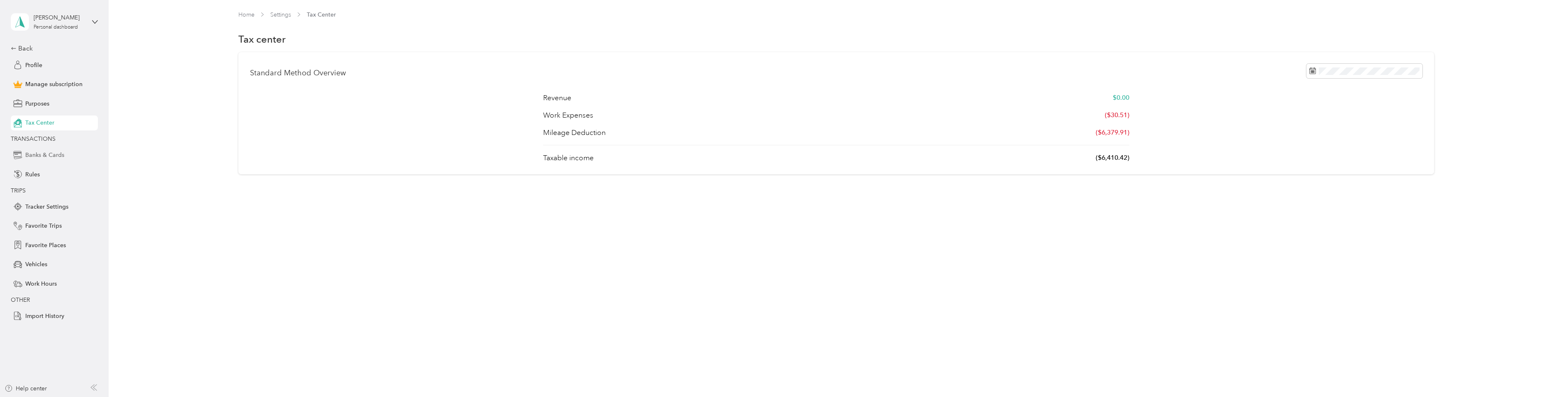
click at [36, 154] on span "Banks & Cards" at bounding box center [45, 155] width 39 height 9
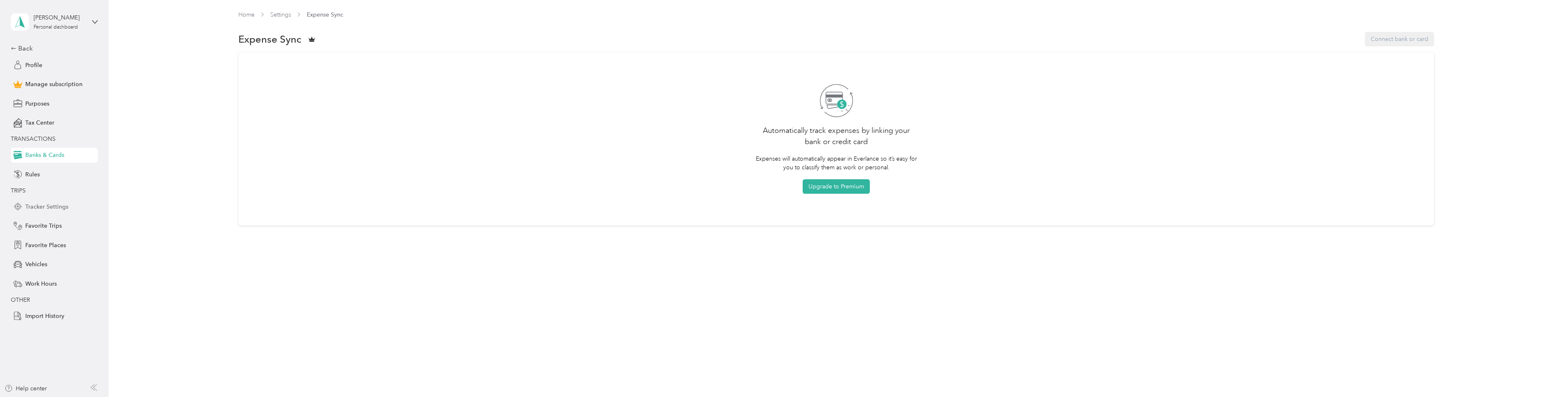
click at [47, 207] on span "Tracker Settings" at bounding box center [47, 207] width 43 height 9
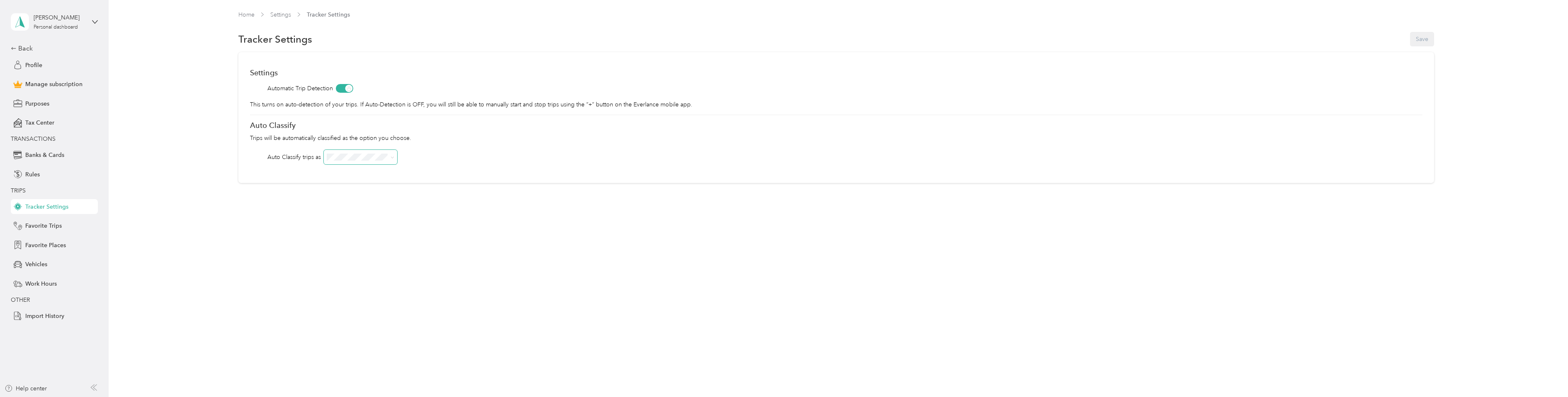
click at [358, 150] on span at bounding box center [360, 157] width 74 height 15
click at [242, 207] on div "Home Settings Tracker Settings Tracker Settings Save Settings Automatic Trip De…" at bounding box center [836, 114] width 1455 height 228
click at [49, 284] on span "Work Hours" at bounding box center [41, 284] width 32 height 9
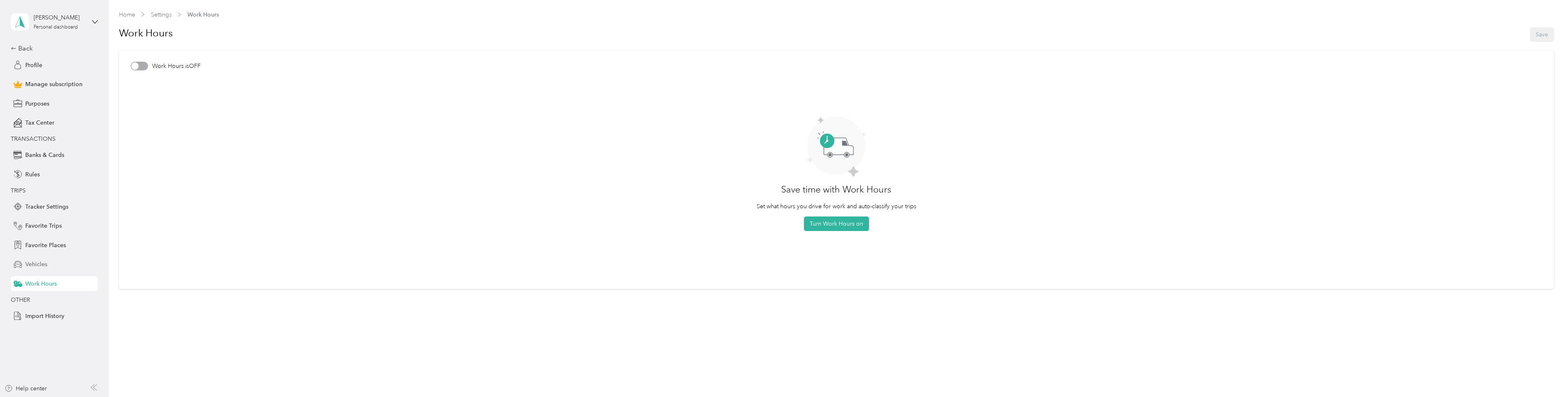
click at [37, 263] on span "Vehicles" at bounding box center [37, 264] width 22 height 9
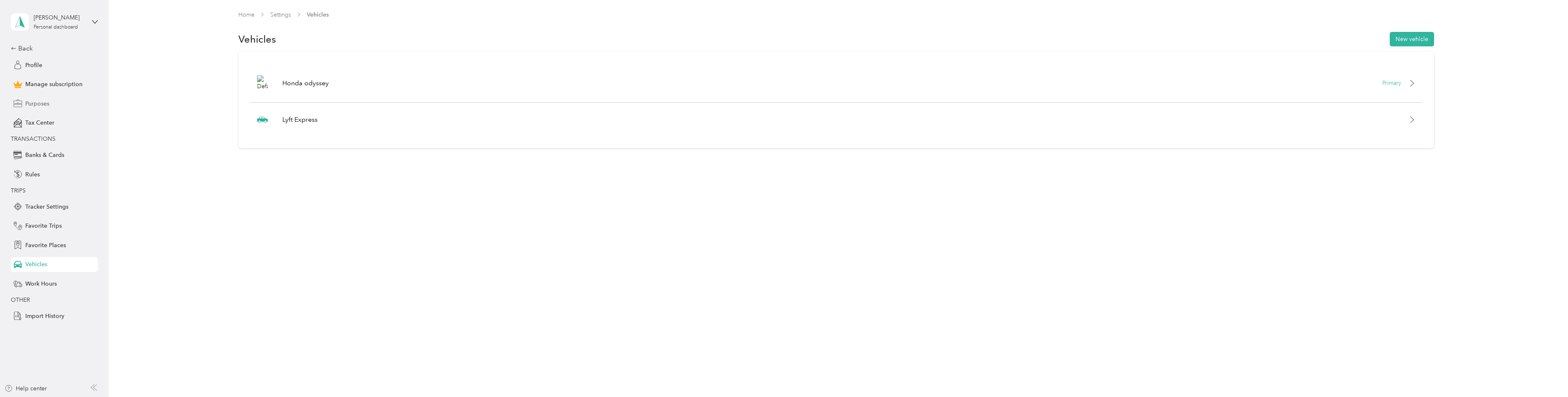
click at [37, 105] on span "Purposes" at bounding box center [38, 103] width 24 height 9
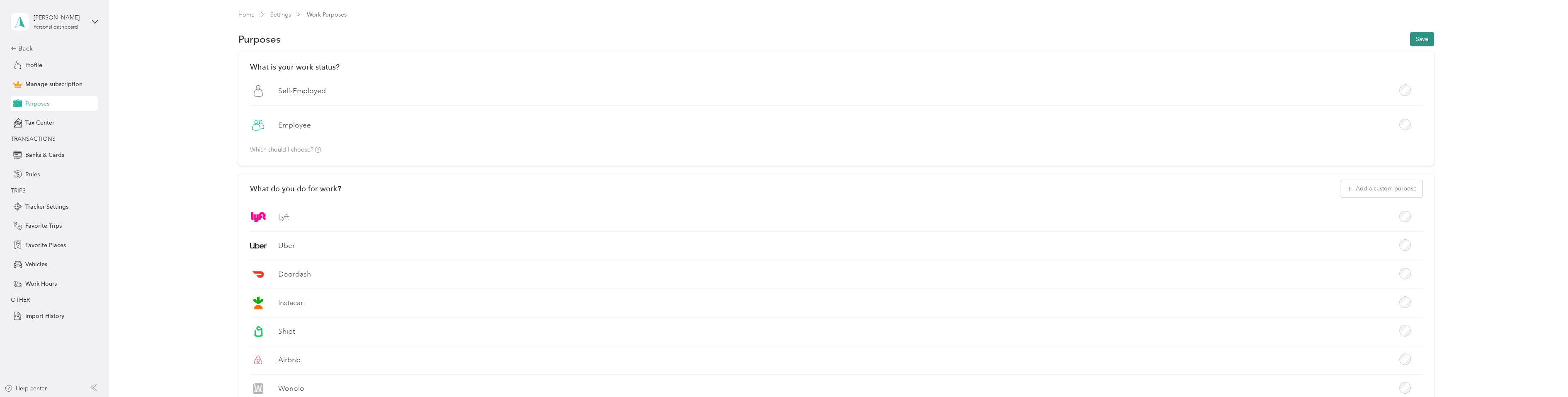
click at [1418, 43] on button "Save" at bounding box center [1422, 39] width 24 height 15
click at [23, 64] on div "Profile" at bounding box center [54, 65] width 87 height 15
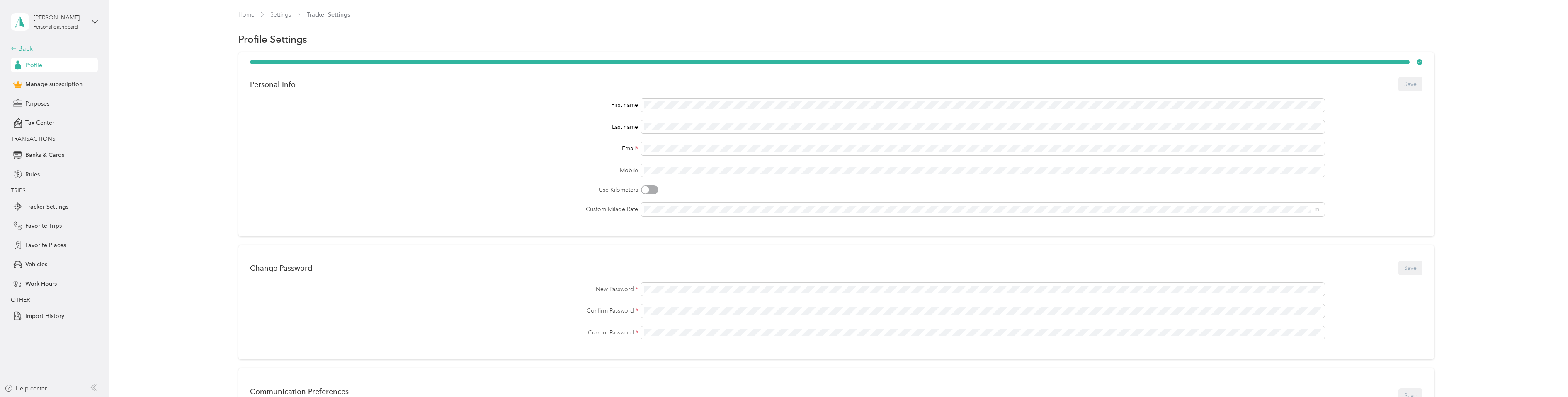
click at [19, 47] on div "Back" at bounding box center [52, 49] width 83 height 10
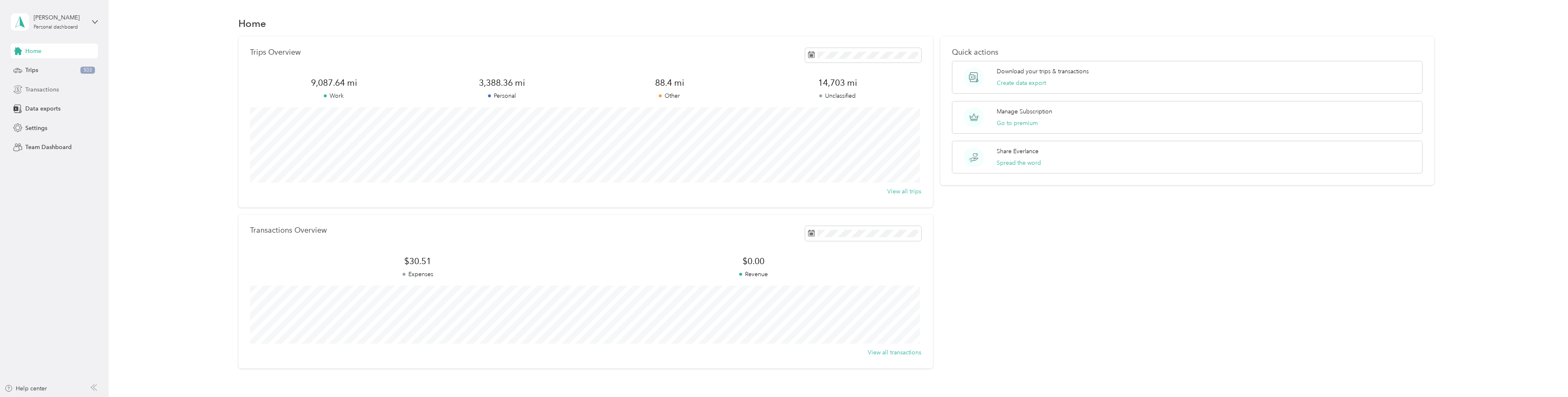
click at [46, 89] on span "Transactions" at bounding box center [42, 89] width 33 height 9
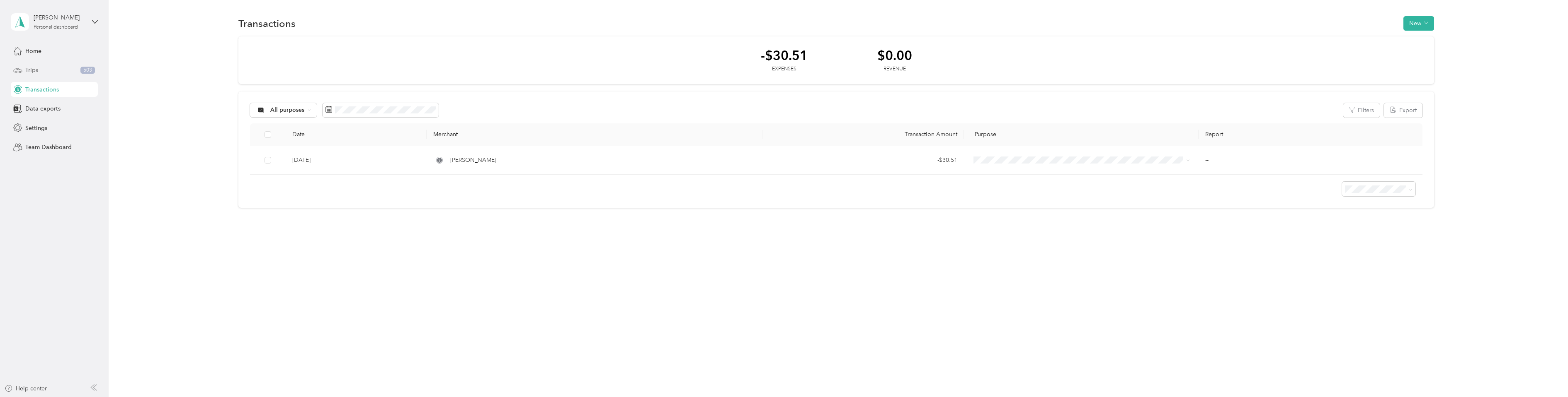
click at [36, 71] on span "Trips" at bounding box center [32, 70] width 13 height 9
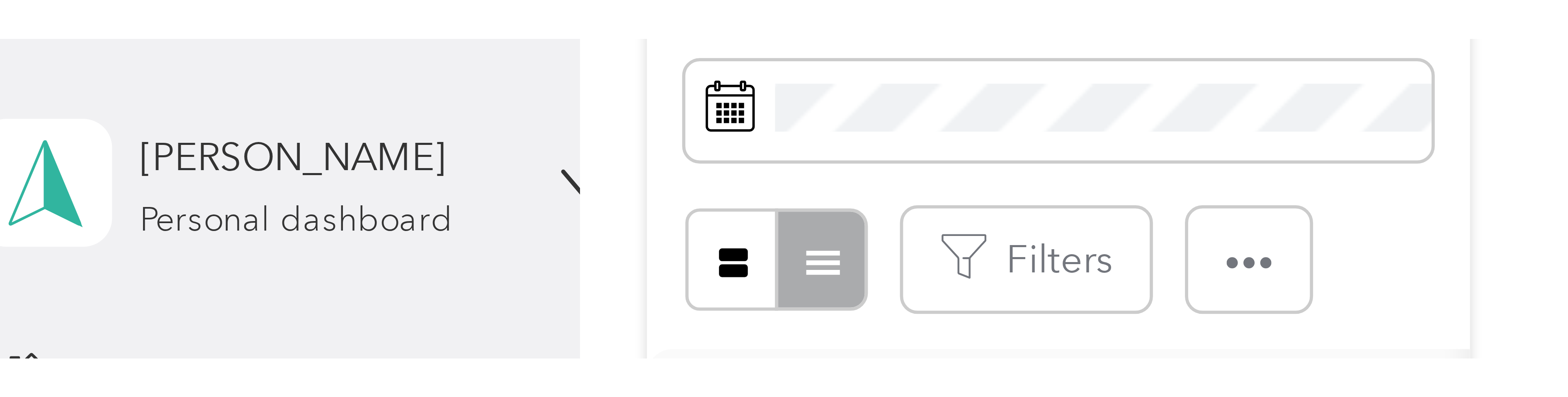
scroll to position [109, 0]
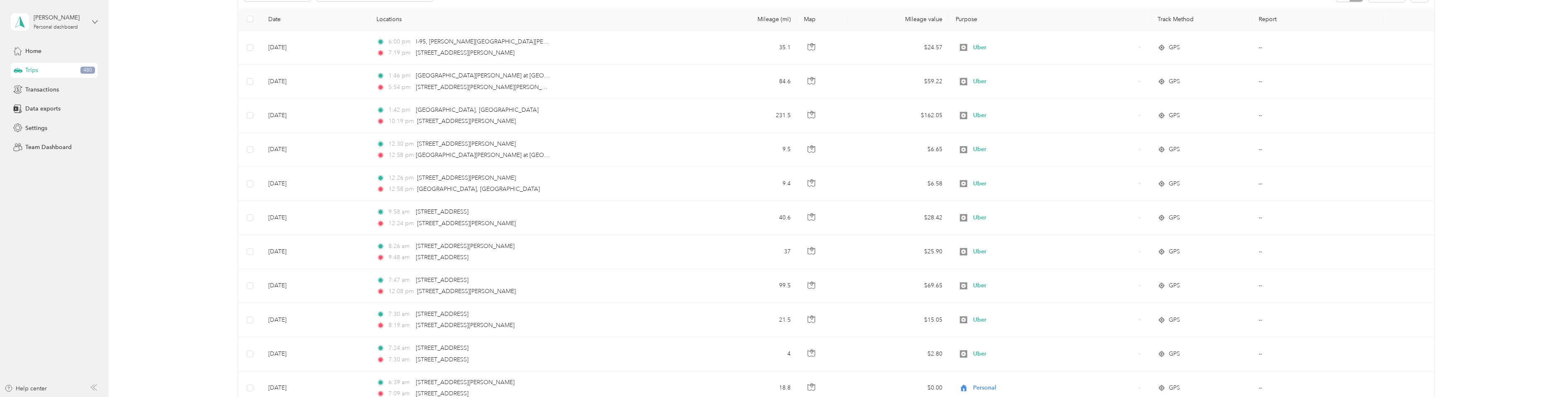
click at [96, 23] on icon at bounding box center [95, 22] width 6 height 6
click at [75, 71] on div "Log out" at bounding box center [121, 68] width 210 height 15
